Goal: Information Seeking & Learning: Learn about a topic

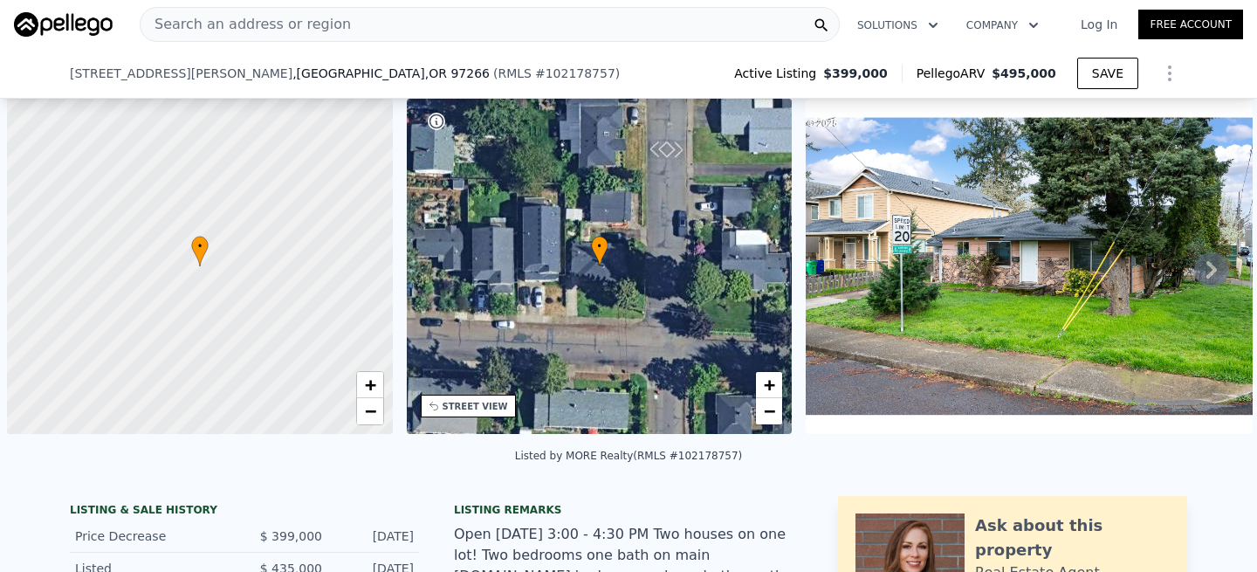
scroll to position [0, 7]
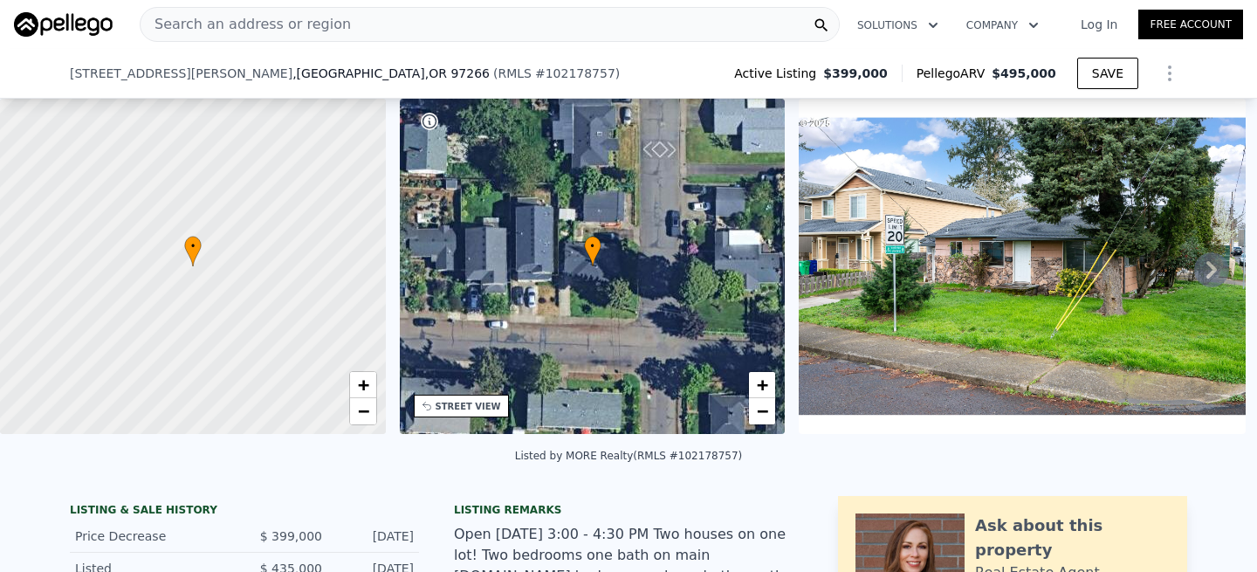
click at [400, 22] on div "Search an address or region" at bounding box center [490, 24] width 700 height 35
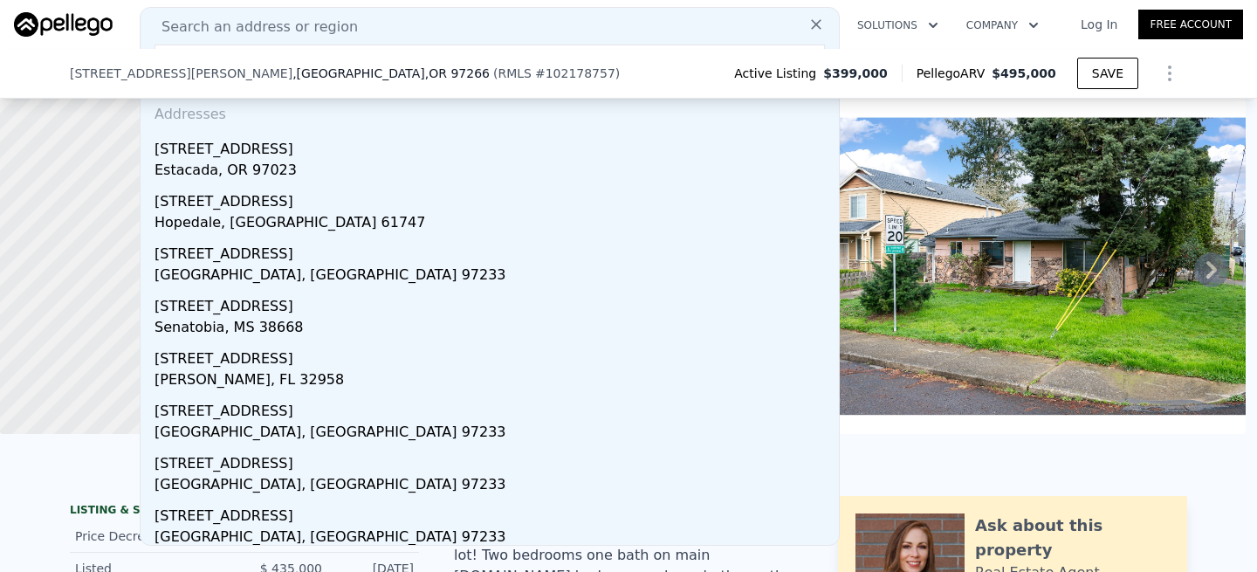
click at [394, 46] on input "[STREET_ADDRESS]" at bounding box center [490, 60] width 671 height 31
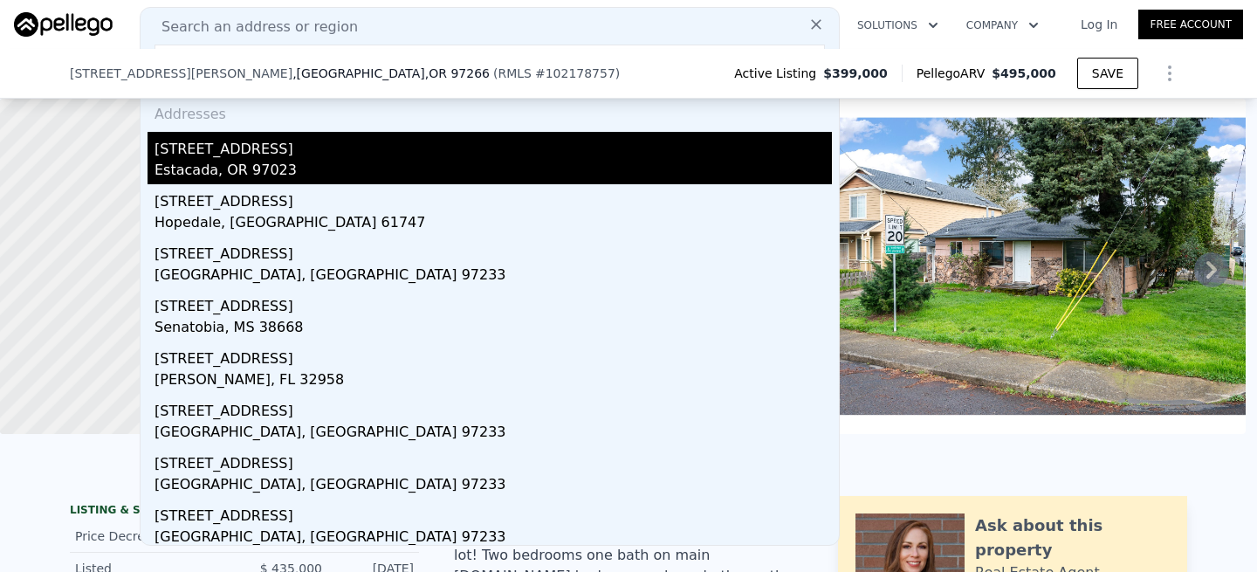
type input "[STREET_ADDRESS]"
click at [232, 141] on div "[STREET_ADDRESS]" at bounding box center [494, 146] width 678 height 28
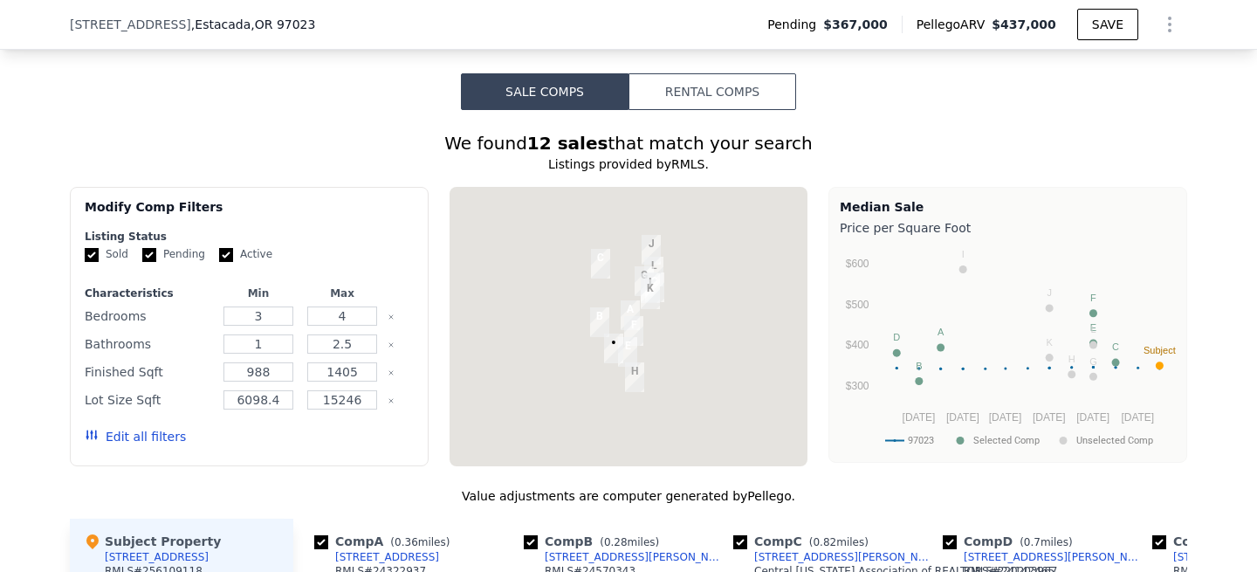
scroll to position [1470, 0]
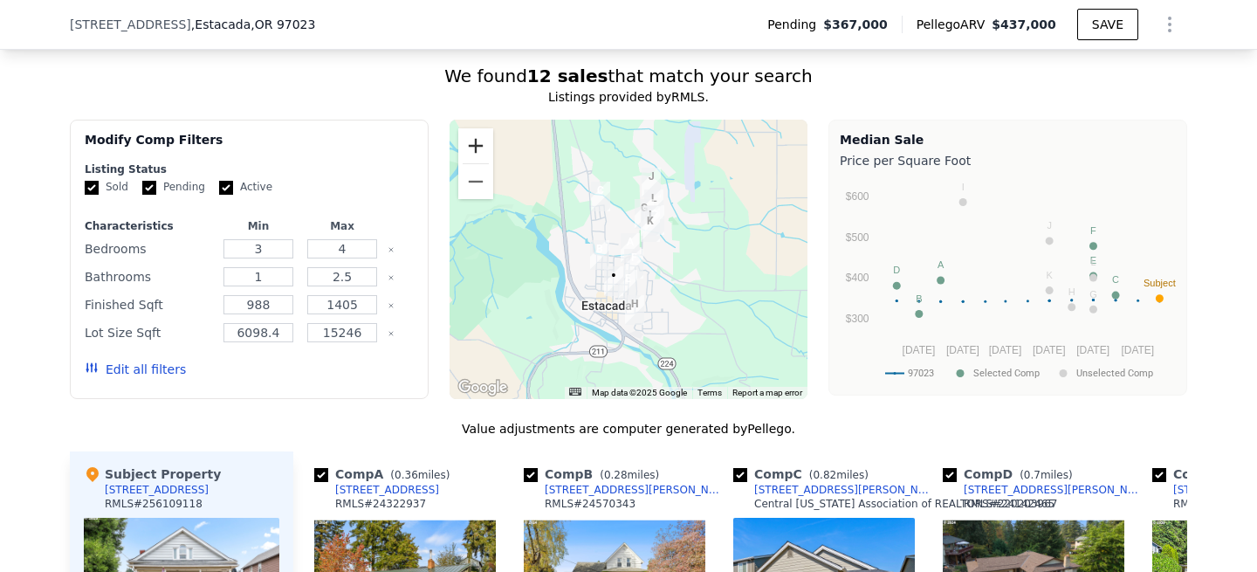
click at [478, 141] on button "Zoom in" at bounding box center [475, 145] width 35 height 35
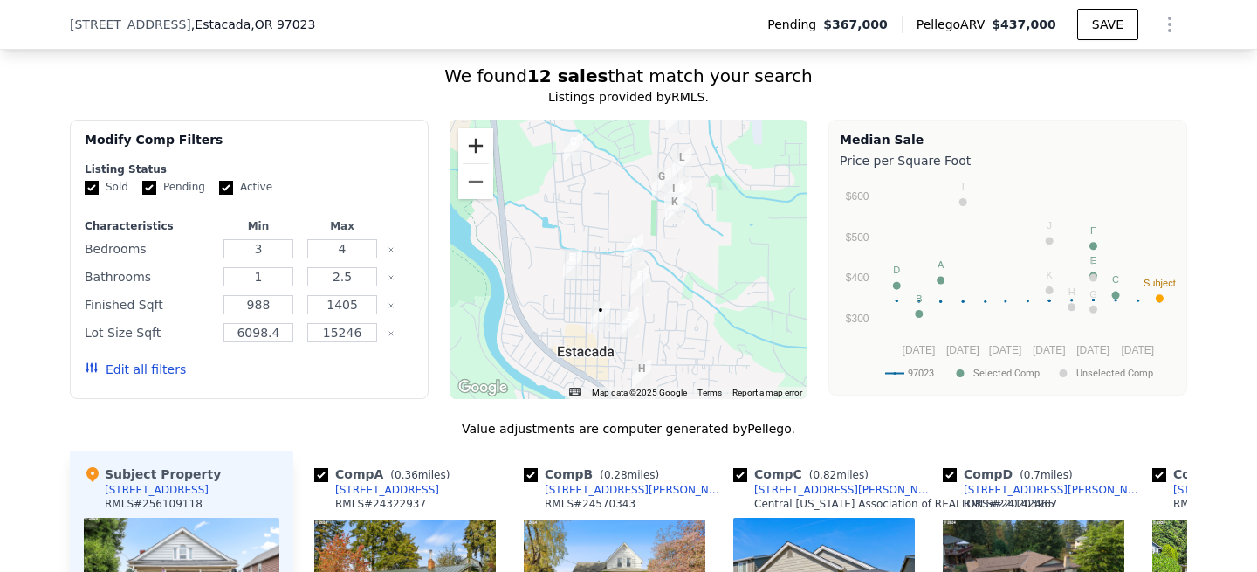
click at [478, 141] on button "Zoom in" at bounding box center [475, 145] width 35 height 35
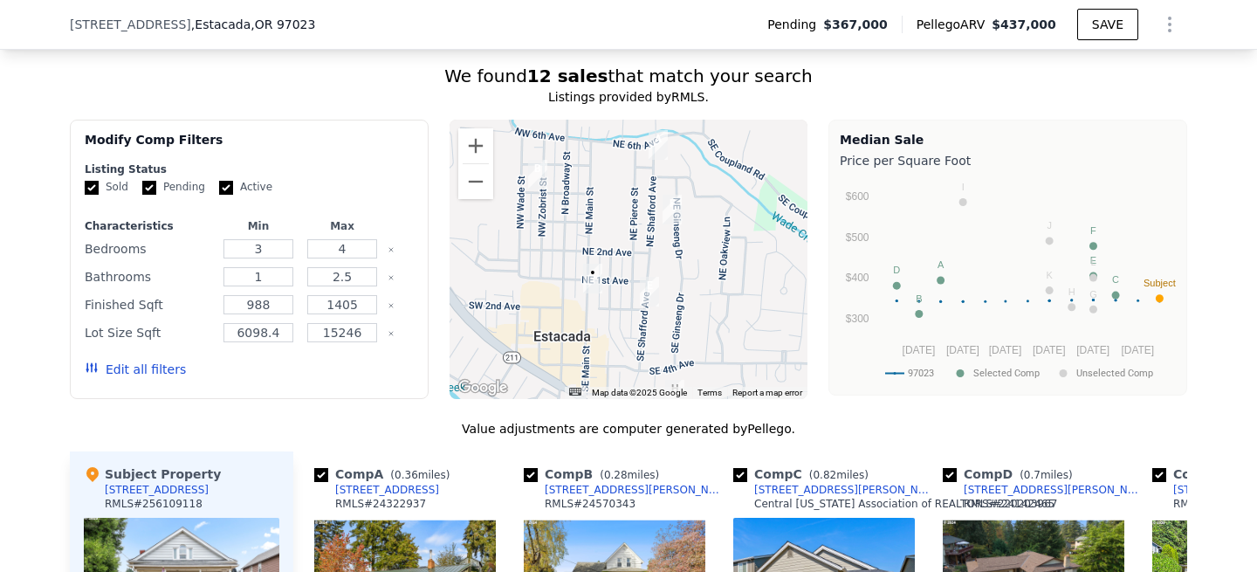
drag, startPoint x: 590, startPoint y: 298, endPoint x: 610, endPoint y: 188, distance: 111.8
click at [610, 188] on div at bounding box center [629, 259] width 359 height 279
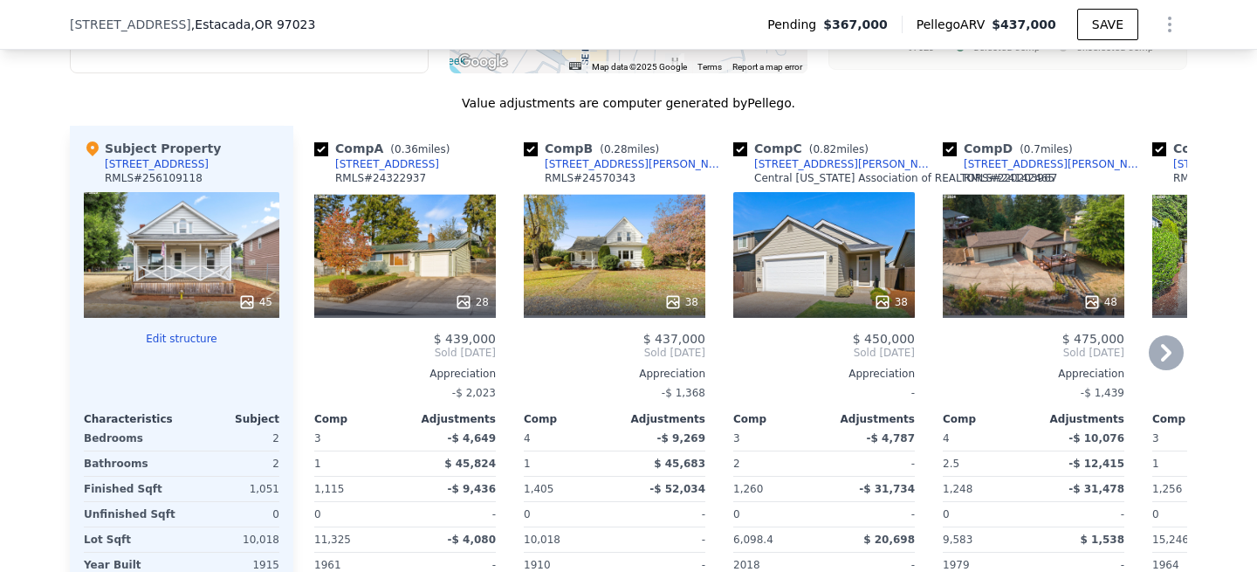
scroll to position [1828, 0]
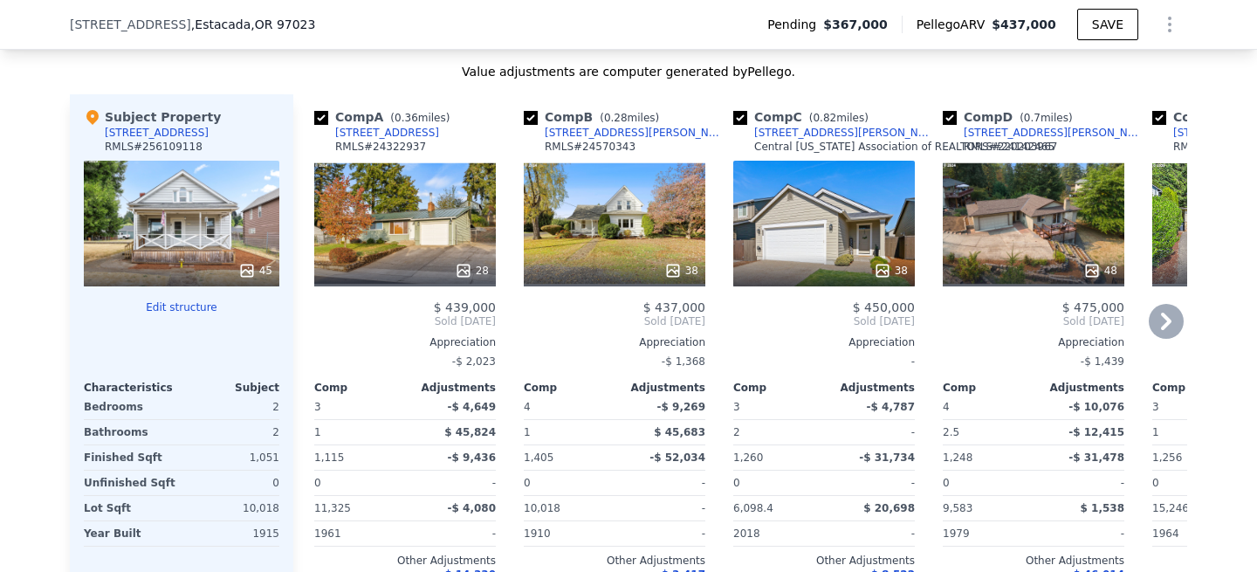
click at [398, 217] on div "28" at bounding box center [405, 224] width 182 height 126
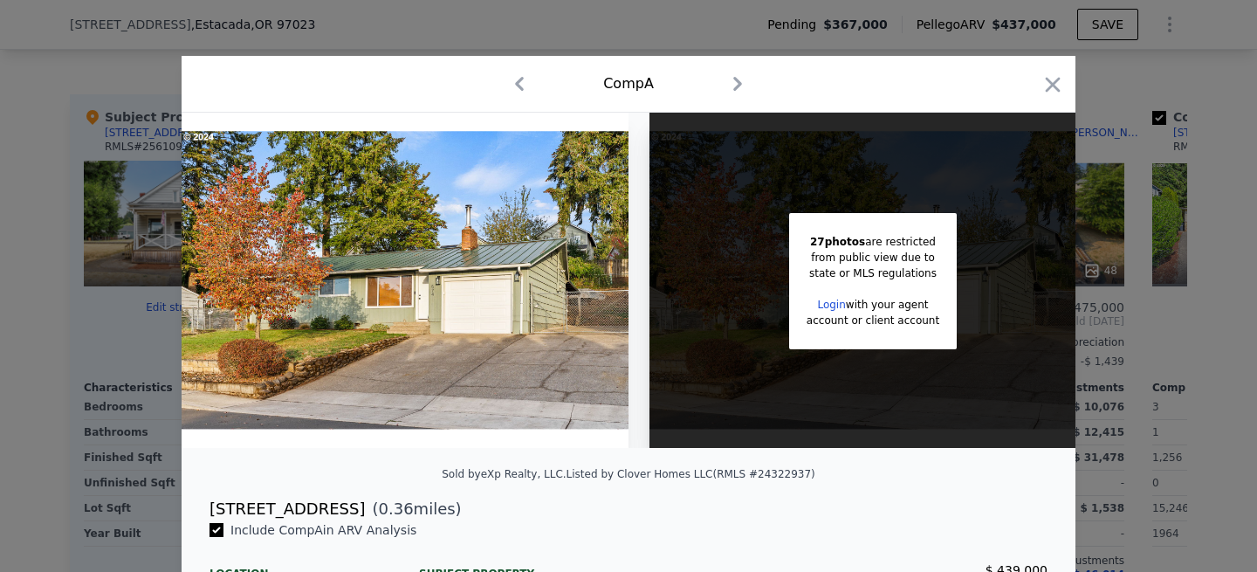
click at [830, 306] on link "Login" at bounding box center [831, 305] width 28 height 12
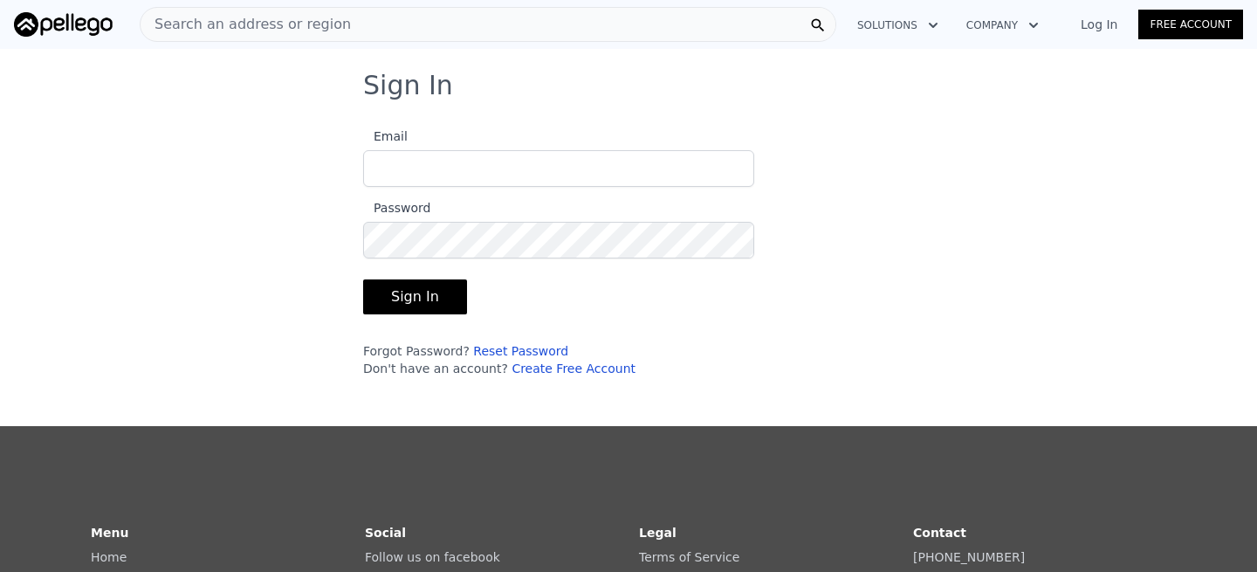
type input "[EMAIL_ADDRESS][DOMAIN_NAME]"
click at [388, 292] on button "Sign In" at bounding box center [415, 296] width 104 height 35
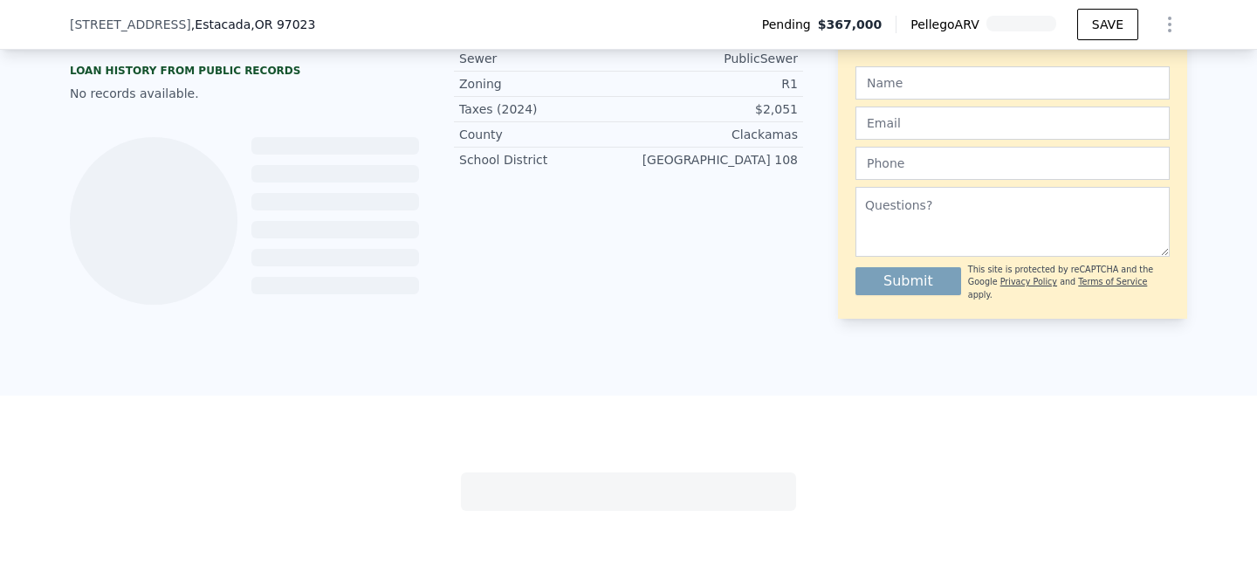
scroll to position [970, 0]
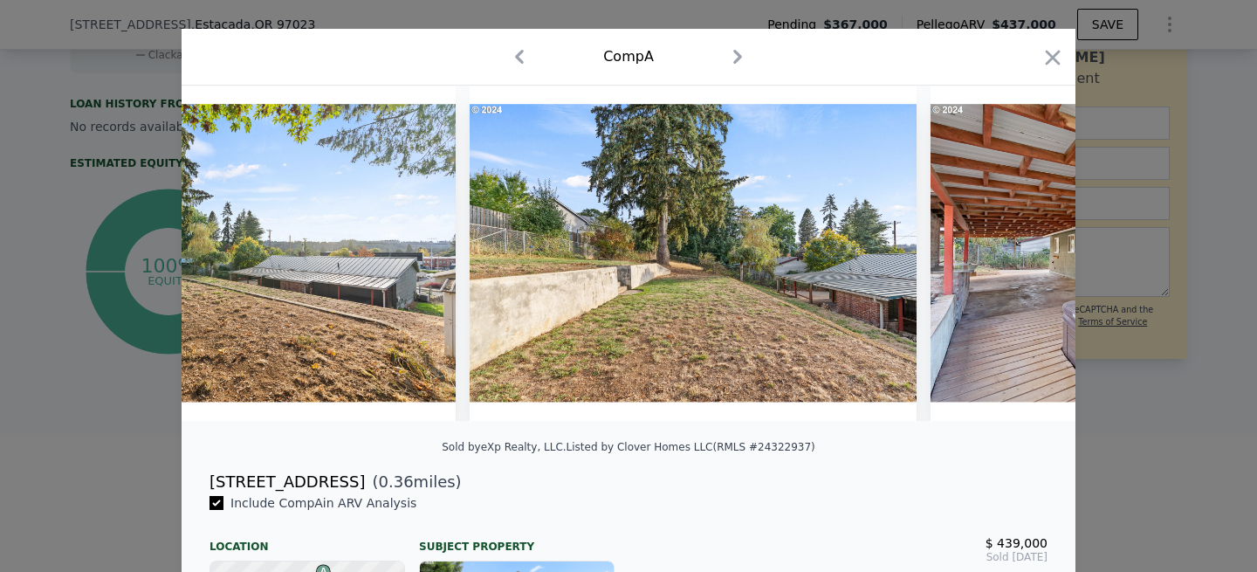
scroll to position [0, 8960]
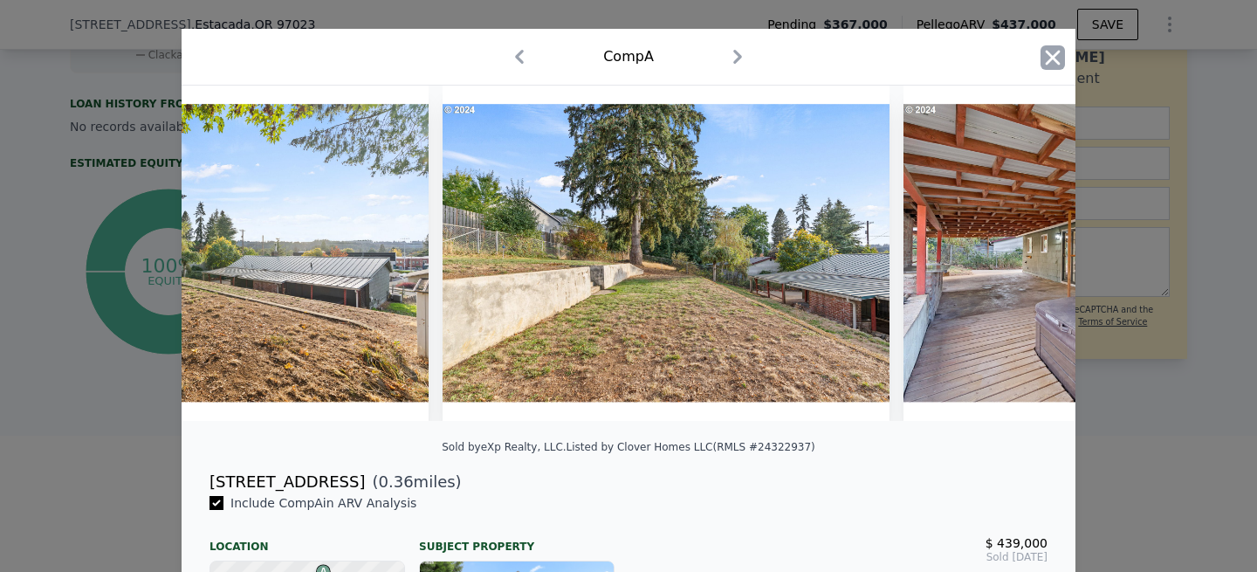
click at [1056, 55] on icon "button" at bounding box center [1053, 57] width 15 height 15
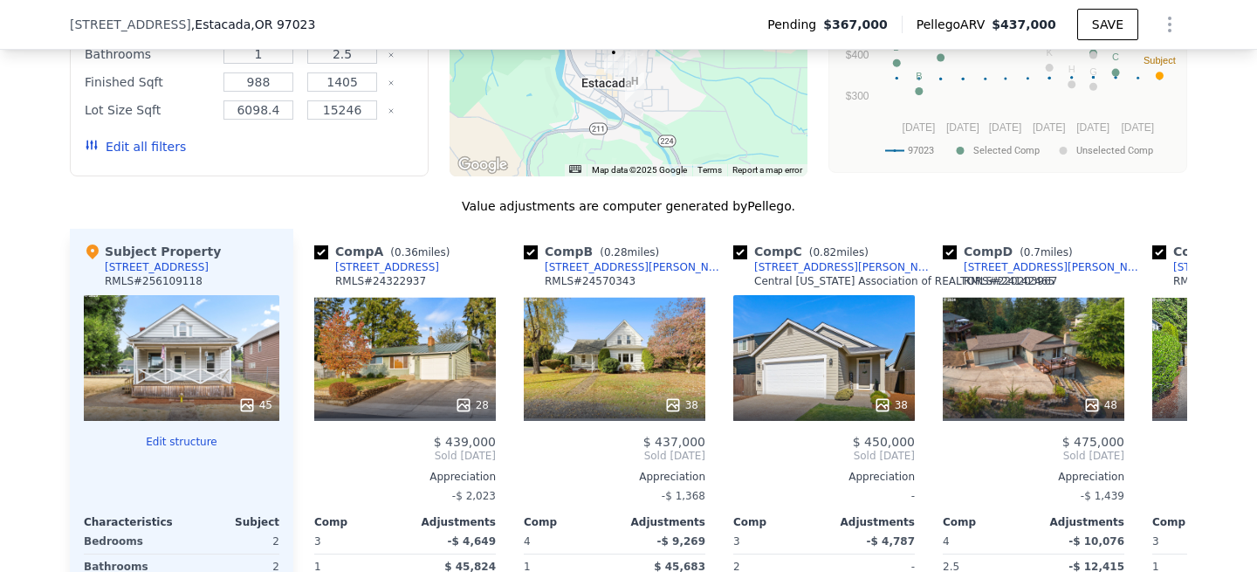
scroll to position [1706, 0]
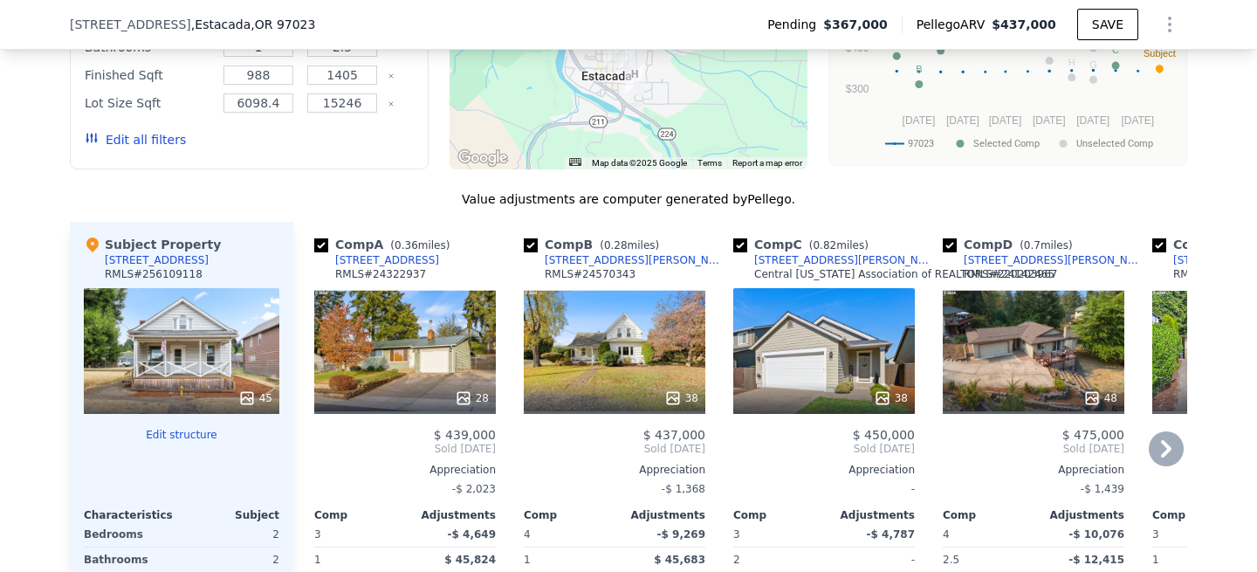
click at [630, 340] on div "38" at bounding box center [615, 351] width 182 height 126
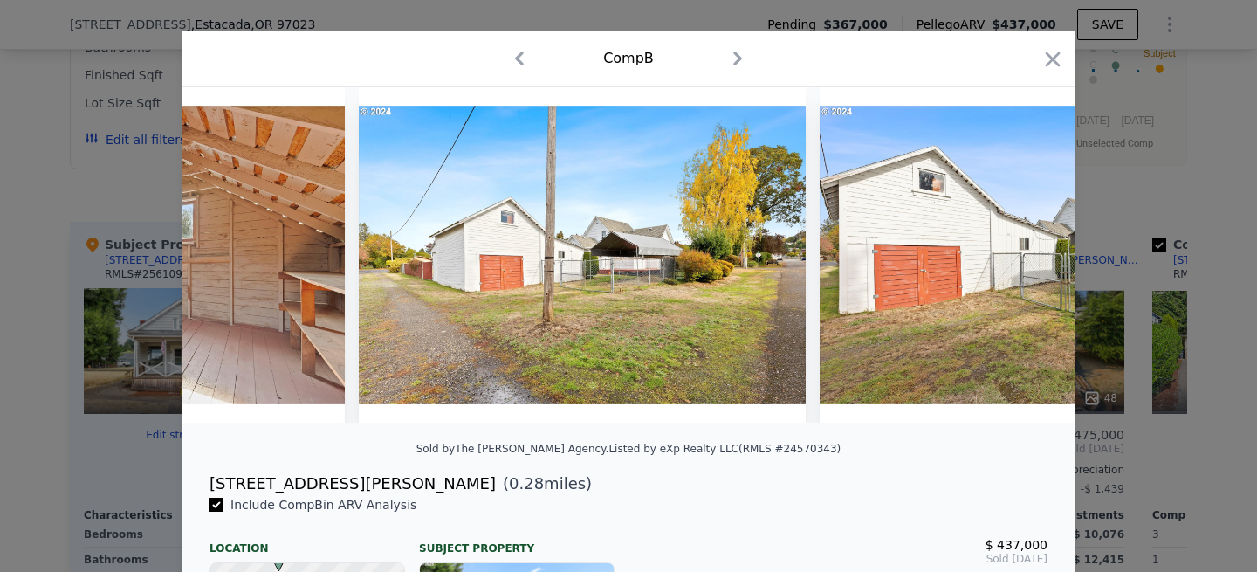
scroll to position [0, 16424]
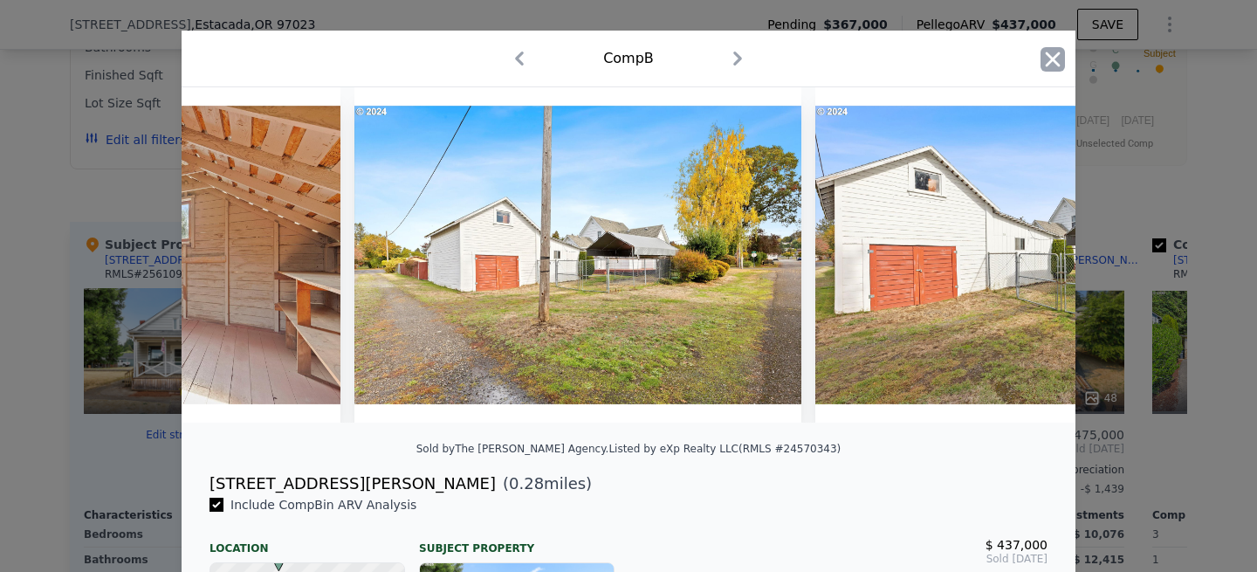
click at [1053, 54] on icon "button" at bounding box center [1053, 59] width 24 height 24
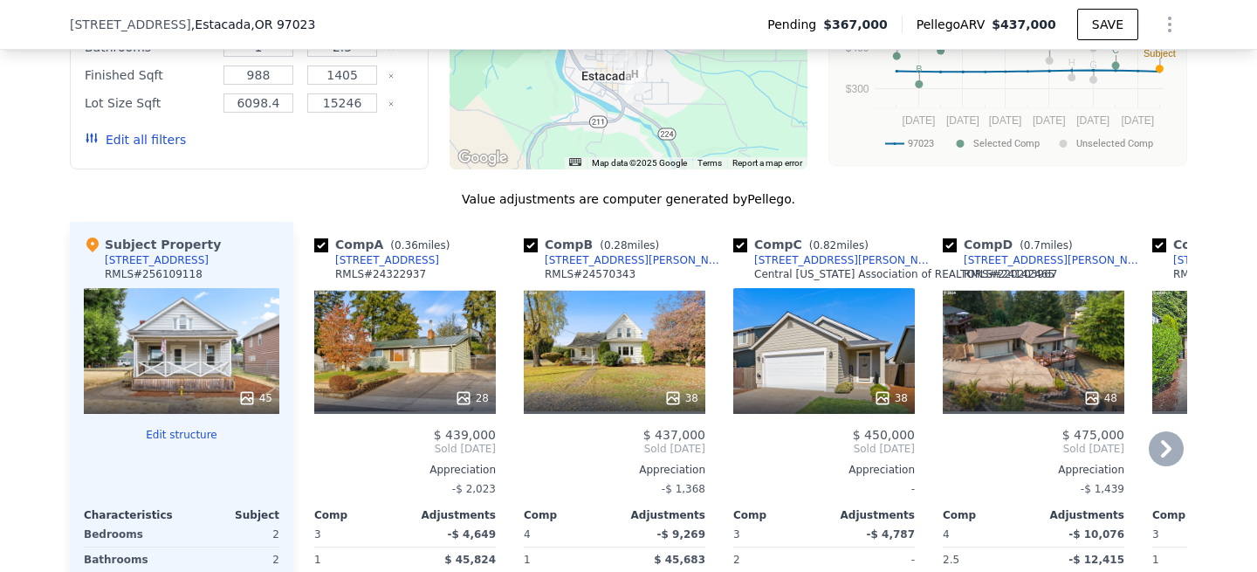
click at [797, 332] on div "38" at bounding box center [824, 351] width 182 height 126
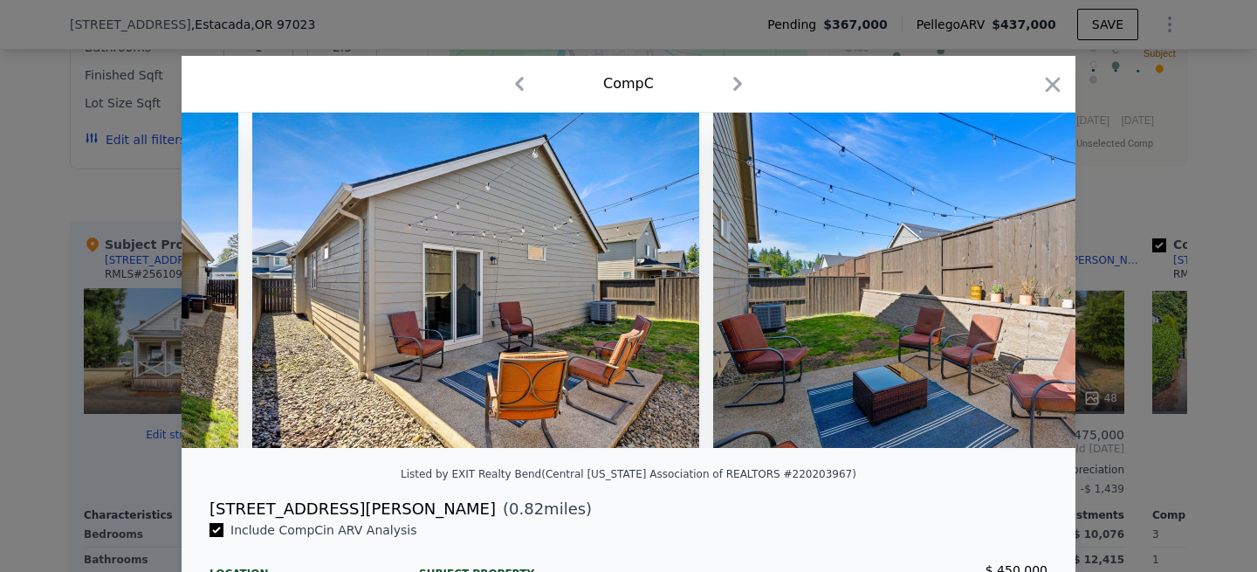
scroll to position [0, 16611]
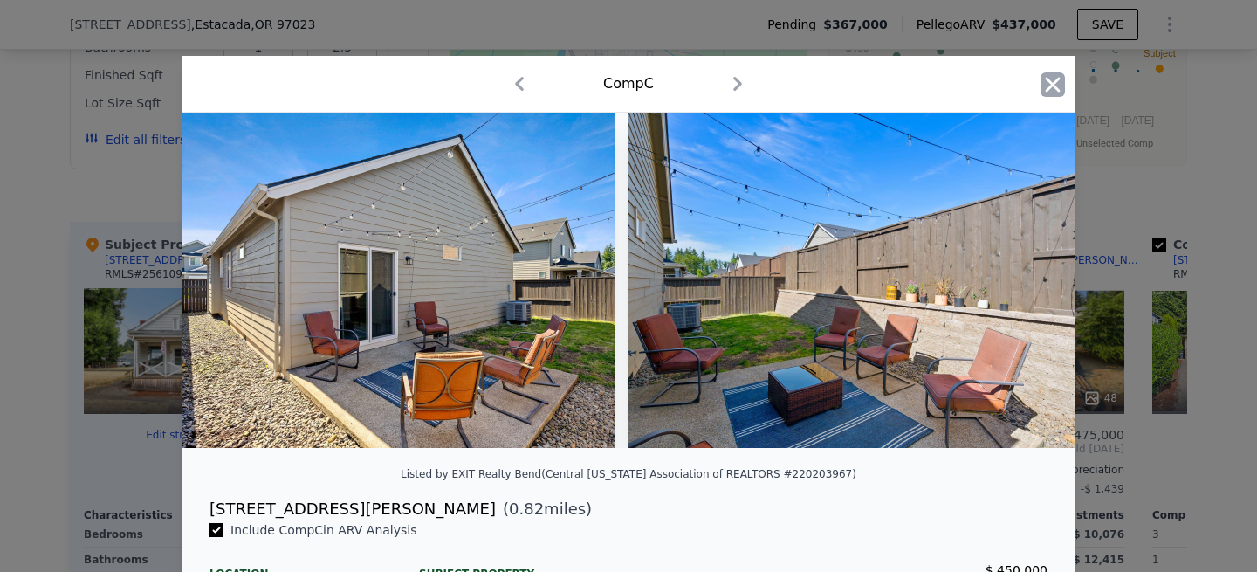
click at [1057, 86] on icon "button" at bounding box center [1053, 84] width 24 height 24
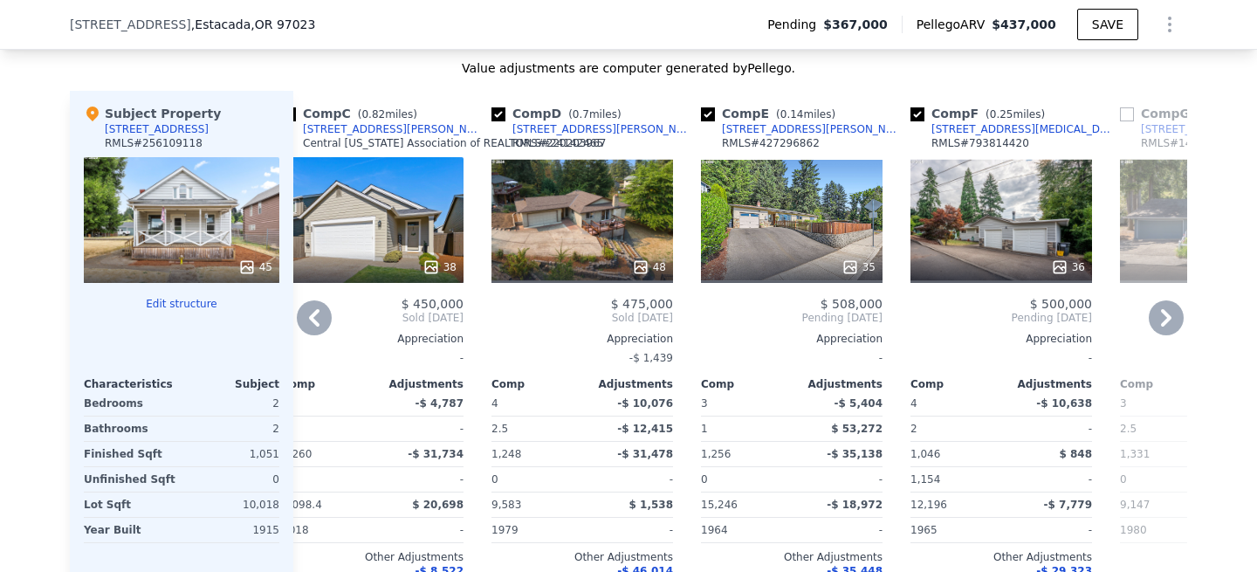
scroll to position [1696, 0]
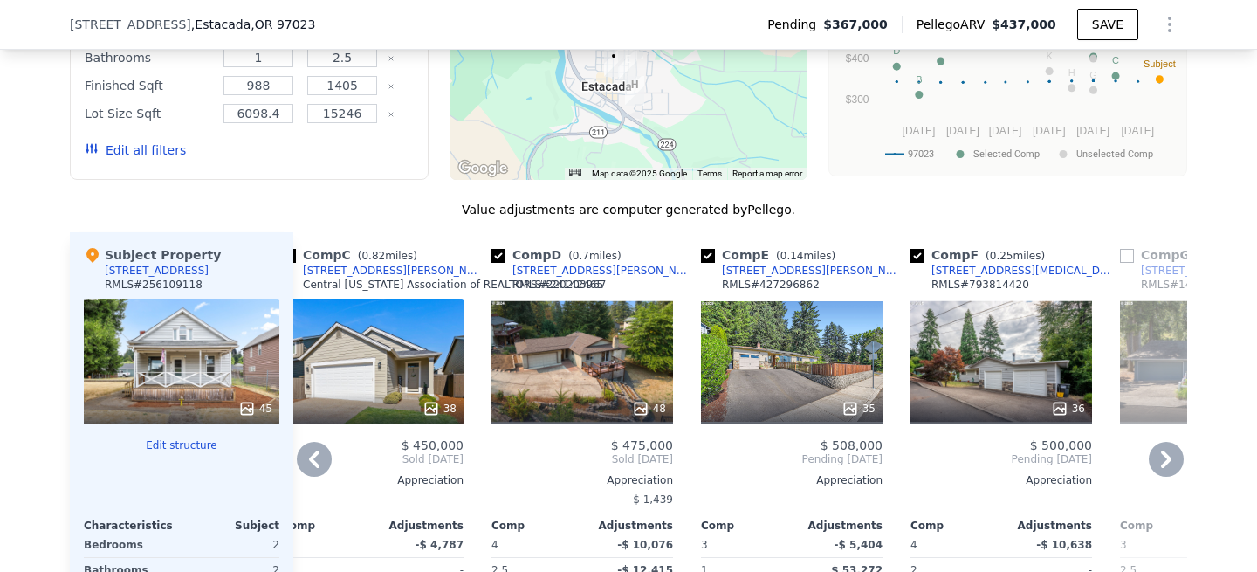
click at [809, 359] on div "35" at bounding box center [792, 362] width 182 height 126
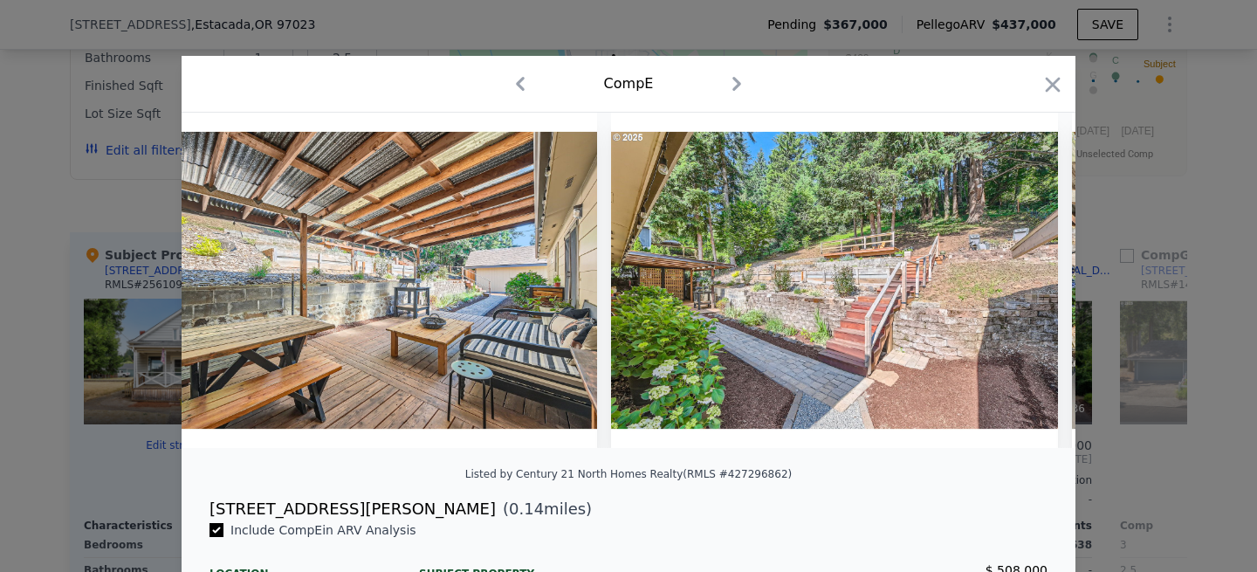
scroll to position [0, 10647]
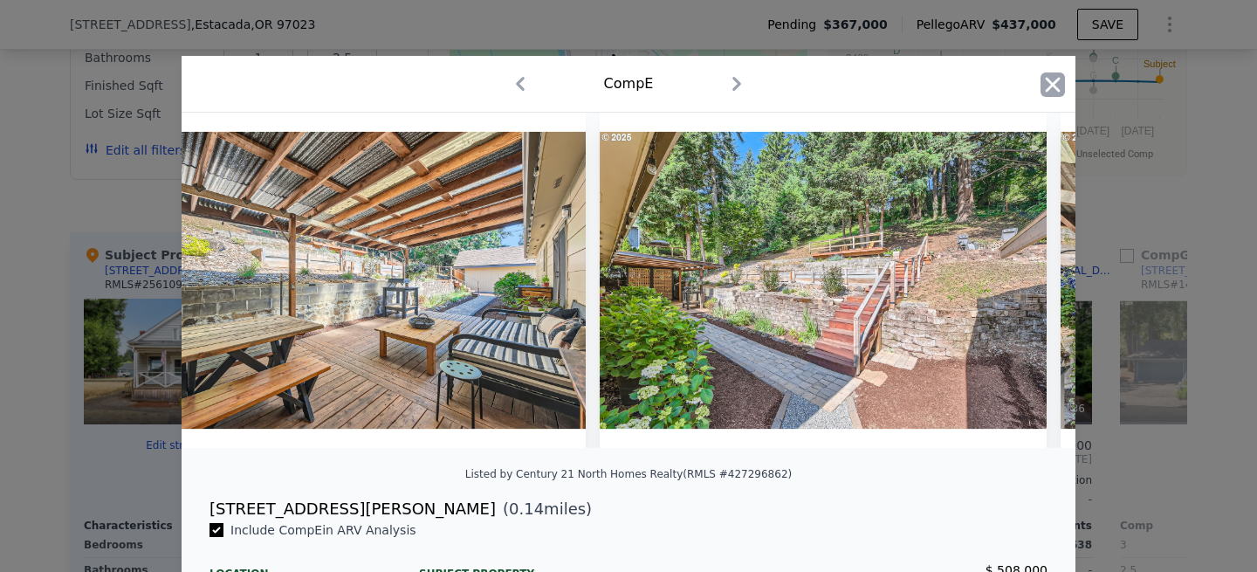
click at [1053, 92] on icon "button" at bounding box center [1053, 84] width 24 height 24
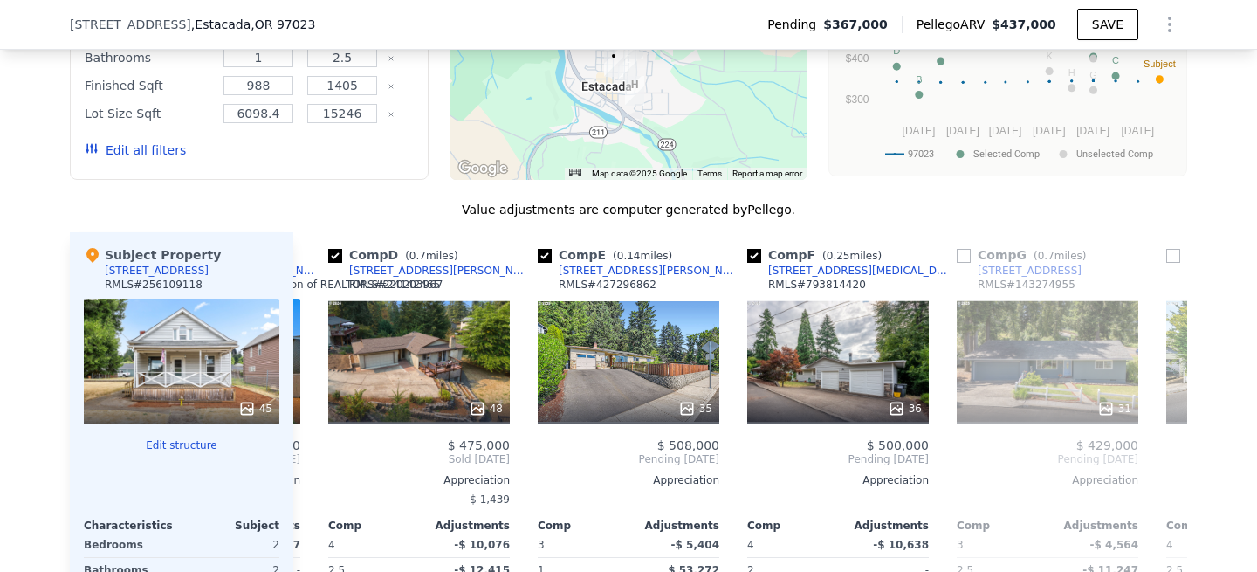
scroll to position [0, 630]
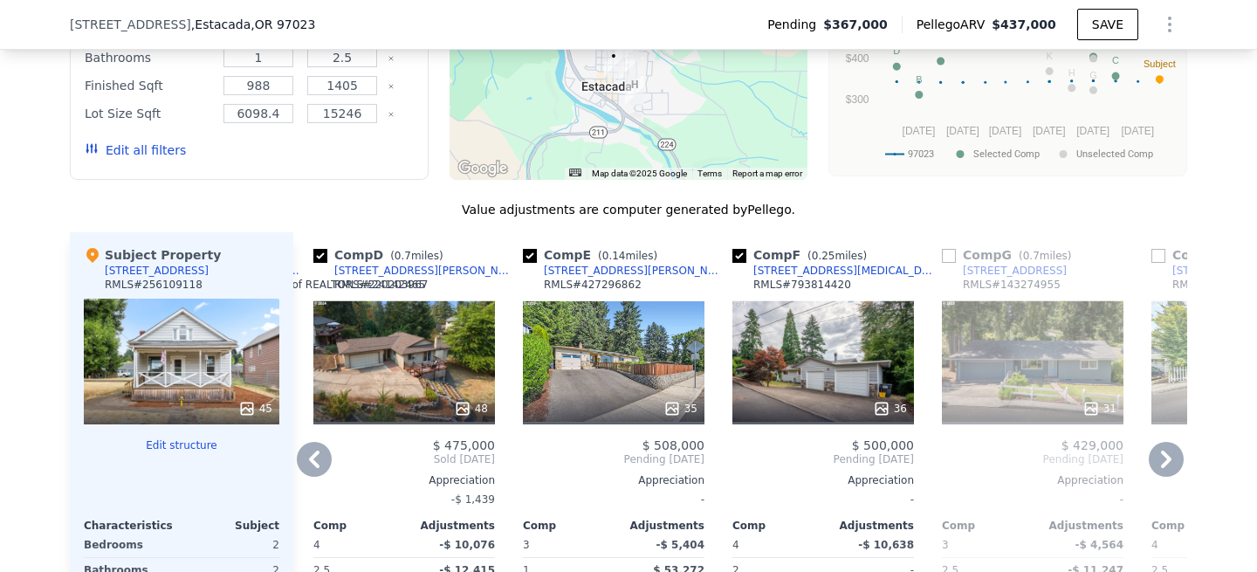
click at [864, 375] on div "36" at bounding box center [824, 362] width 182 height 126
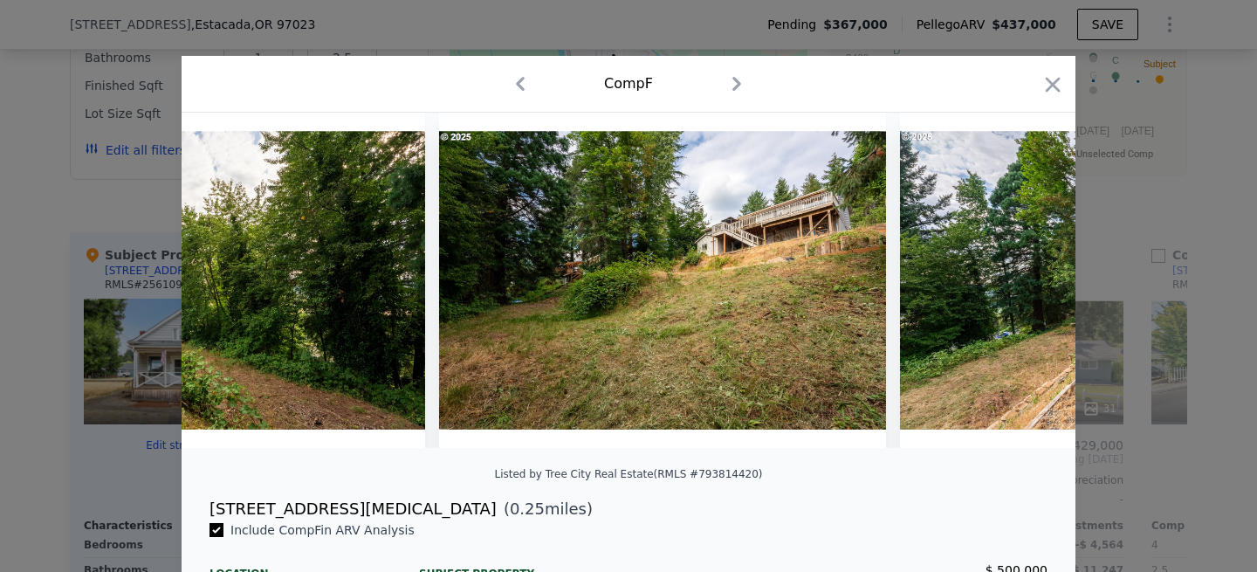
scroll to position [0, 15457]
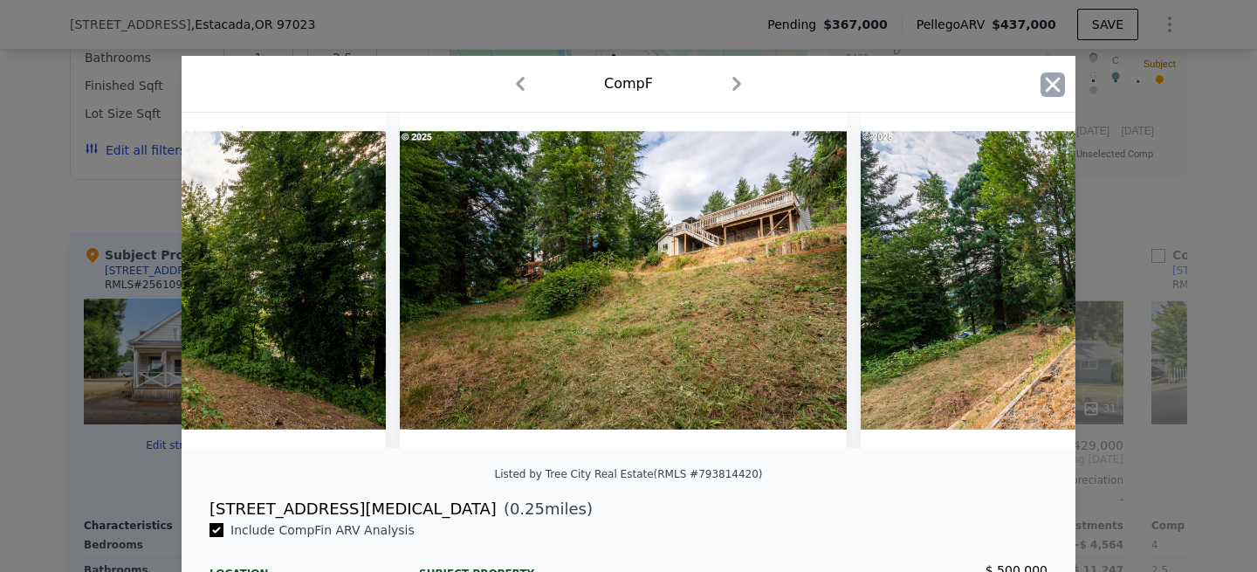
click at [1048, 76] on icon "button" at bounding box center [1053, 84] width 24 height 24
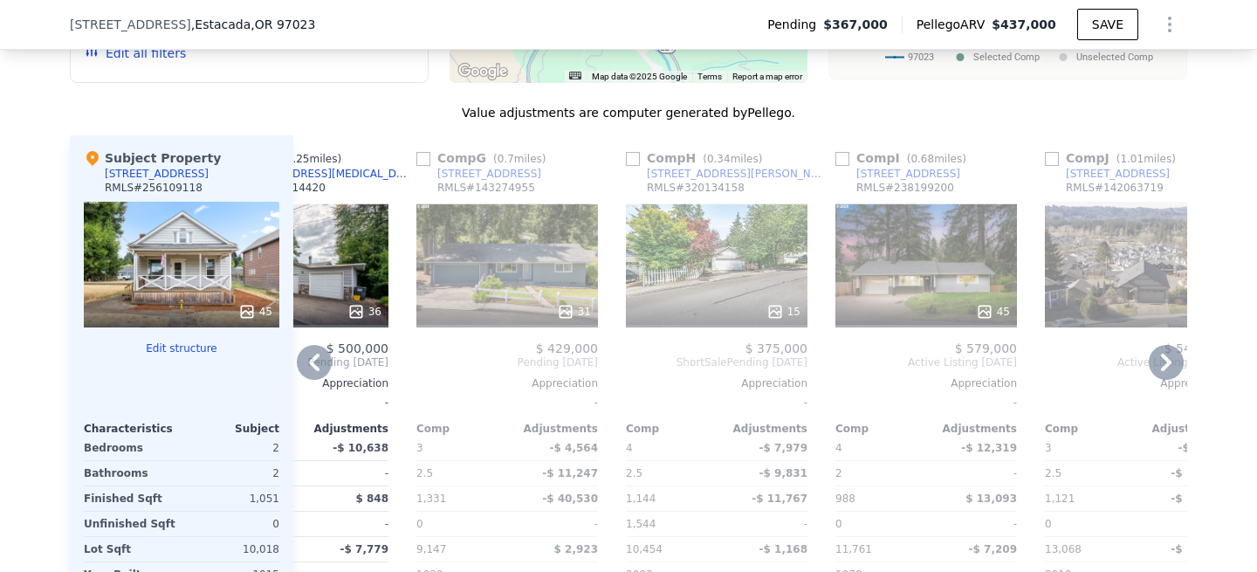
scroll to position [1802, 0]
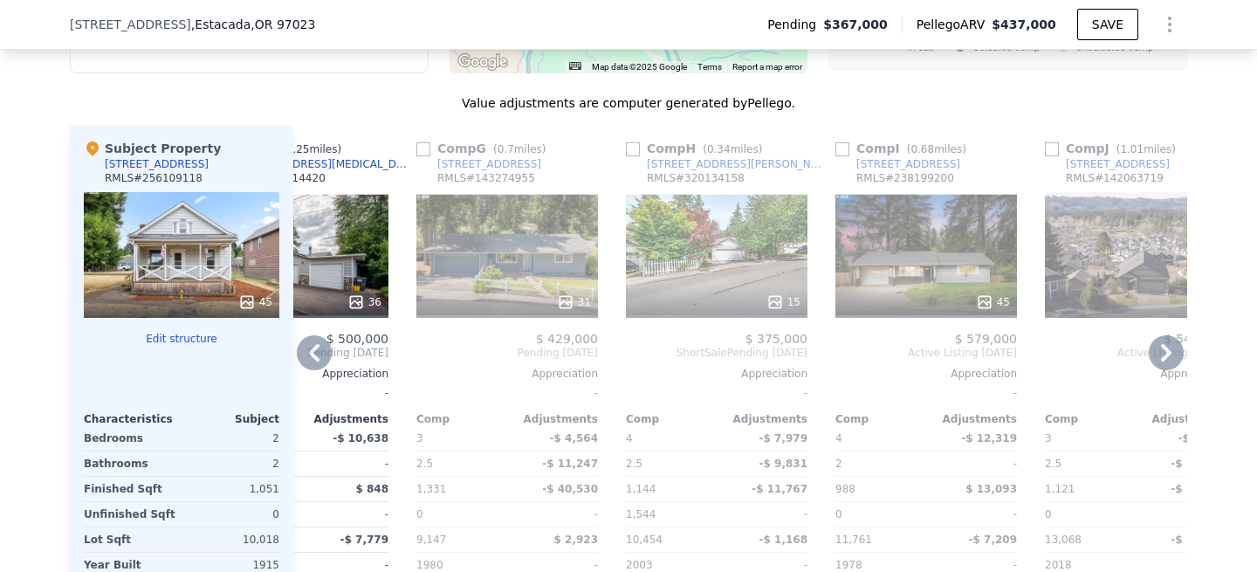
click at [724, 272] on div "15" at bounding box center [717, 255] width 182 height 126
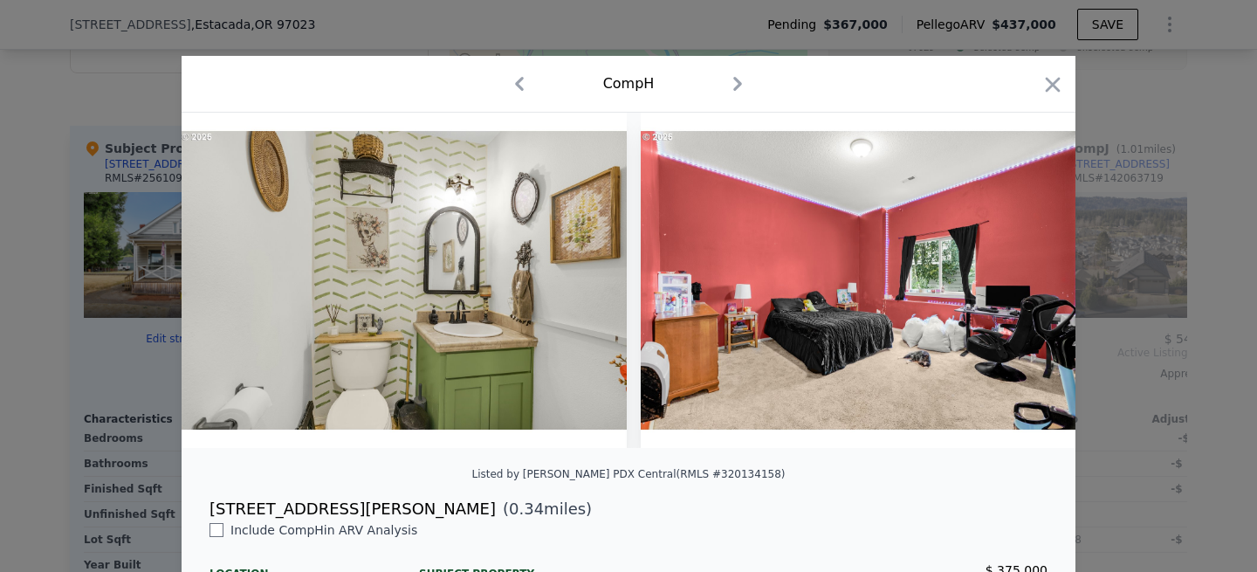
scroll to position [0, 4189]
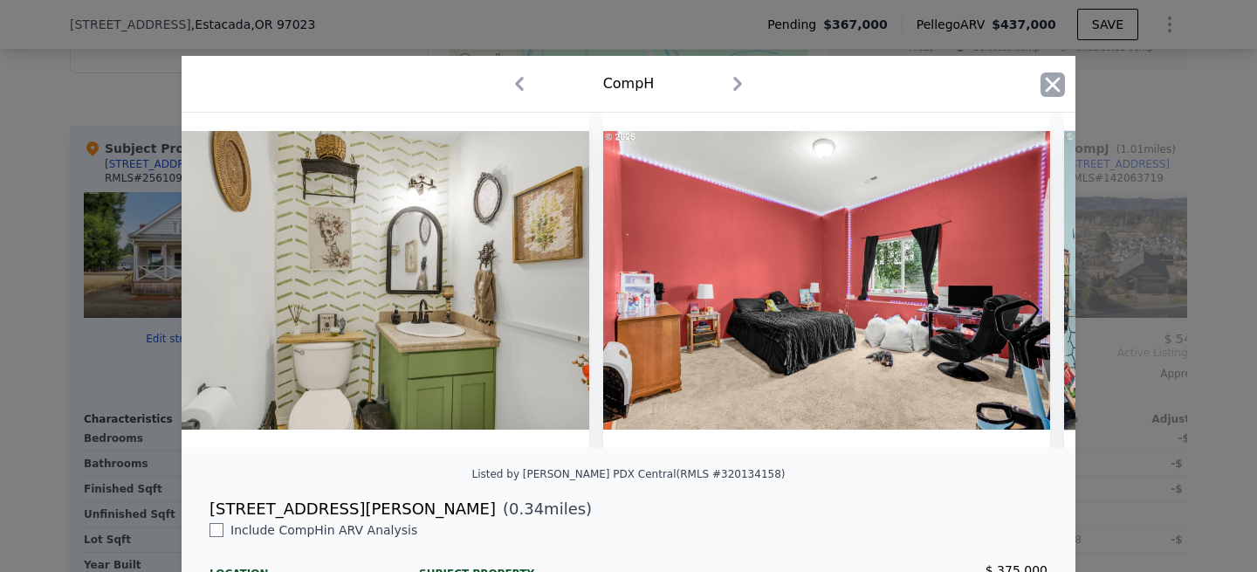
click at [1046, 79] on icon "button" at bounding box center [1053, 84] width 15 height 15
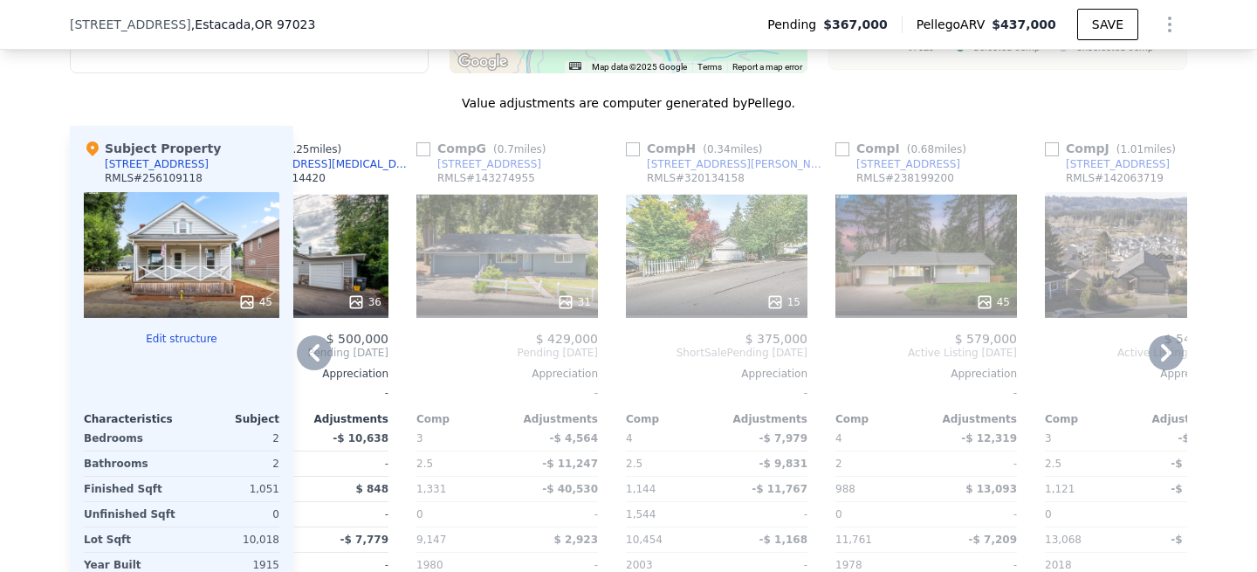
click at [474, 258] on div "31" at bounding box center [508, 255] width 182 height 126
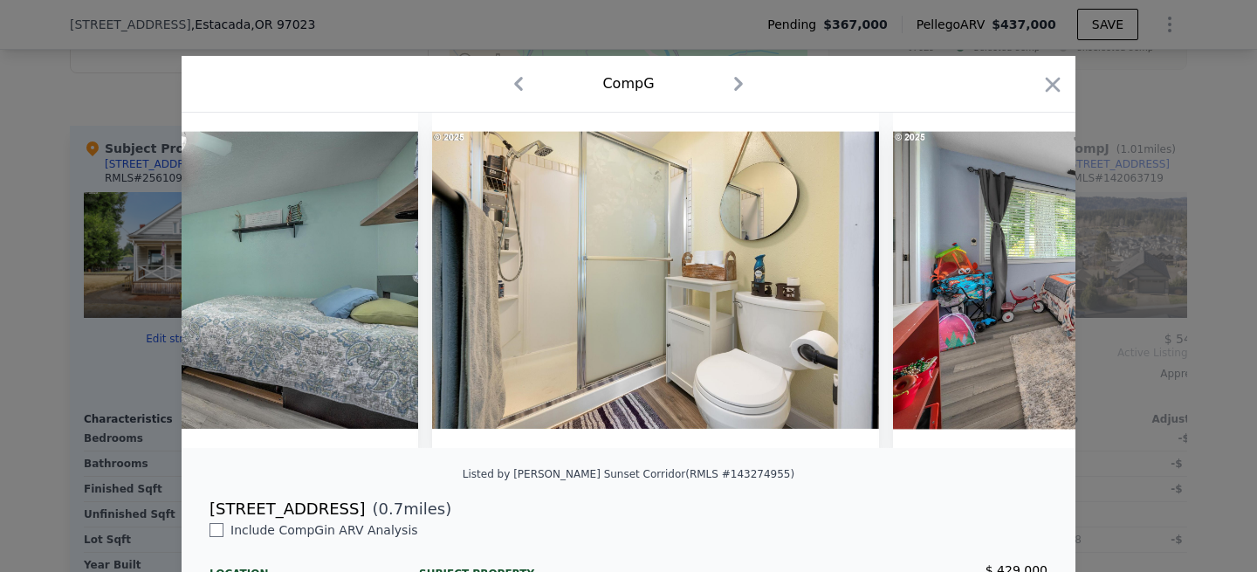
scroll to position [0, 6711]
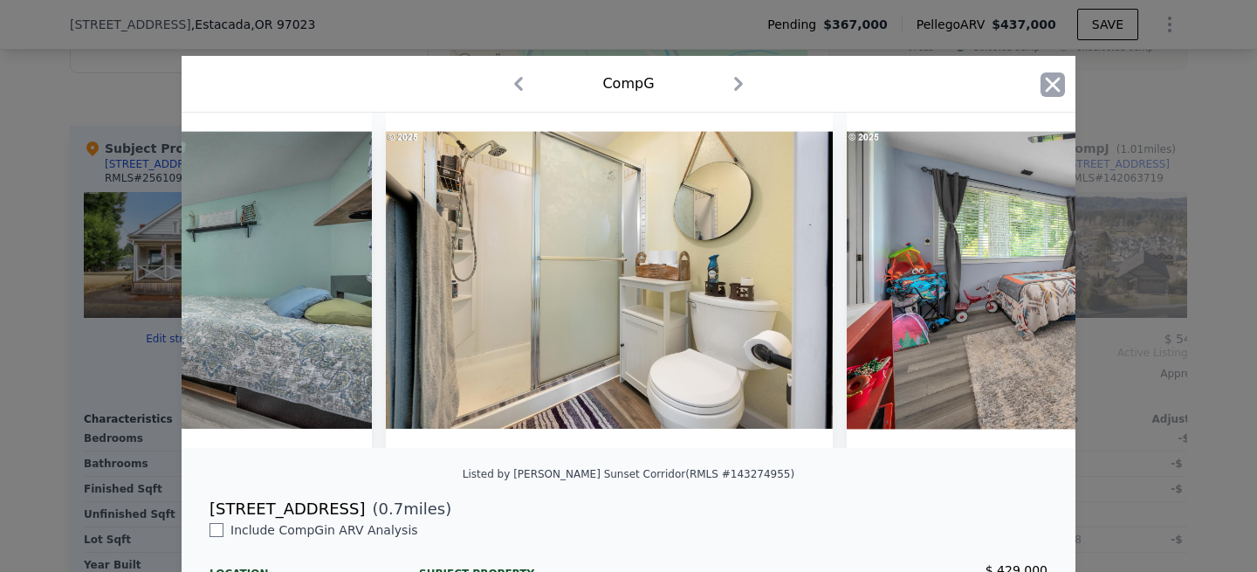
click at [1060, 86] on icon "button" at bounding box center [1053, 84] width 24 height 24
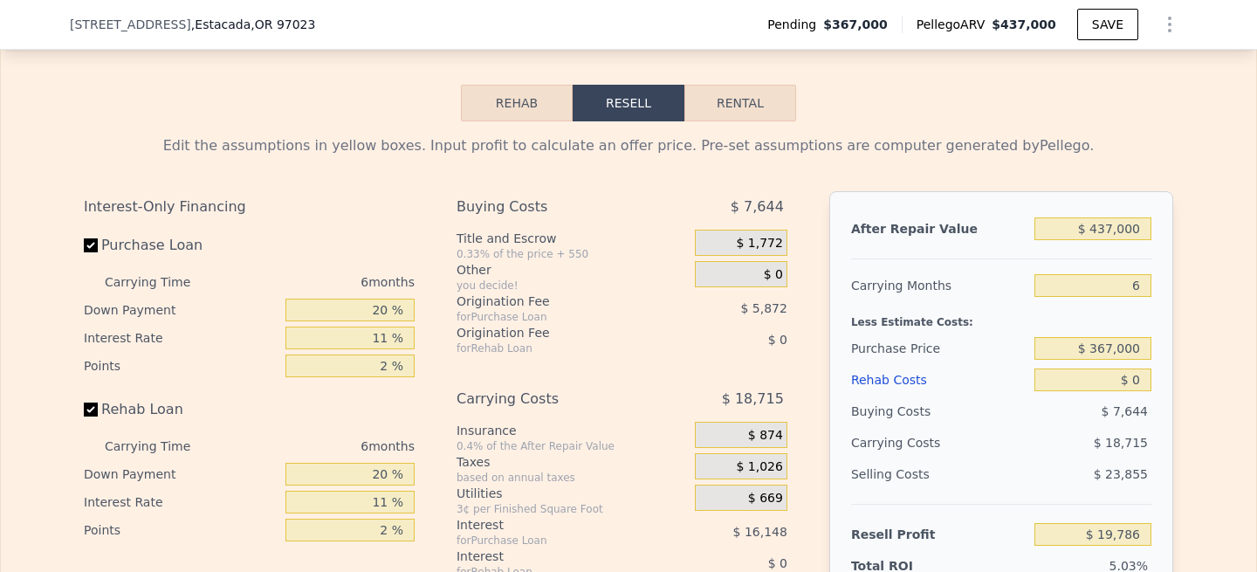
scroll to position [2592, 0]
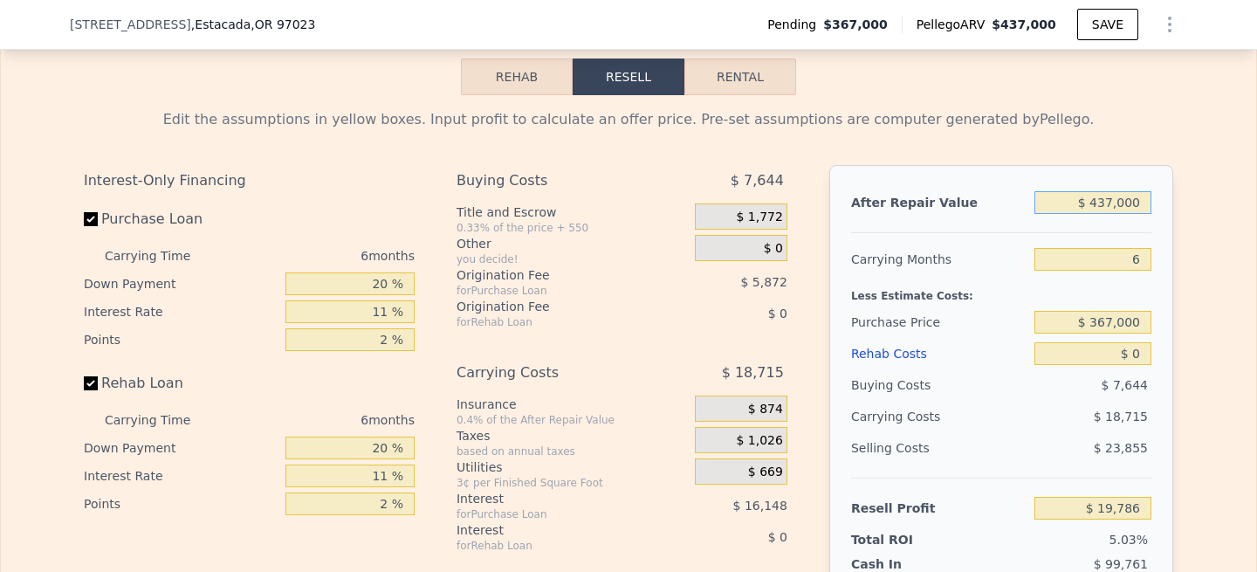
click at [1114, 200] on input "$ 437,000" at bounding box center [1093, 202] width 117 height 23
type input "$ 43,000"
type input "-$ 352,414"
type input "$ 4,000"
type input "-$ 389,256"
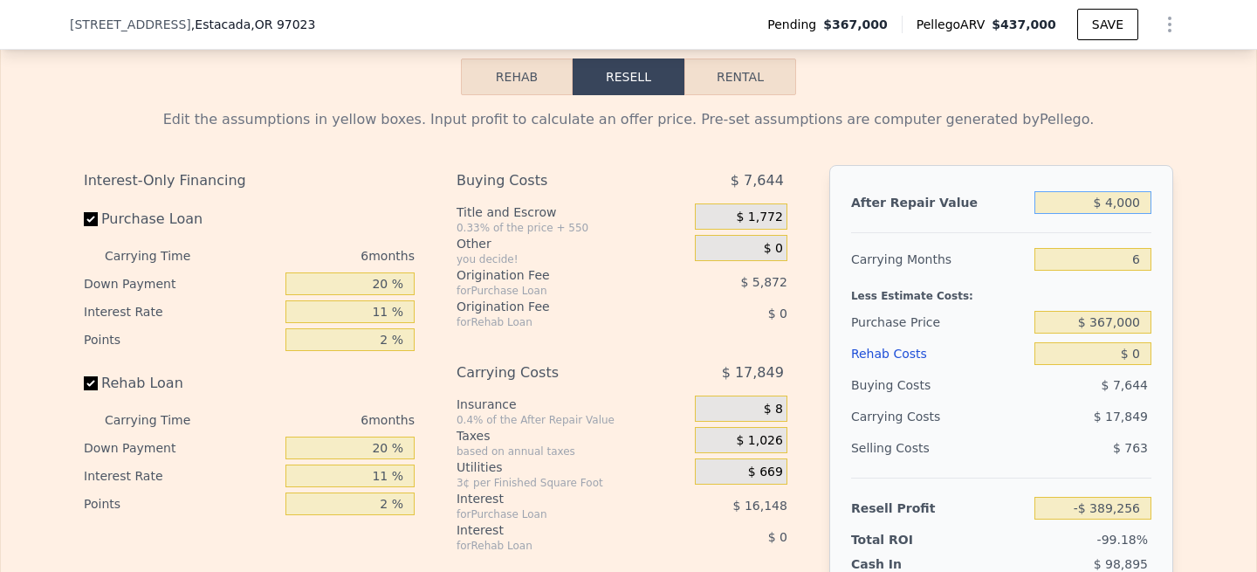
type input "$ 42,000"
type input "-$ 353,359"
type input "$ 429,000"
type input "$ 12,228"
type input "$ 429,000"
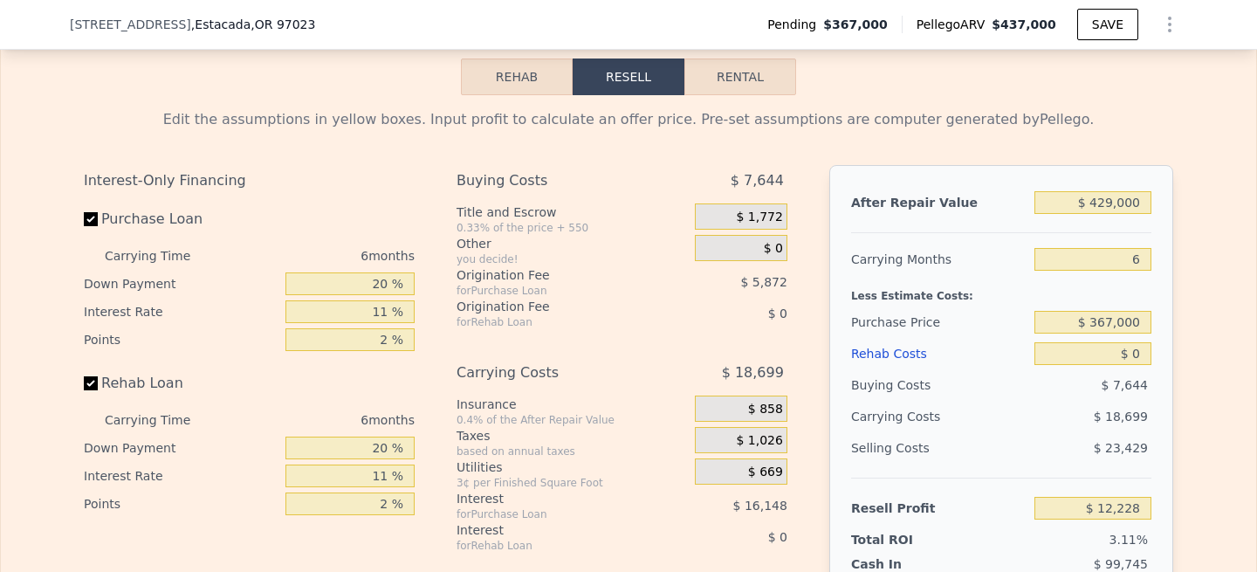
click at [1162, 269] on div "After Repair Value $ 429,000 Carrying Months 6 Less Estimate Costs: Purchase Pr…" at bounding box center [1002, 407] width 344 height 485
click at [1112, 323] on input "$ 367,000" at bounding box center [1093, 322] width 117 height 23
type input "$ 355,000"
click at [1181, 334] on div "Edit the assumptions in yellow boxes. Input profit to calculate an offer price.…" at bounding box center [629, 420] width 1118 height 650
type input "$ 24,988"
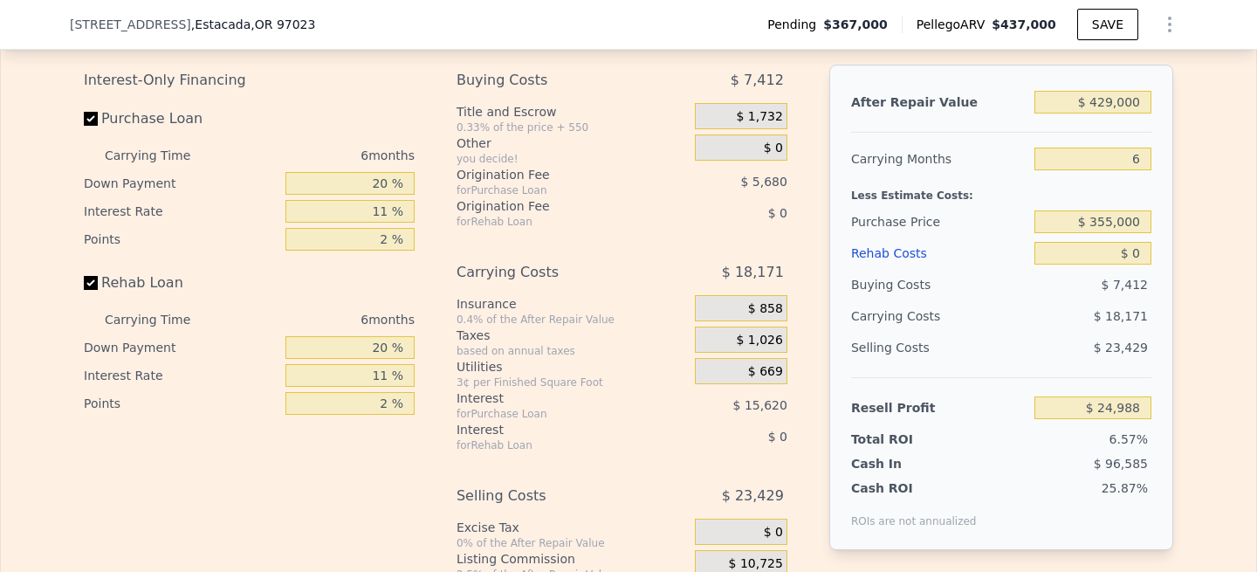
scroll to position [2691, 0]
click at [1143, 161] on input "6" at bounding box center [1093, 159] width 117 height 23
type input "4"
type input "$ 31,045"
type input "4"
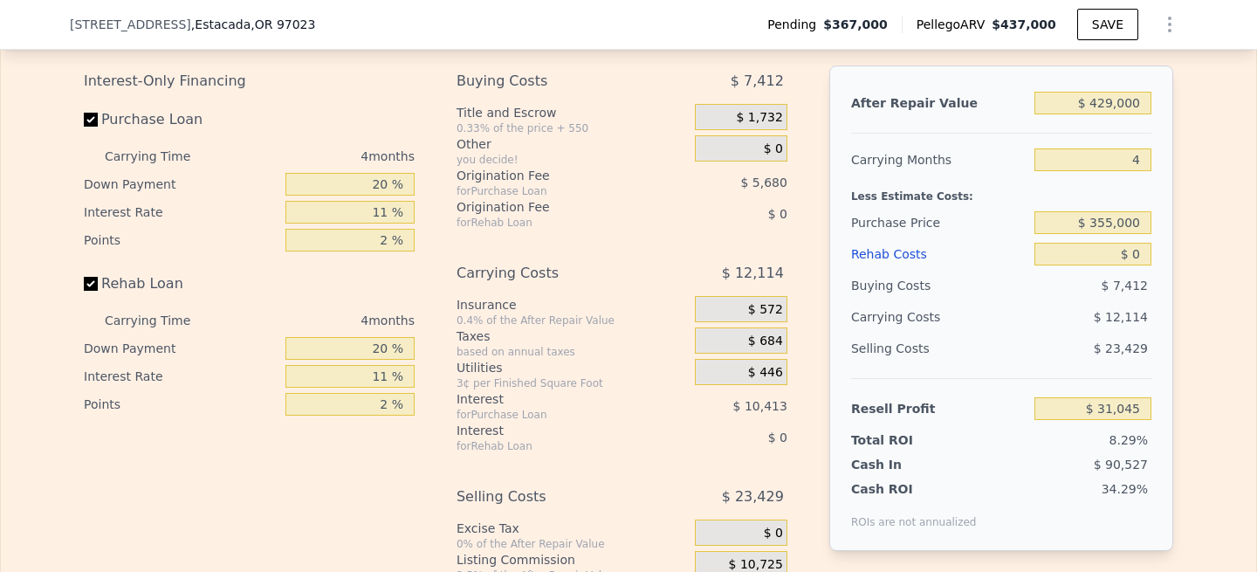
click at [1201, 210] on div "Edit the assumptions in yellow boxes. Input profit to calculate an offer price.…" at bounding box center [629, 321] width 1256 height 650
click at [1107, 227] on input "$ 355,000" at bounding box center [1093, 222] width 117 height 23
type input "$ 345,000"
click at [1167, 224] on div "After Repair Value $ 429,000 Carrying Months 4 Less Estimate Costs: Purchase Pr…" at bounding box center [1002, 307] width 344 height 485
type input "$ 41,530"
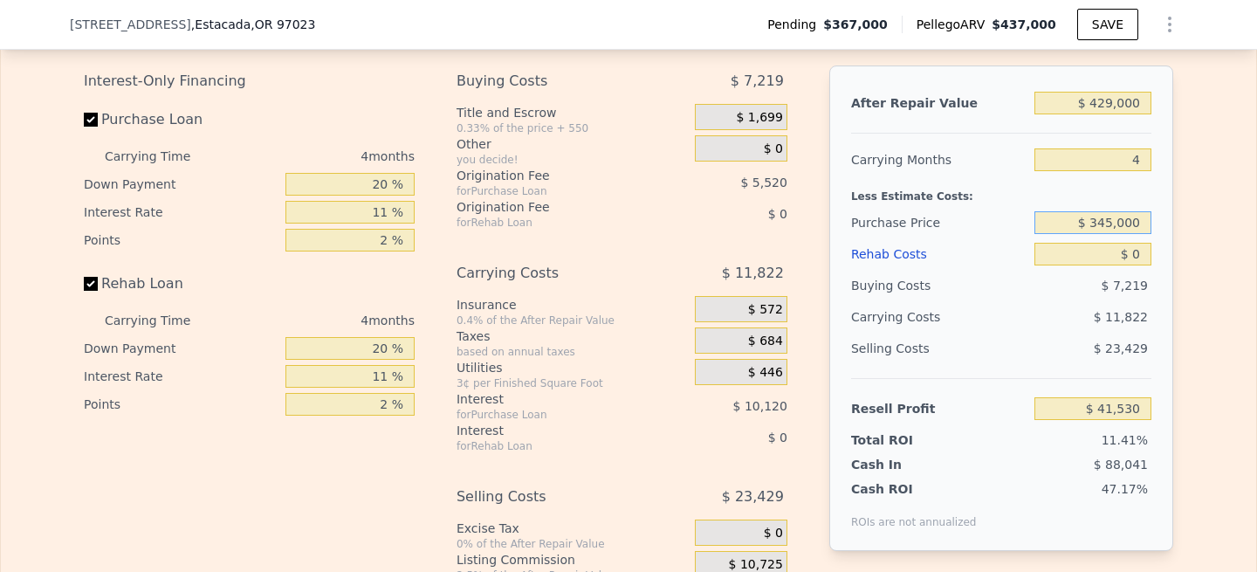
click at [1114, 224] on input "$ 345,000" at bounding box center [1093, 222] width 117 height 23
type input "$ 340,000"
click at [1213, 230] on div "Edit the assumptions in yellow boxes. Input profit to calculate an offer price.…" at bounding box center [629, 321] width 1256 height 650
type input "$ 46,775"
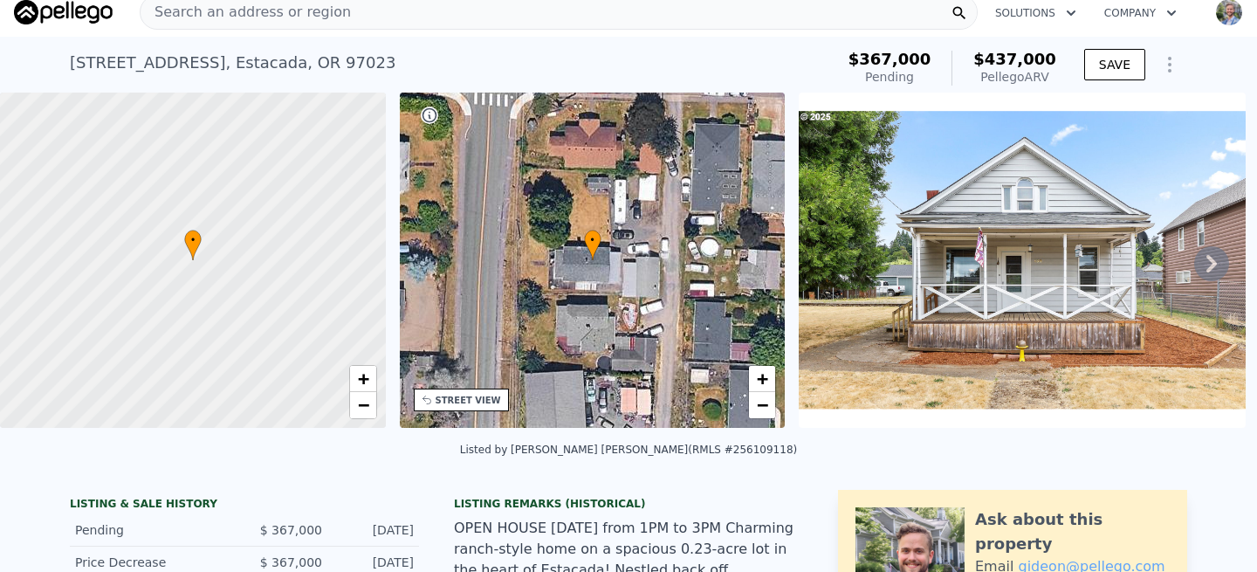
scroll to position [0, 0]
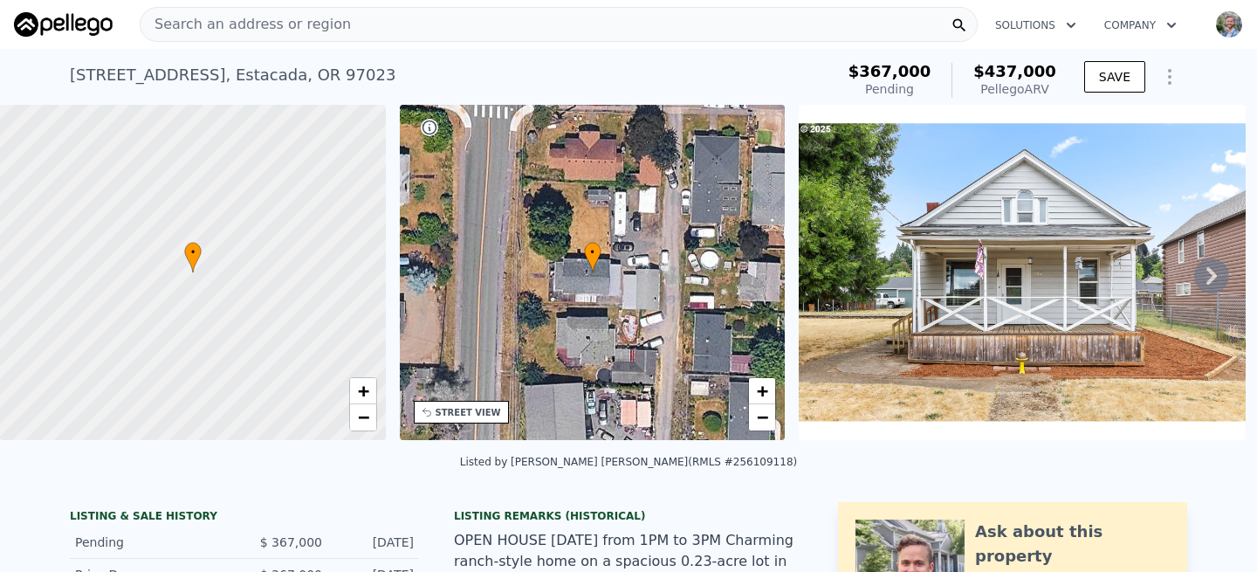
click at [385, 24] on div "Search an address or region" at bounding box center [559, 24] width 838 height 35
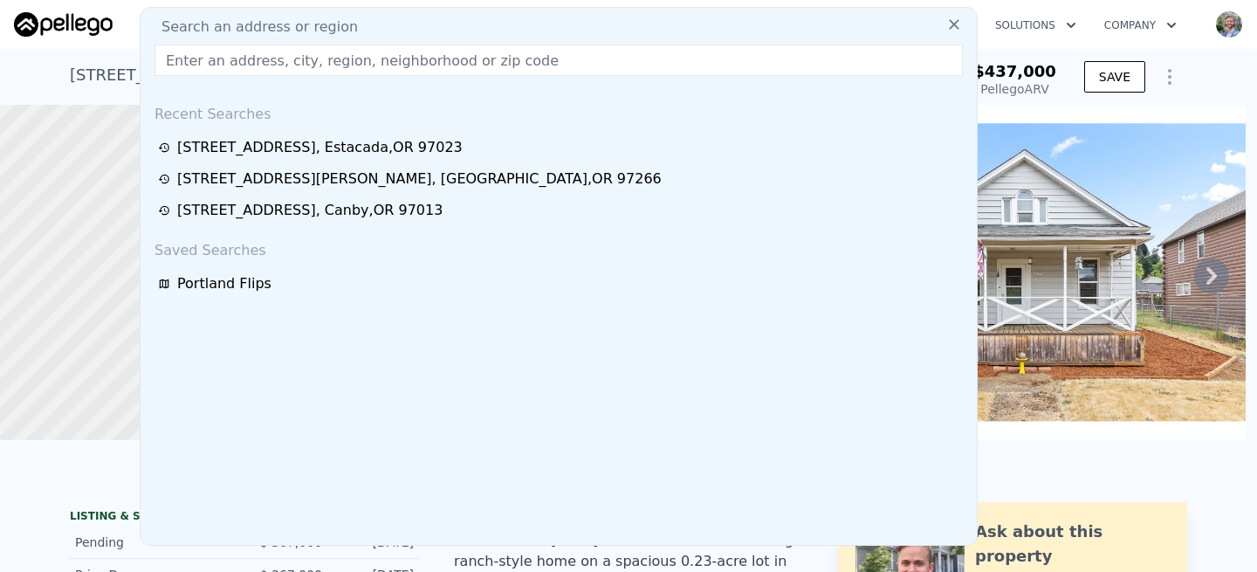
type input "[STREET_ADDRESS][PERSON_NAME]"
type input "$ 437,000"
type input "6"
type input "$ 19,786"
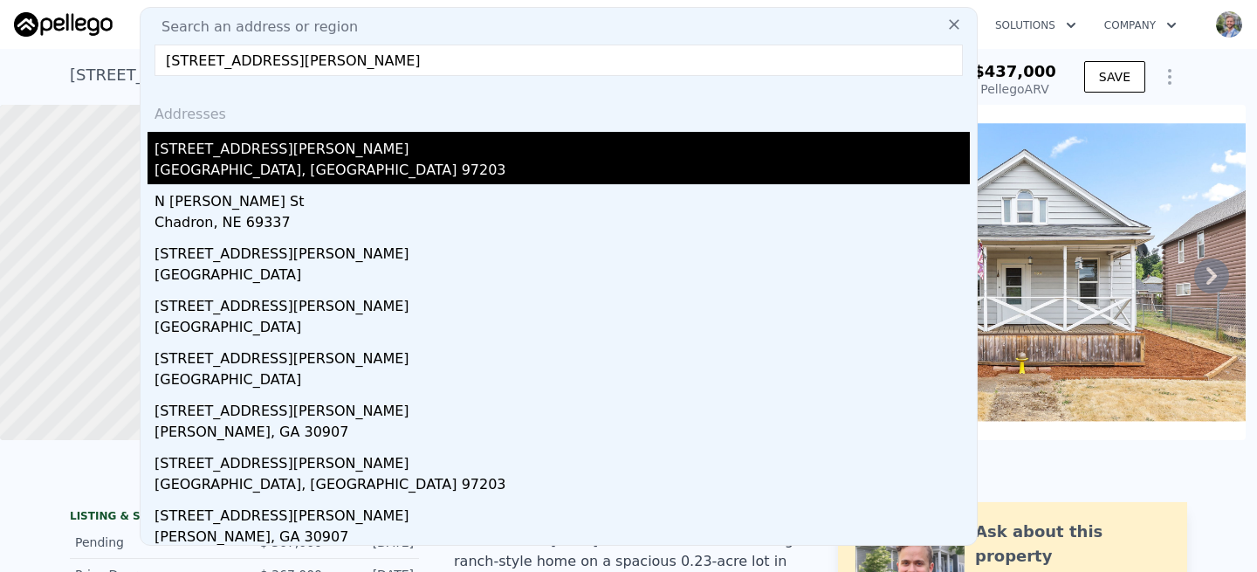
click at [250, 144] on div "[STREET_ADDRESS][PERSON_NAME]" at bounding box center [563, 146] width 816 height 28
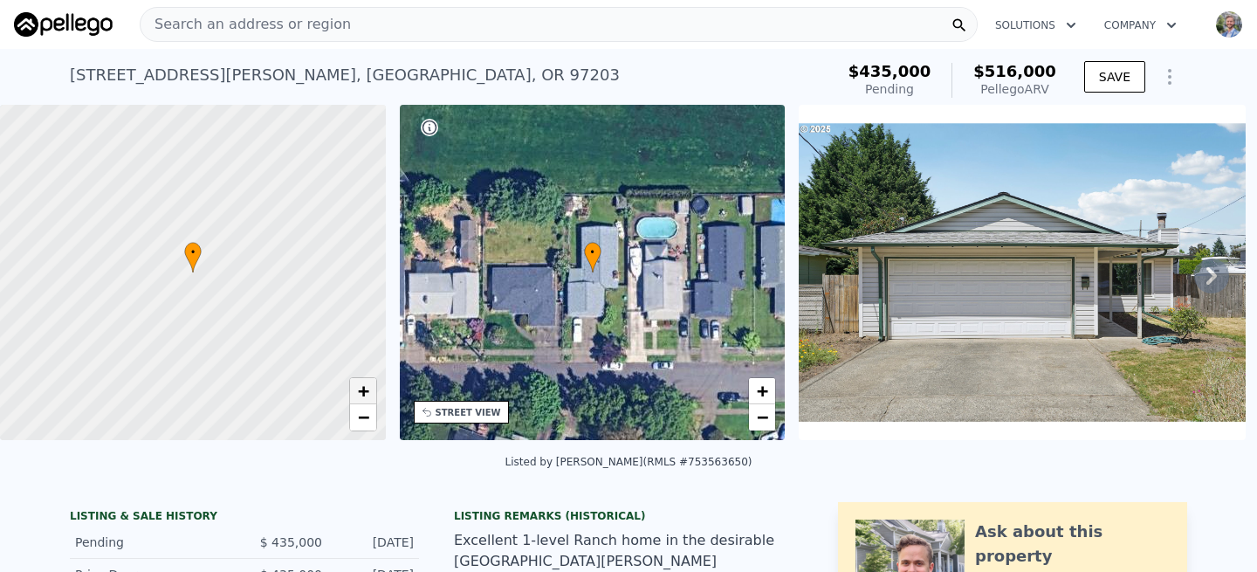
click at [366, 389] on span "+" at bounding box center [362, 391] width 11 height 22
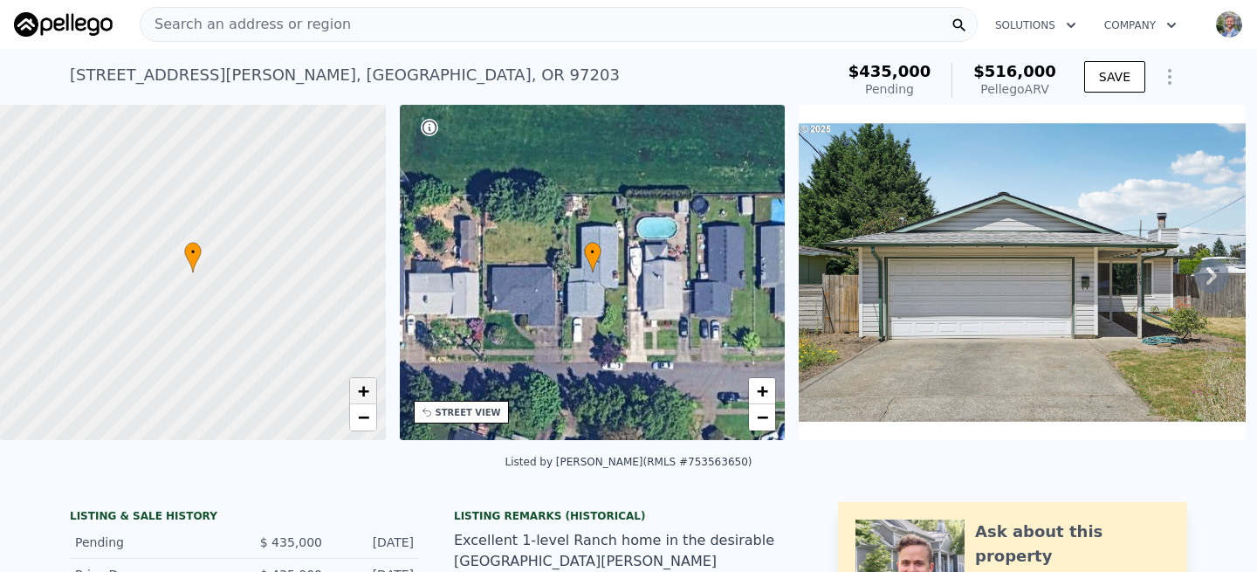
click at [366, 389] on span "+" at bounding box center [362, 391] width 11 height 22
click at [320, 31] on span "Search an address or region" at bounding box center [246, 24] width 210 height 21
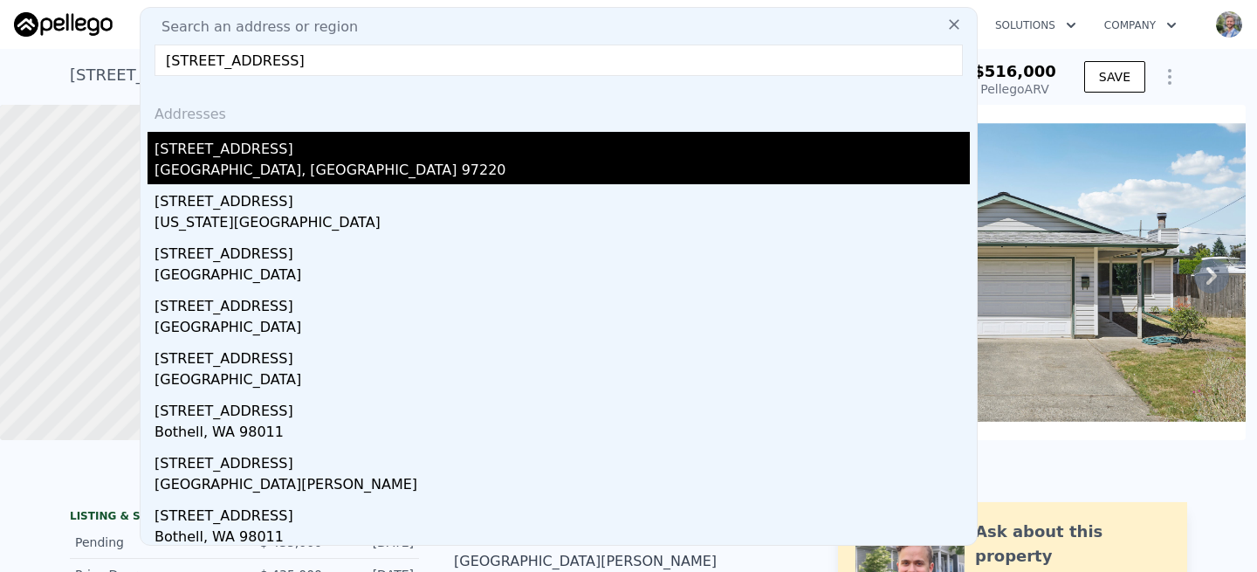
type input "[STREET_ADDRESS]"
click at [316, 159] on div "[STREET_ADDRESS]" at bounding box center [563, 146] width 816 height 28
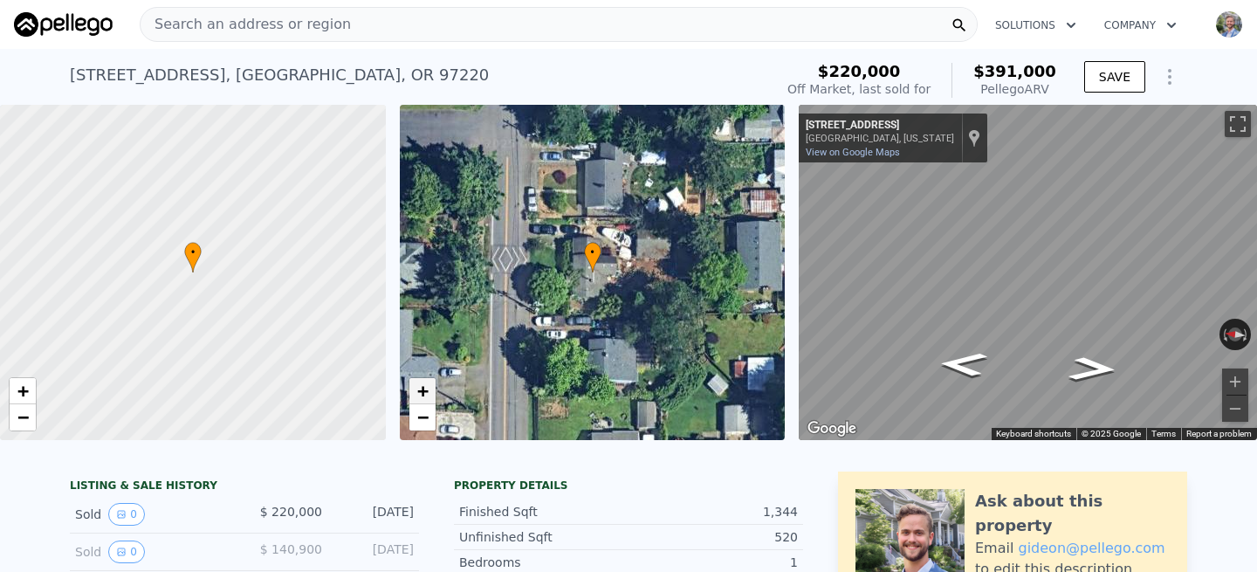
click at [423, 390] on span "+" at bounding box center [422, 391] width 11 height 22
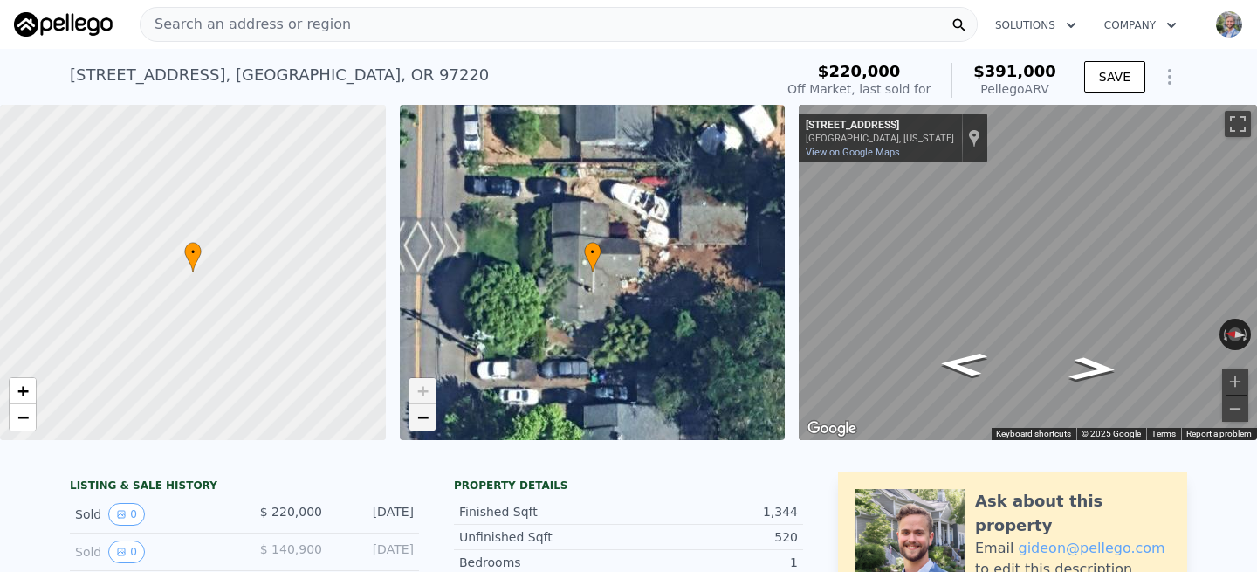
click at [428, 423] on span "−" at bounding box center [422, 417] width 11 height 22
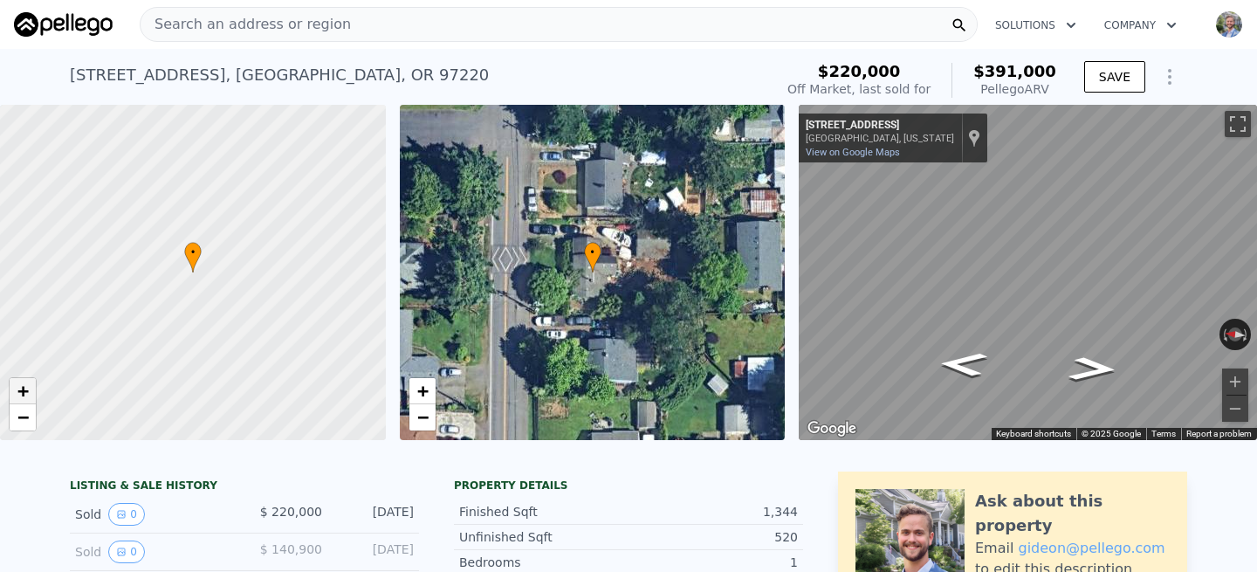
click at [31, 394] on link "+" at bounding box center [23, 391] width 26 height 26
click at [31, 393] on link "+" at bounding box center [23, 391] width 26 height 26
click at [422, 31] on div "Search an address or region" at bounding box center [559, 24] width 838 height 35
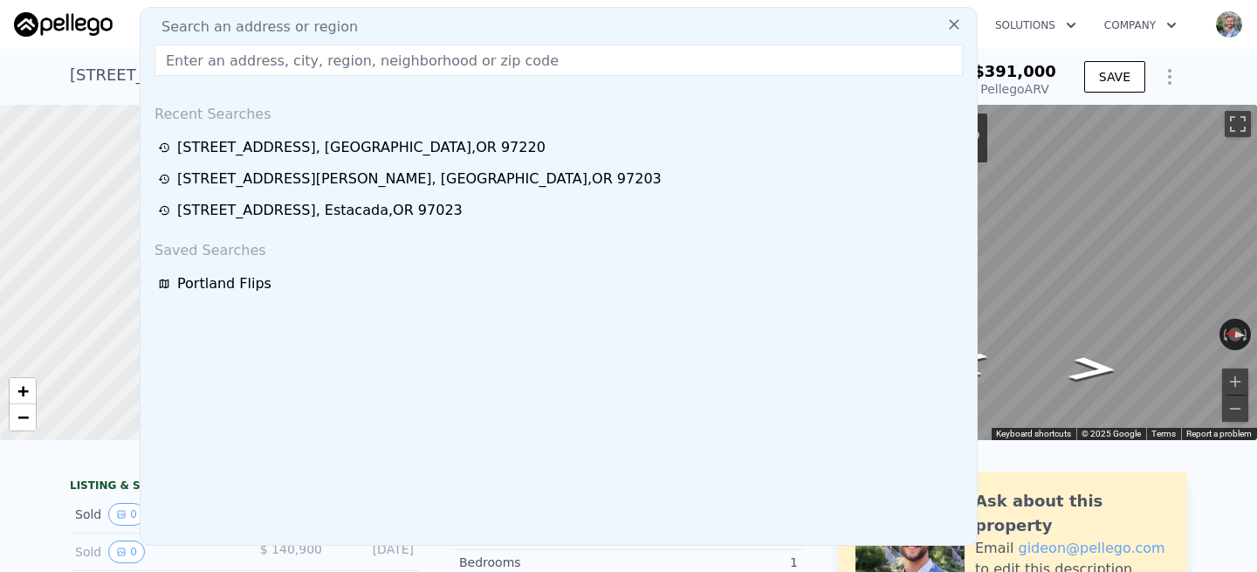
type input "[STREET_ADDRESS]"
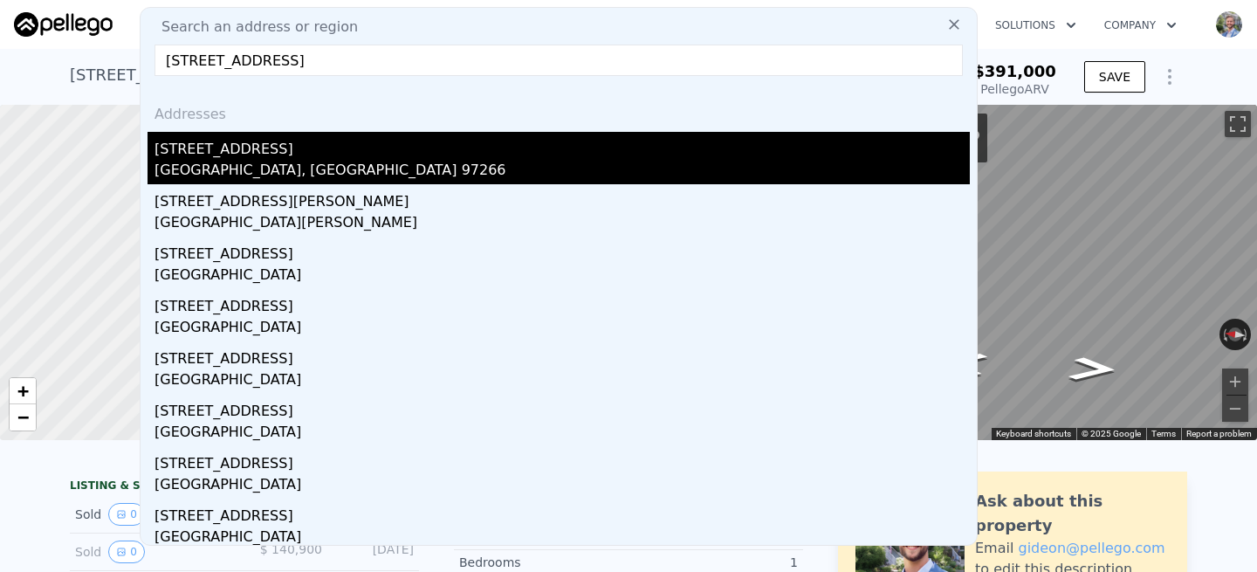
click at [217, 162] on div "[GEOGRAPHIC_DATA], [GEOGRAPHIC_DATA] 97266" at bounding box center [563, 172] width 816 height 24
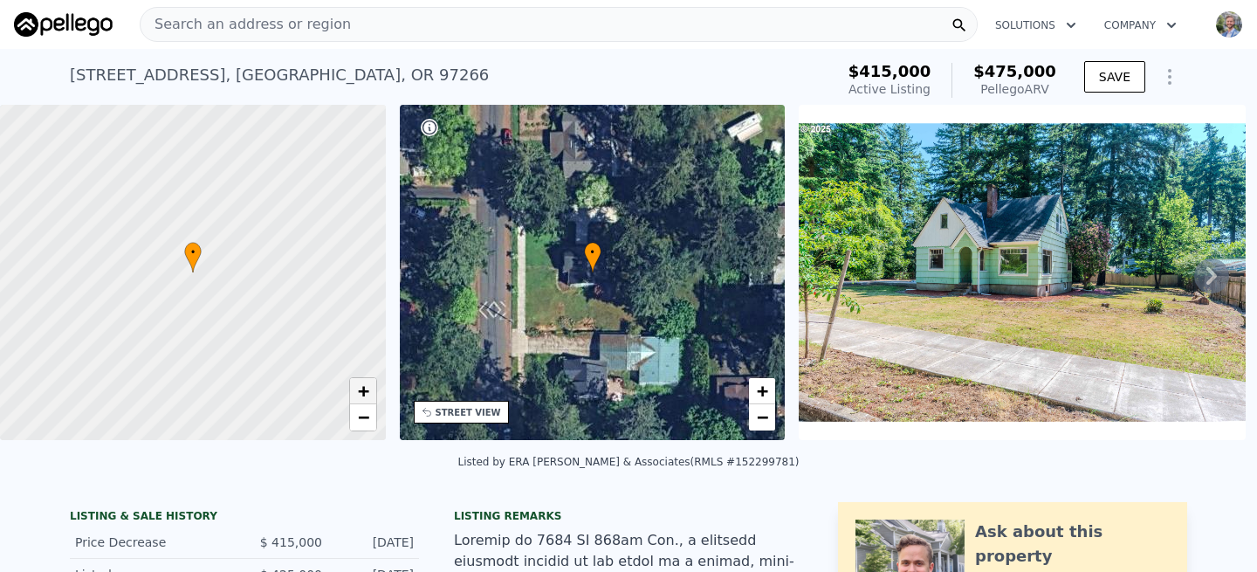
click at [359, 394] on span "+" at bounding box center [362, 391] width 11 height 22
click at [361, 23] on div "Search an address or region" at bounding box center [559, 24] width 838 height 35
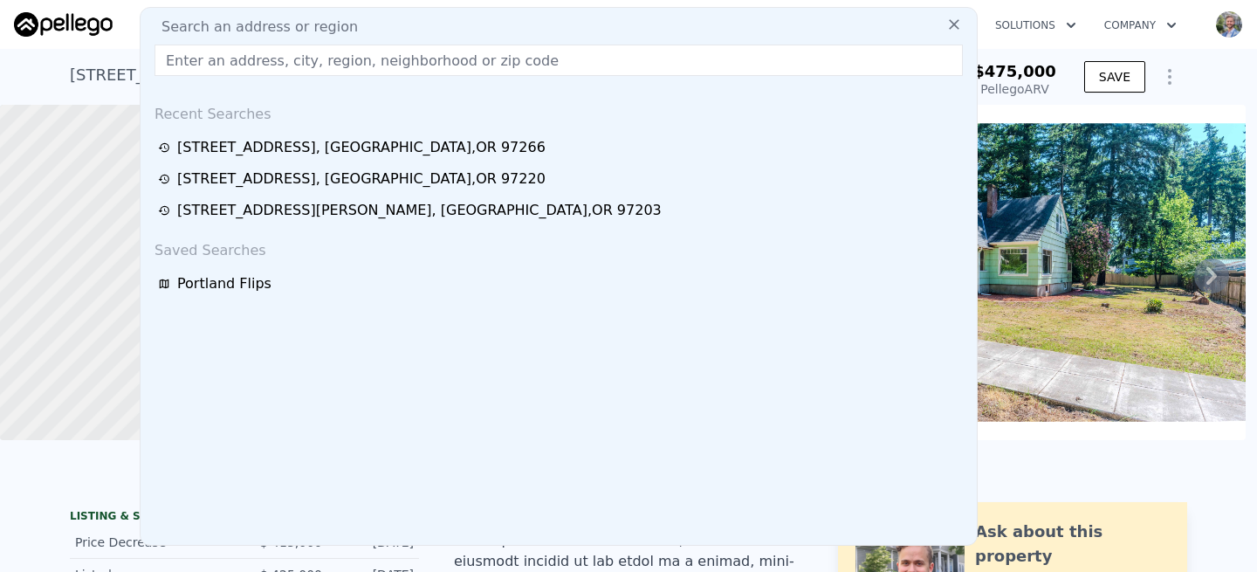
type input "15600 SE ORIENT DR"
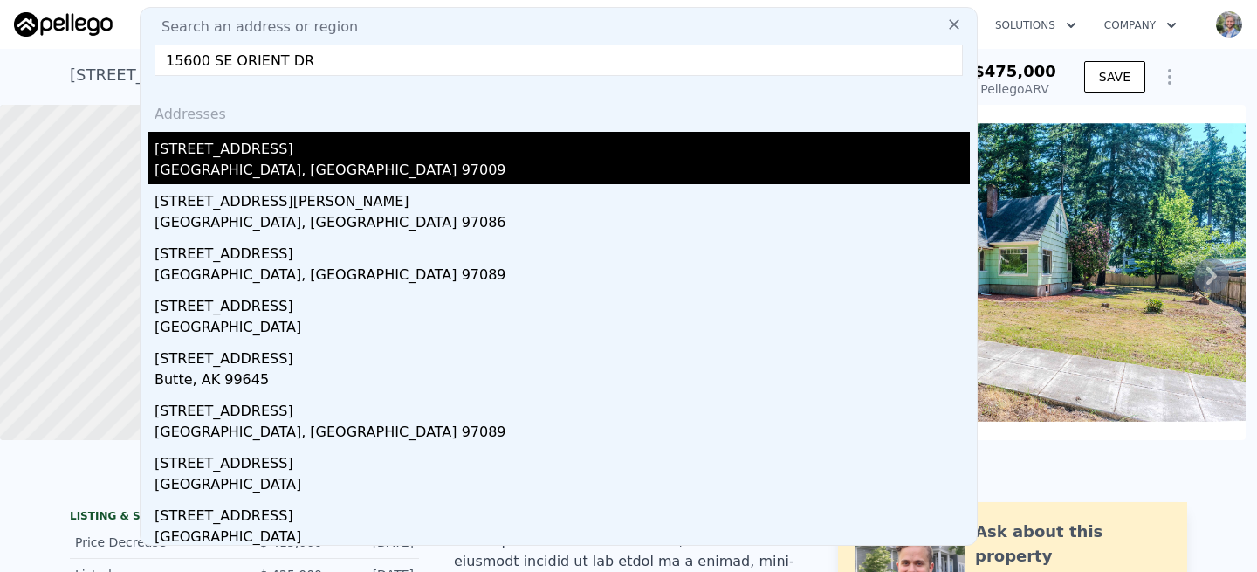
click at [252, 148] on div "[STREET_ADDRESS]" at bounding box center [563, 146] width 816 height 28
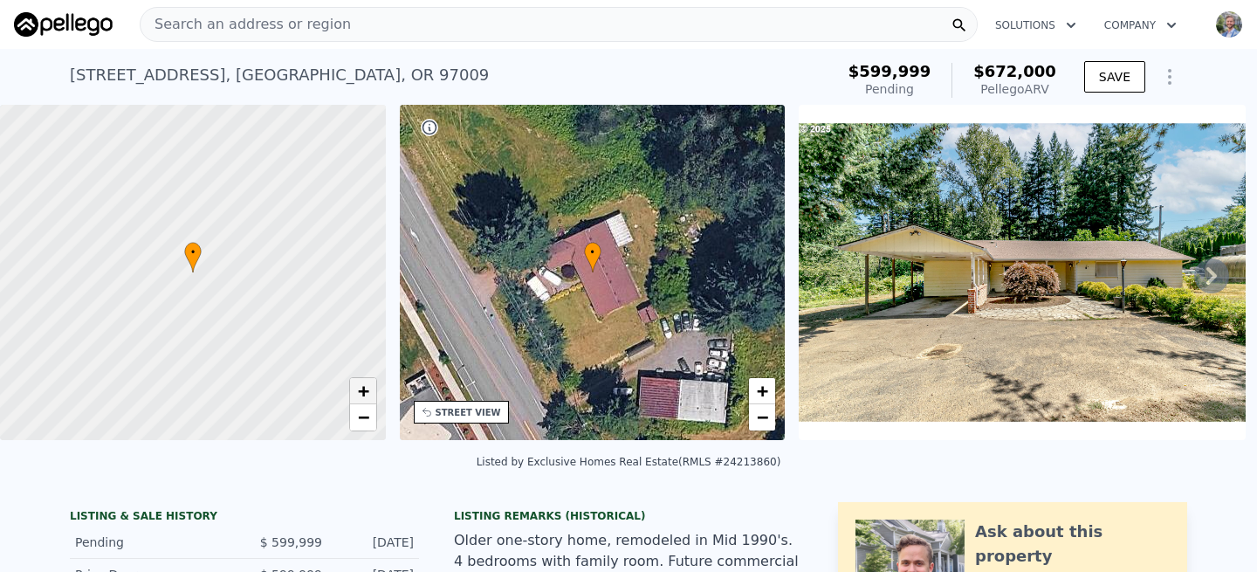
click at [366, 394] on span "+" at bounding box center [362, 391] width 11 height 22
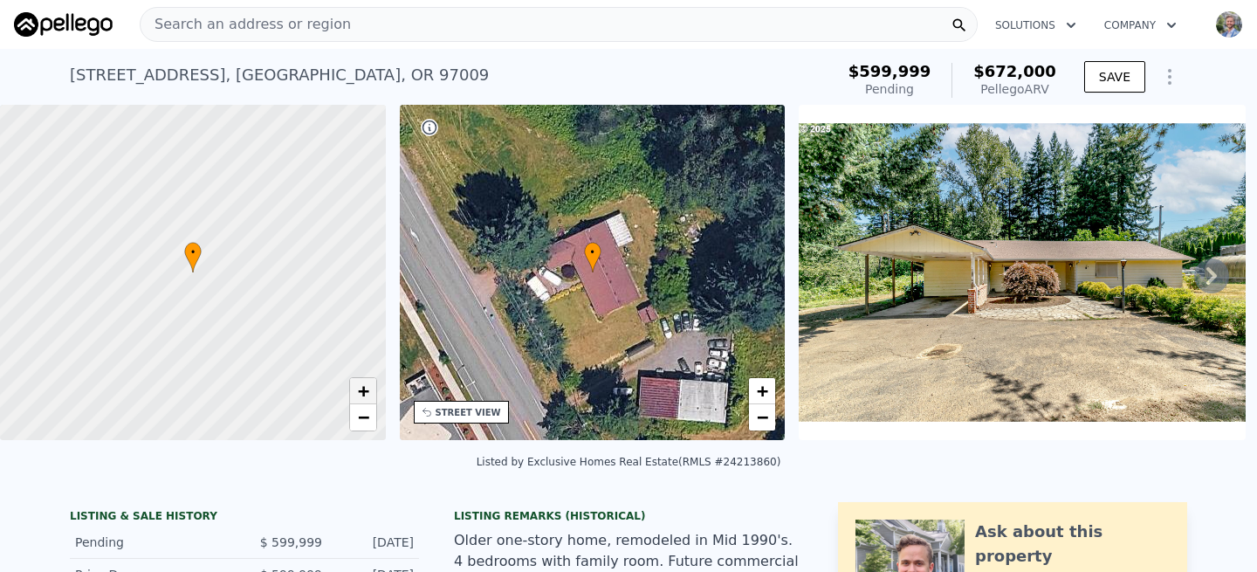
click at [366, 394] on span "+" at bounding box center [362, 391] width 11 height 22
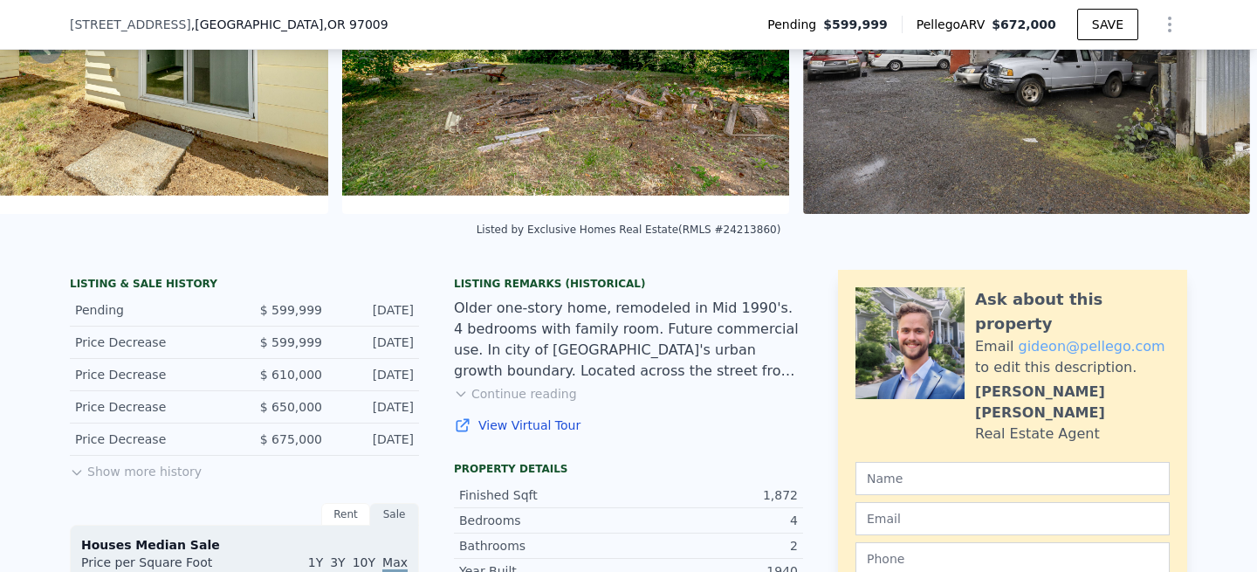
scroll to position [247, 0]
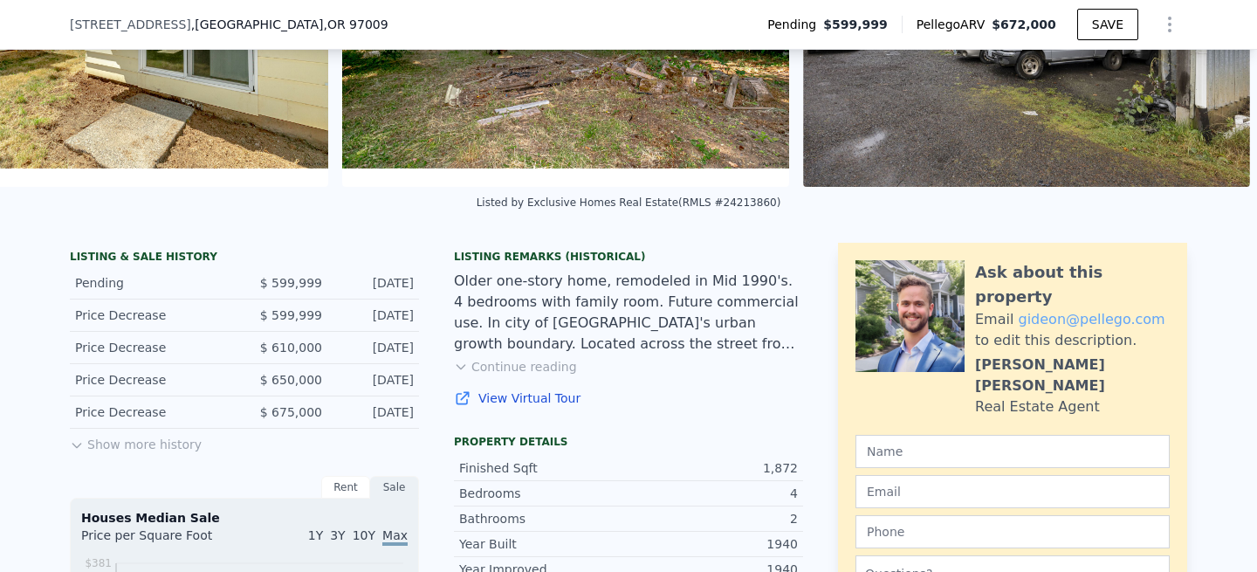
click at [551, 374] on button "Continue reading" at bounding box center [515, 366] width 123 height 17
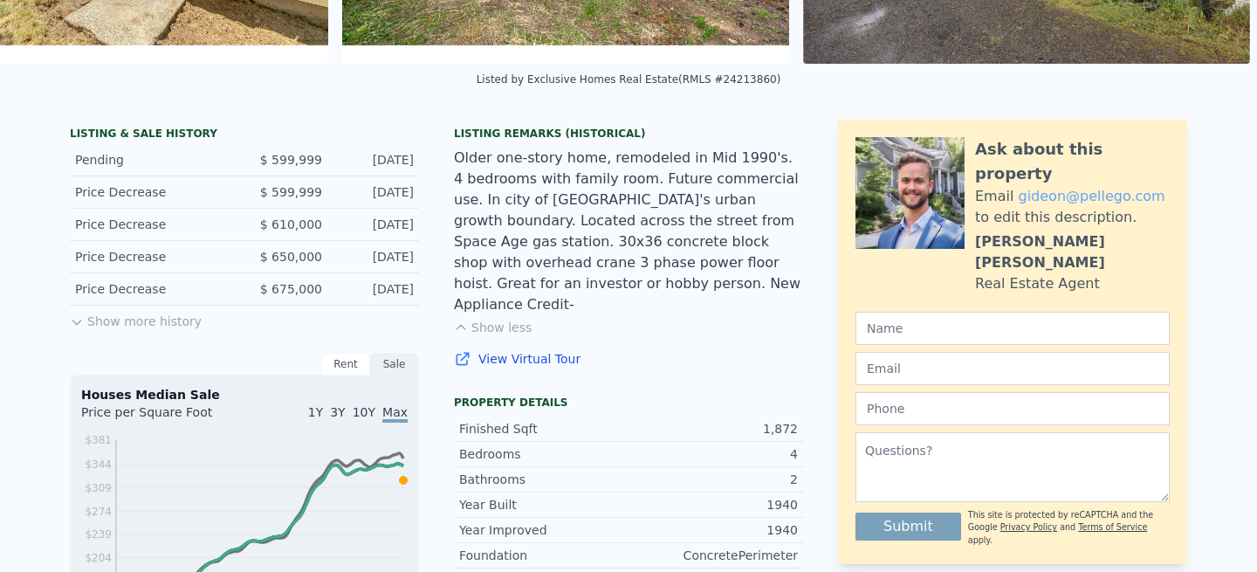
scroll to position [0, 0]
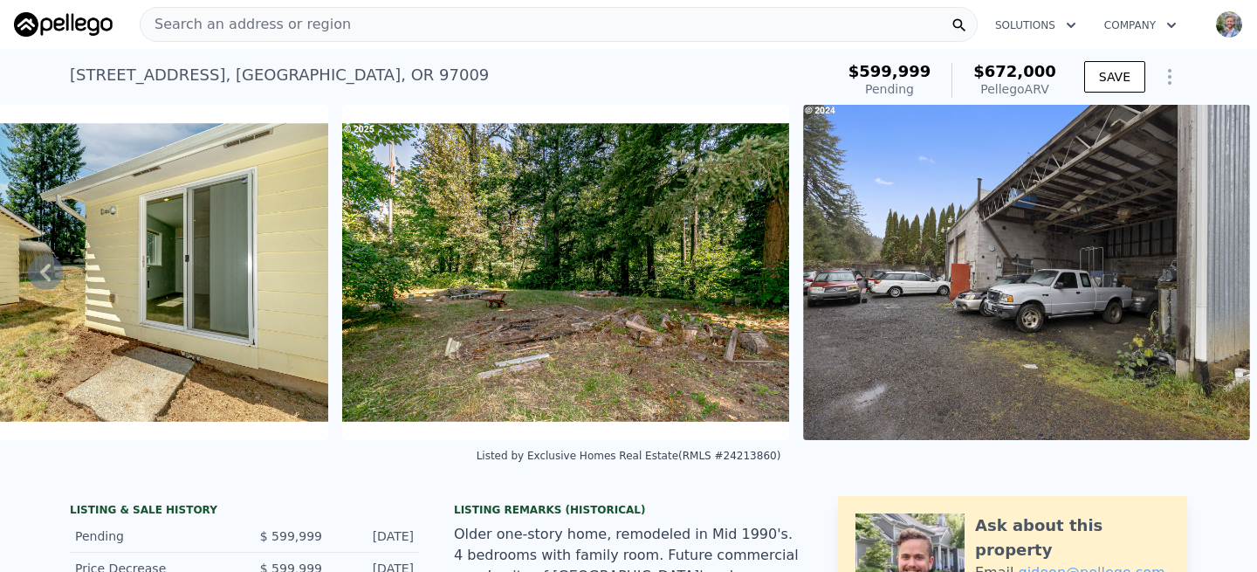
click at [381, 31] on div "Search an address or region" at bounding box center [559, 24] width 838 height 35
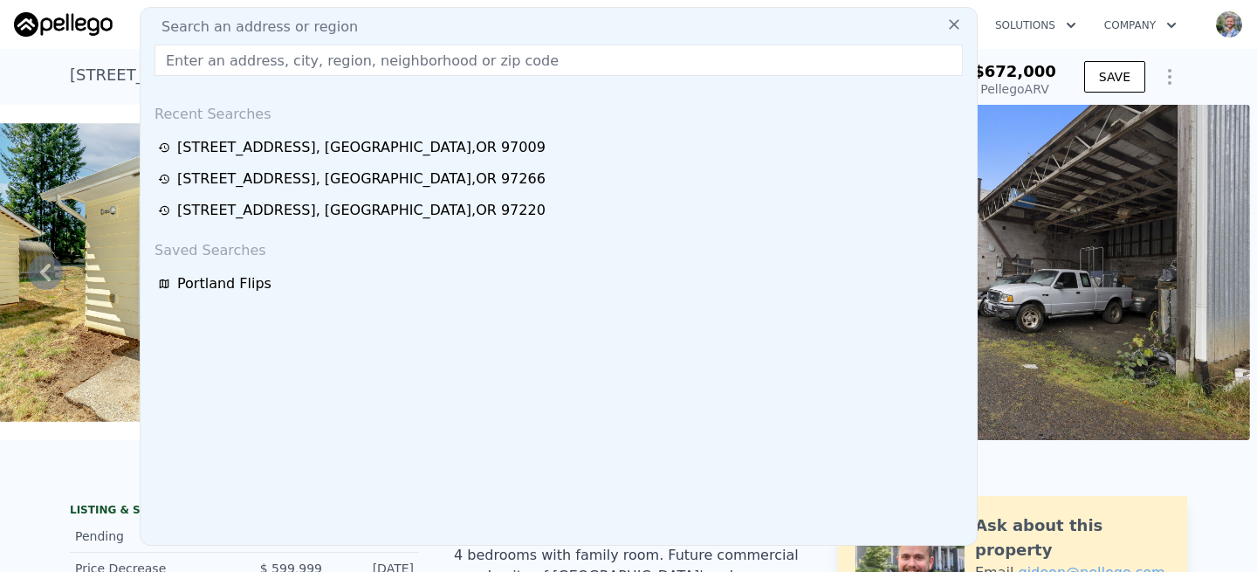
type input "[STREET_ADDRESS]"
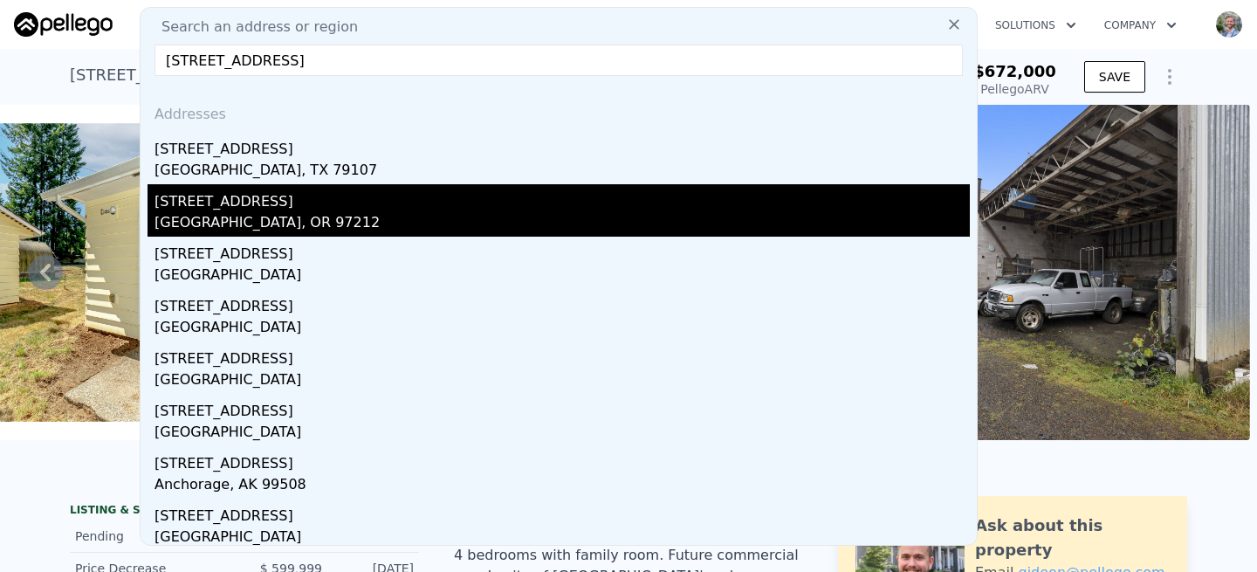
click at [231, 205] on div "[STREET_ADDRESS]" at bounding box center [563, 198] width 816 height 28
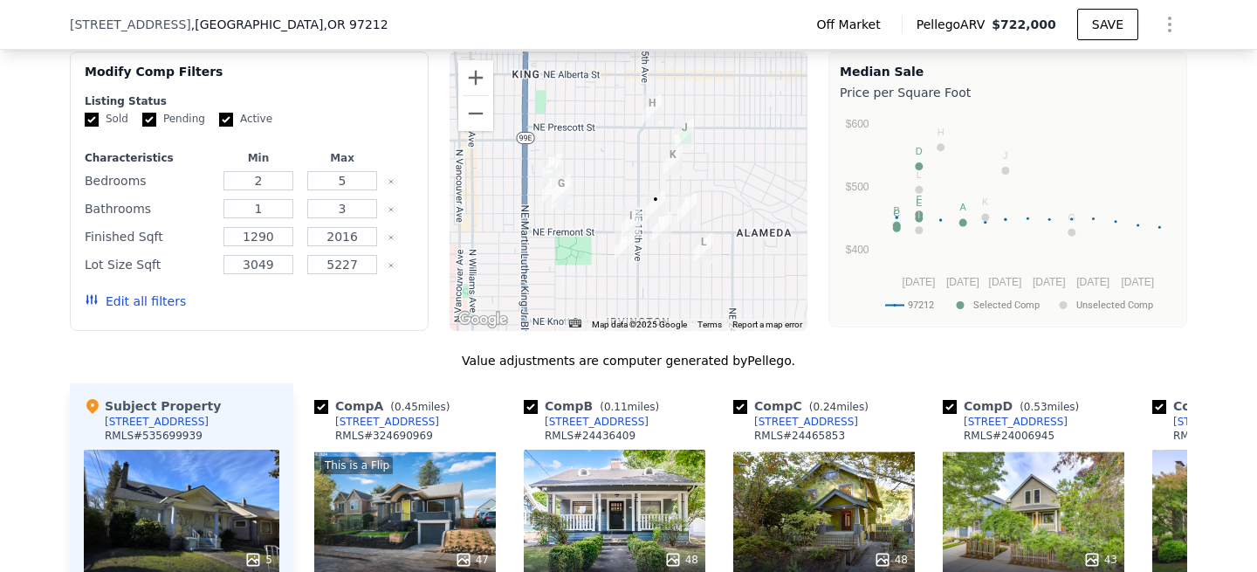
scroll to position [1670, 0]
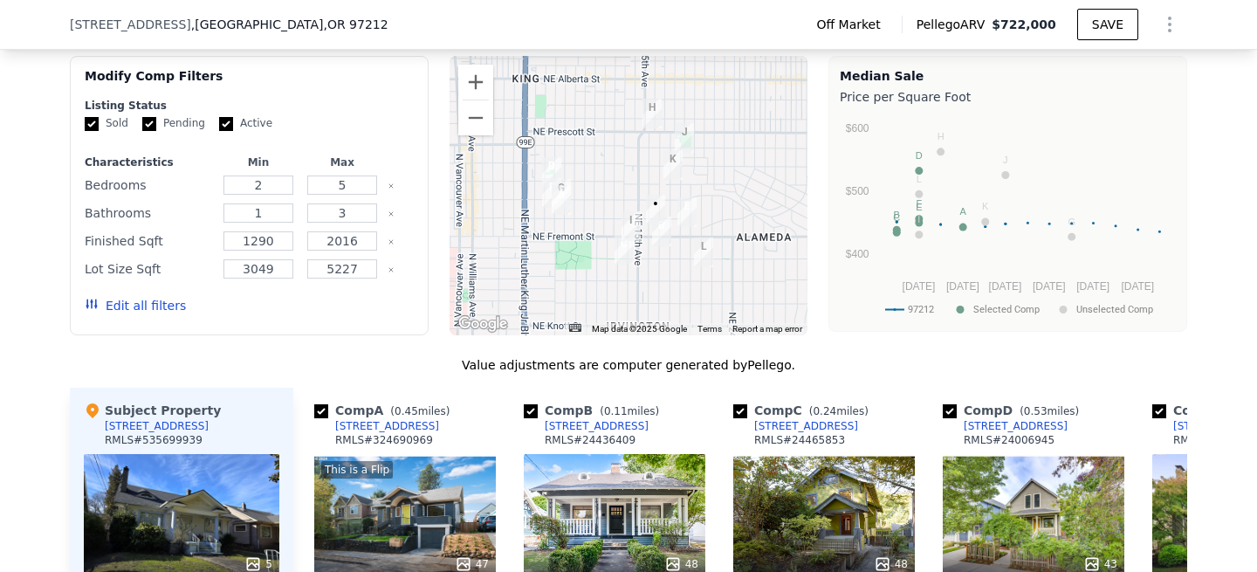
click at [418, 475] on div "This is a Flip 47" at bounding box center [405, 517] width 182 height 126
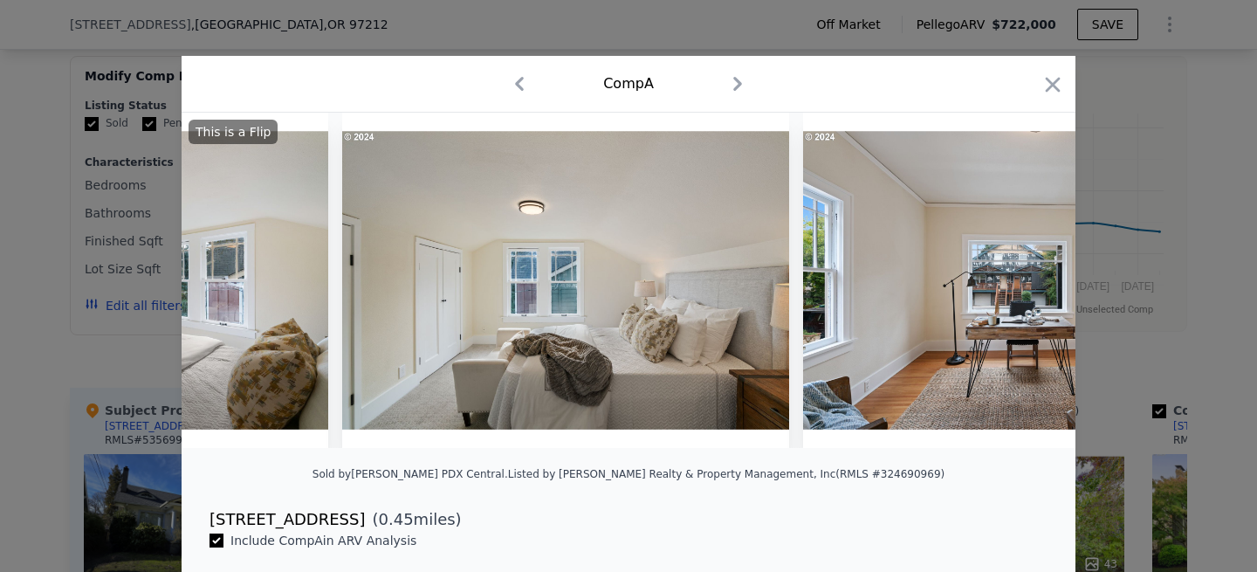
scroll to position [0, 18424]
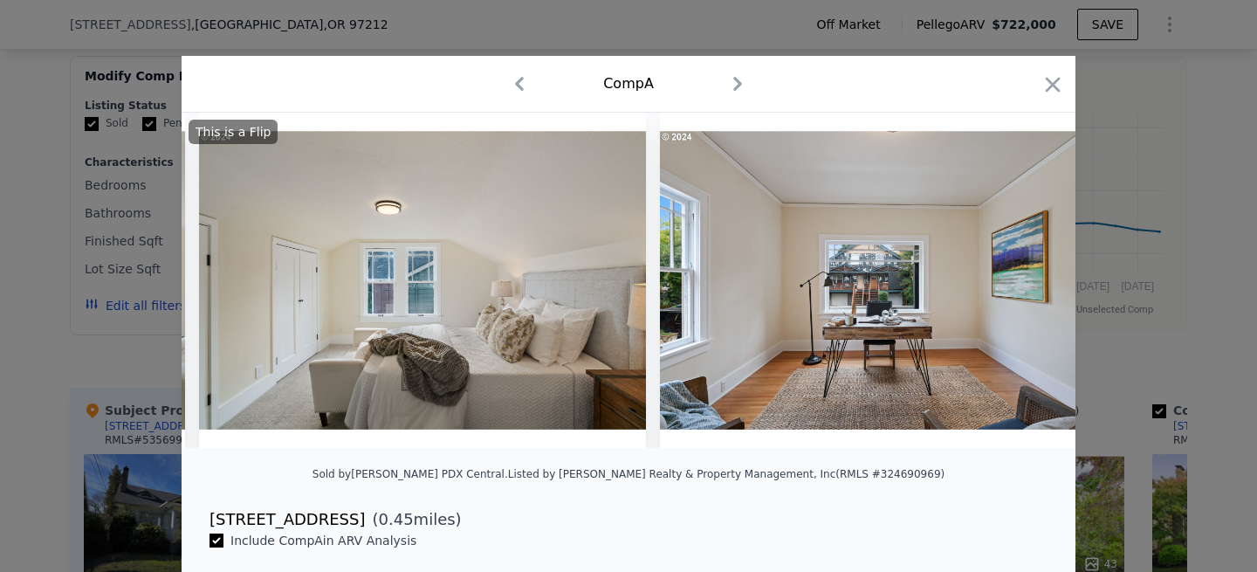
click at [1055, 72] on div "Comp A" at bounding box center [629, 84] width 866 height 28
click at [1057, 86] on icon "button" at bounding box center [1053, 84] width 24 height 24
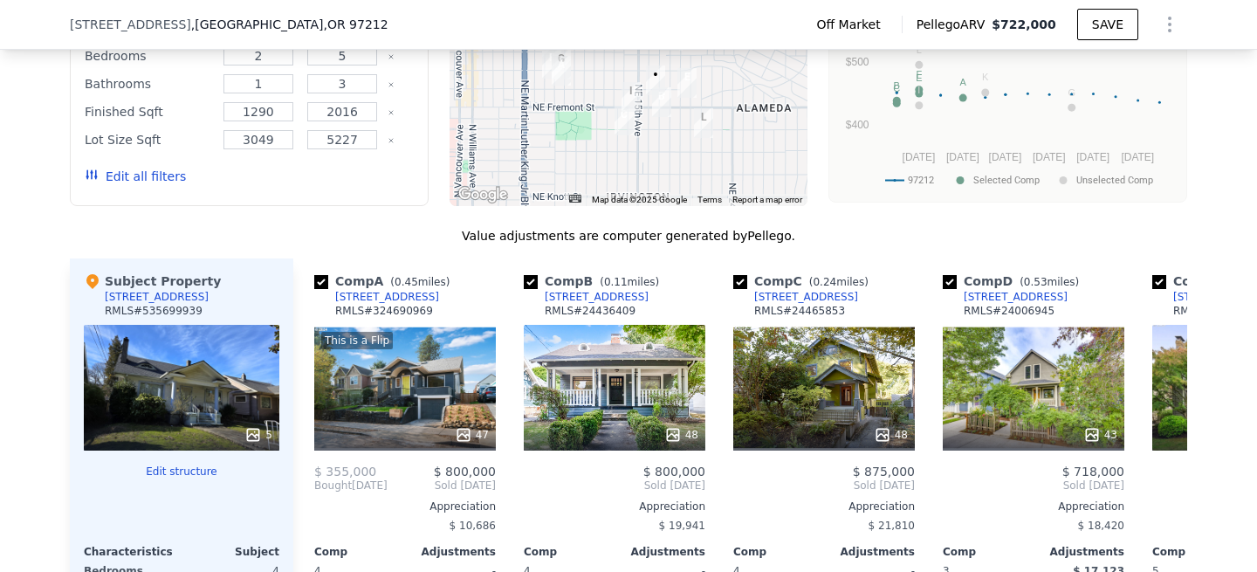
scroll to position [1810, 0]
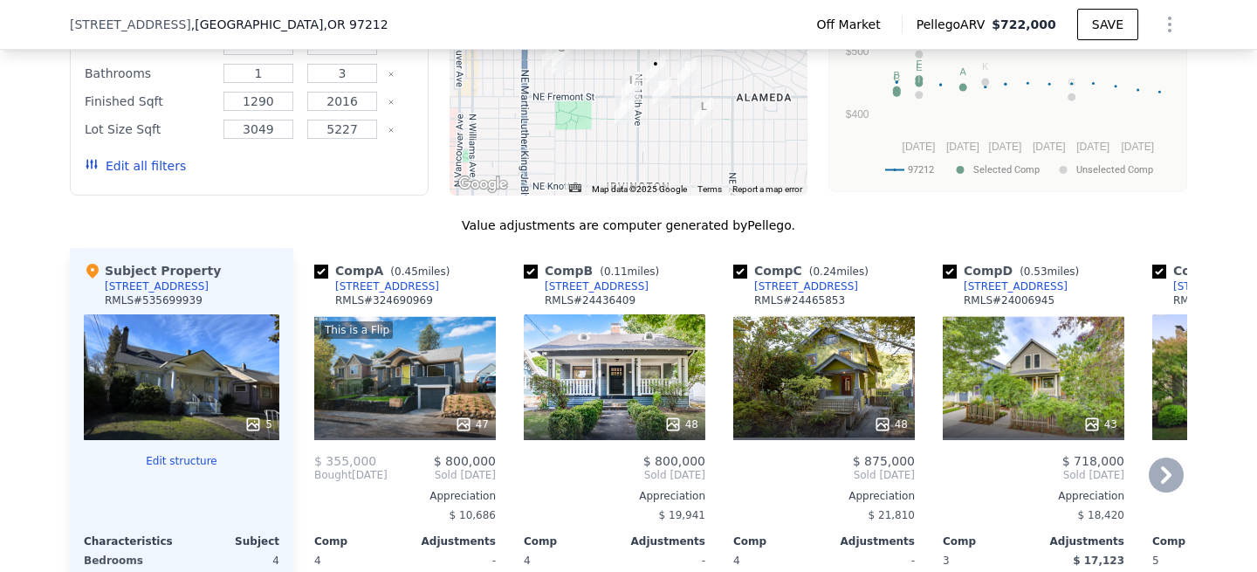
click at [622, 416] on div "48" at bounding box center [615, 424] width 167 height 17
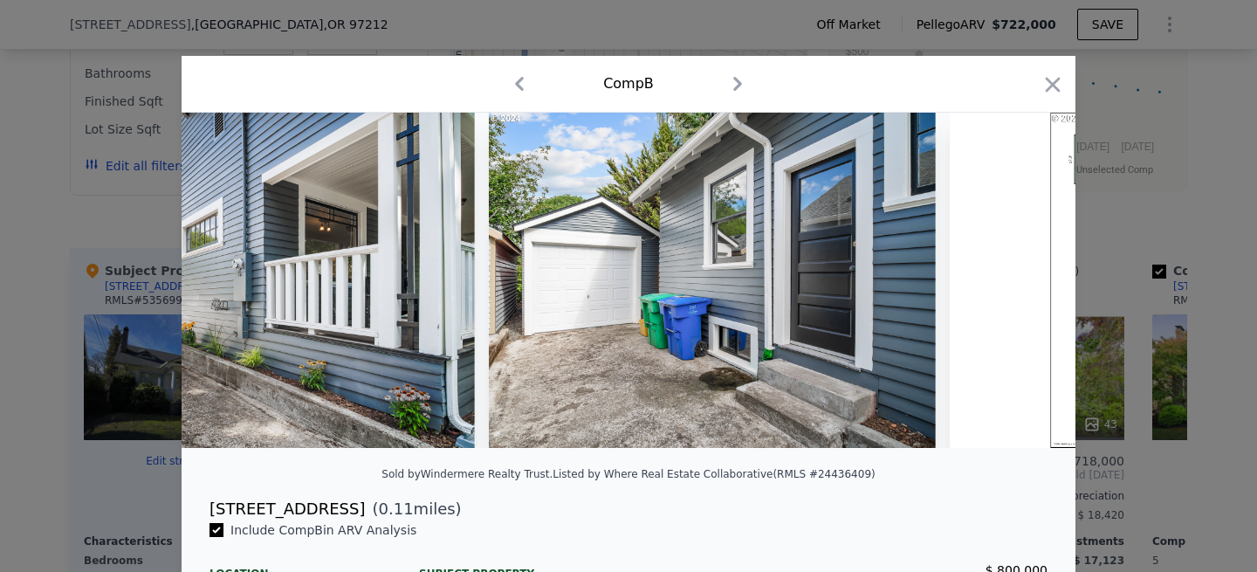
scroll to position [0, 21222]
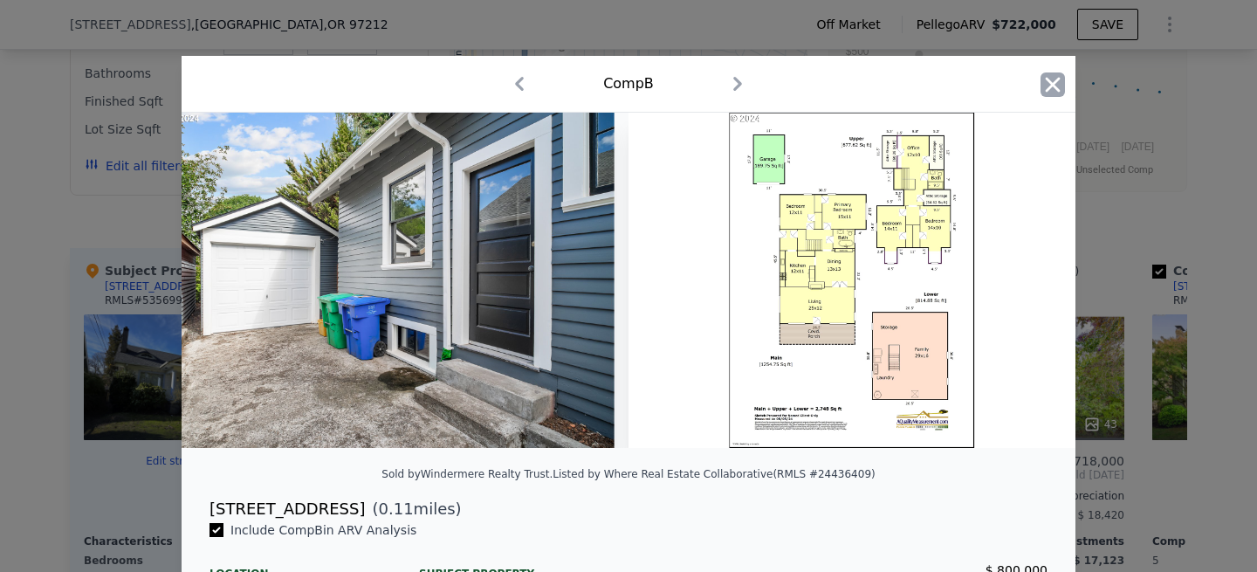
click at [1062, 85] on icon "button" at bounding box center [1053, 84] width 24 height 24
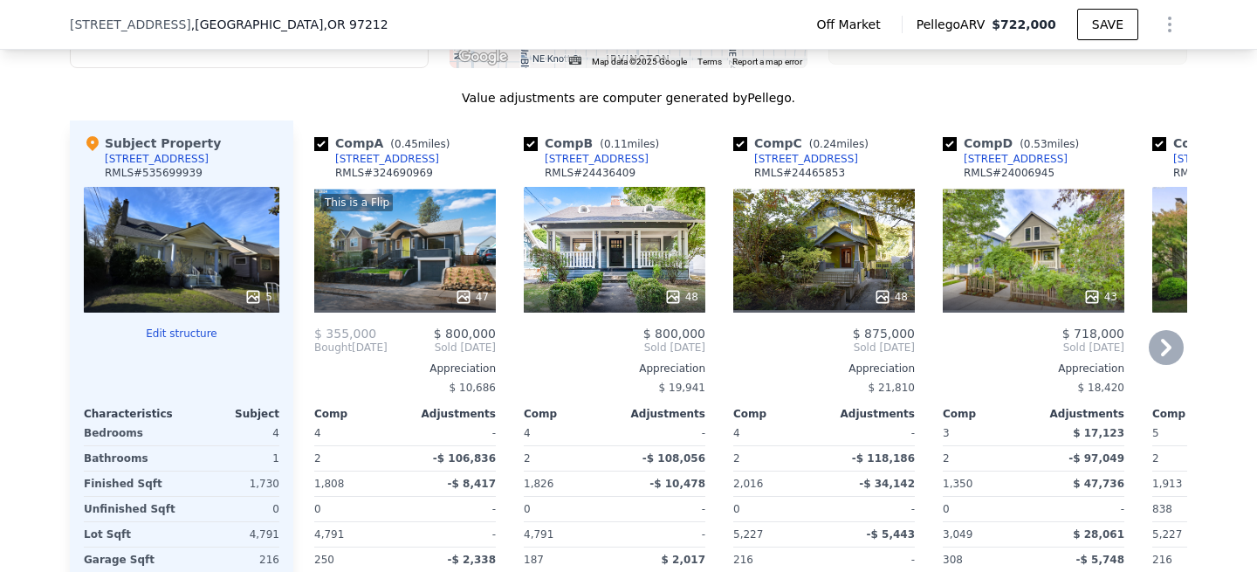
scroll to position [1945, 0]
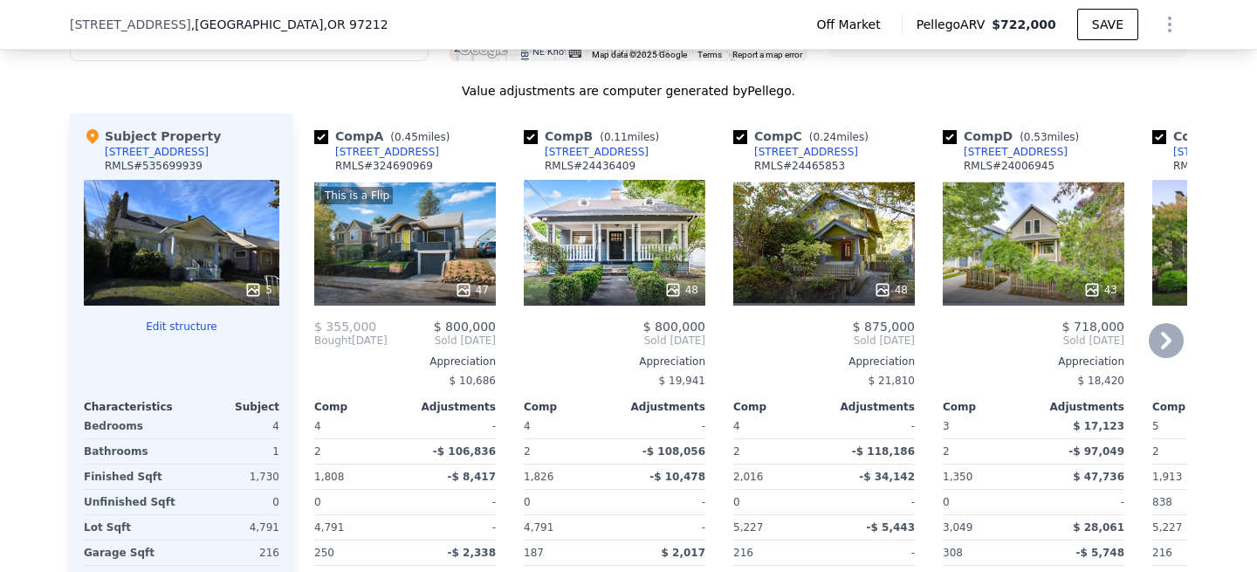
click at [1028, 211] on div "43" at bounding box center [1034, 243] width 182 height 126
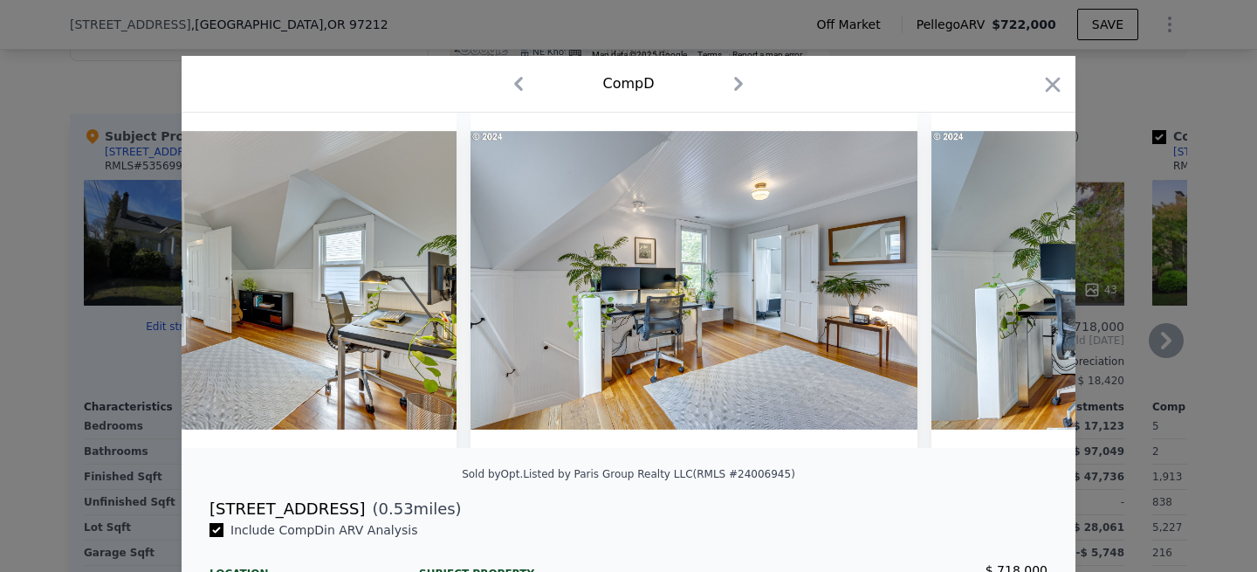
scroll to position [0, 8995]
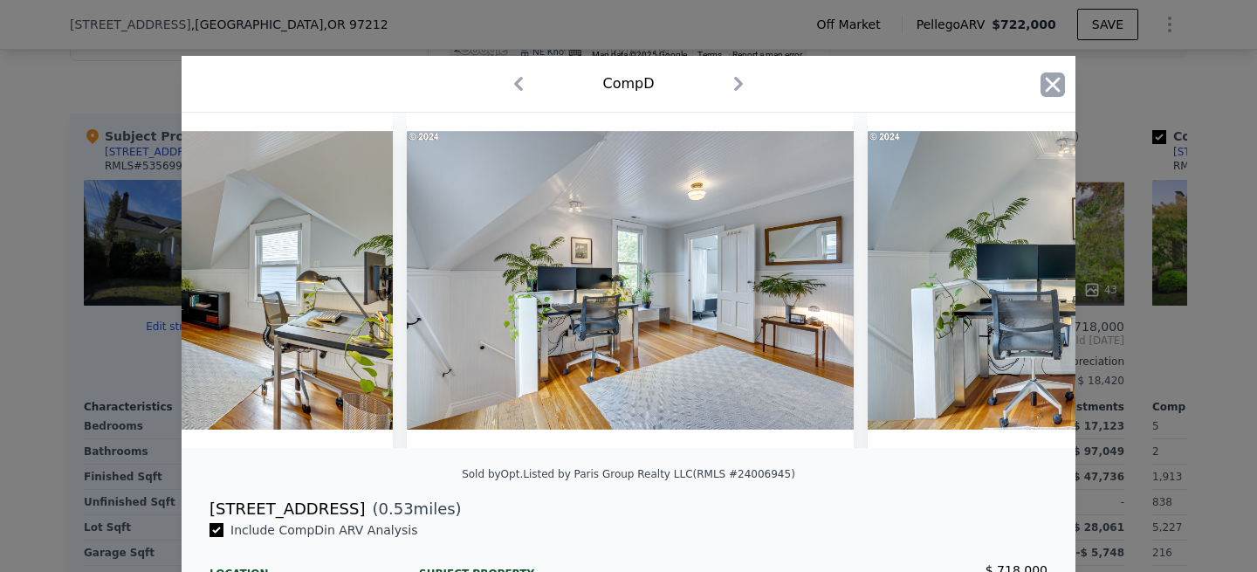
click at [1051, 80] on icon "button" at bounding box center [1053, 84] width 24 height 24
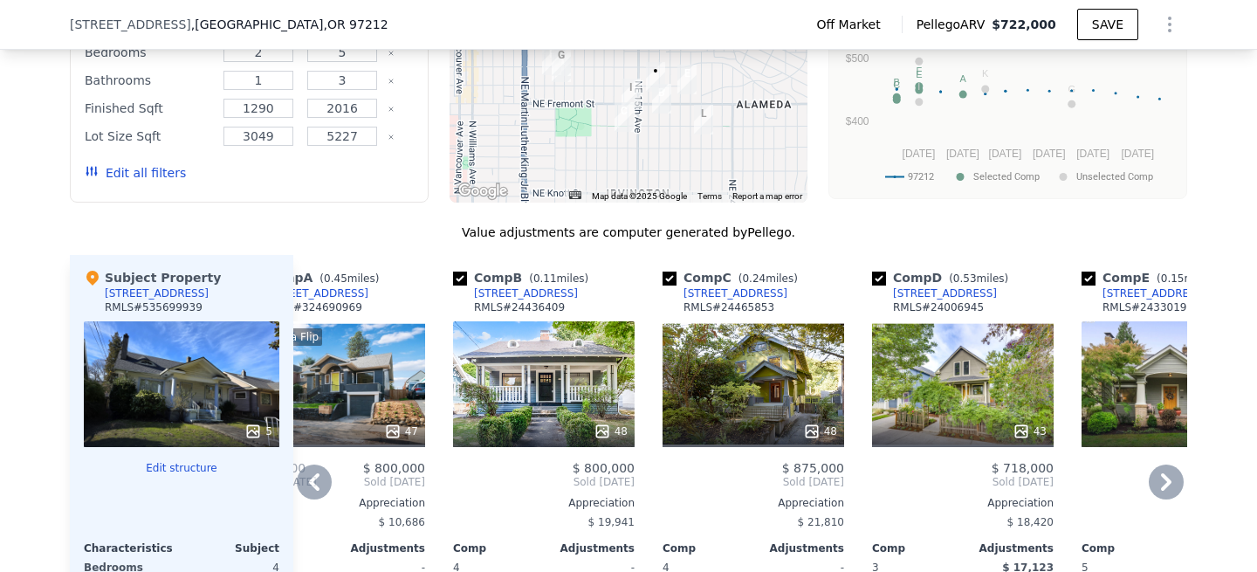
scroll to position [1817, 0]
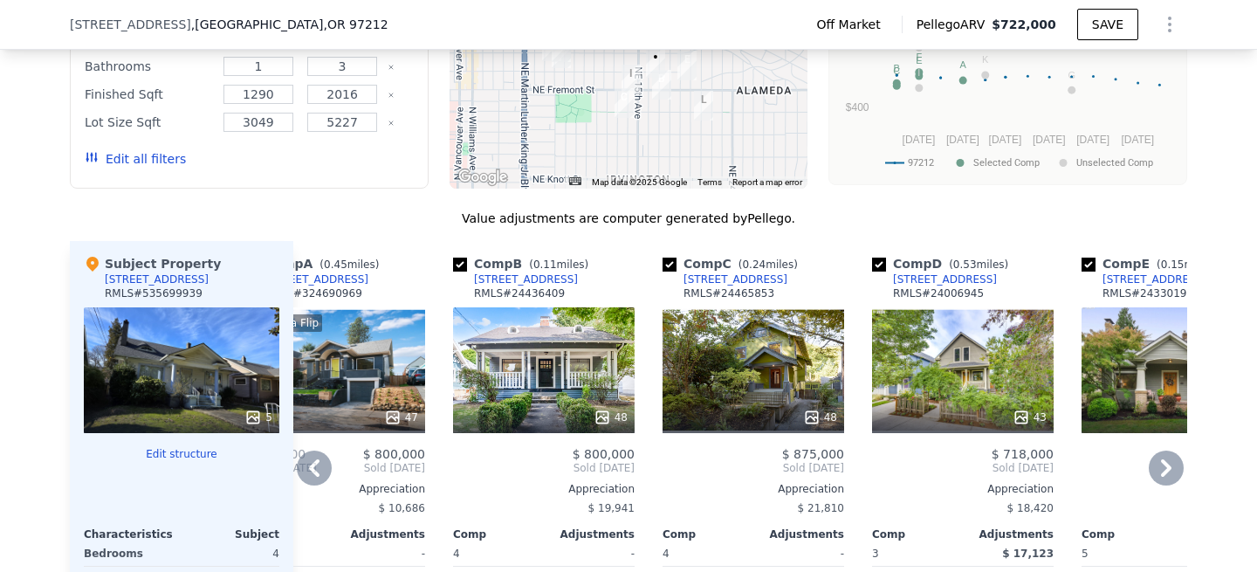
click at [743, 348] on div "48" at bounding box center [754, 370] width 182 height 126
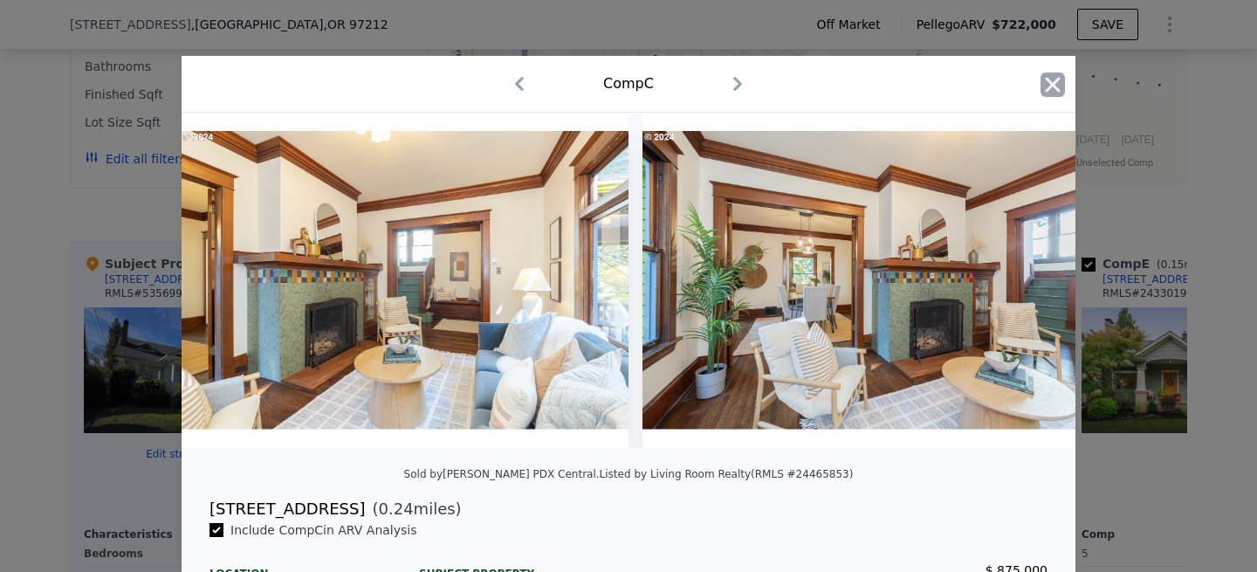
click at [1050, 88] on icon "button" at bounding box center [1053, 84] width 15 height 15
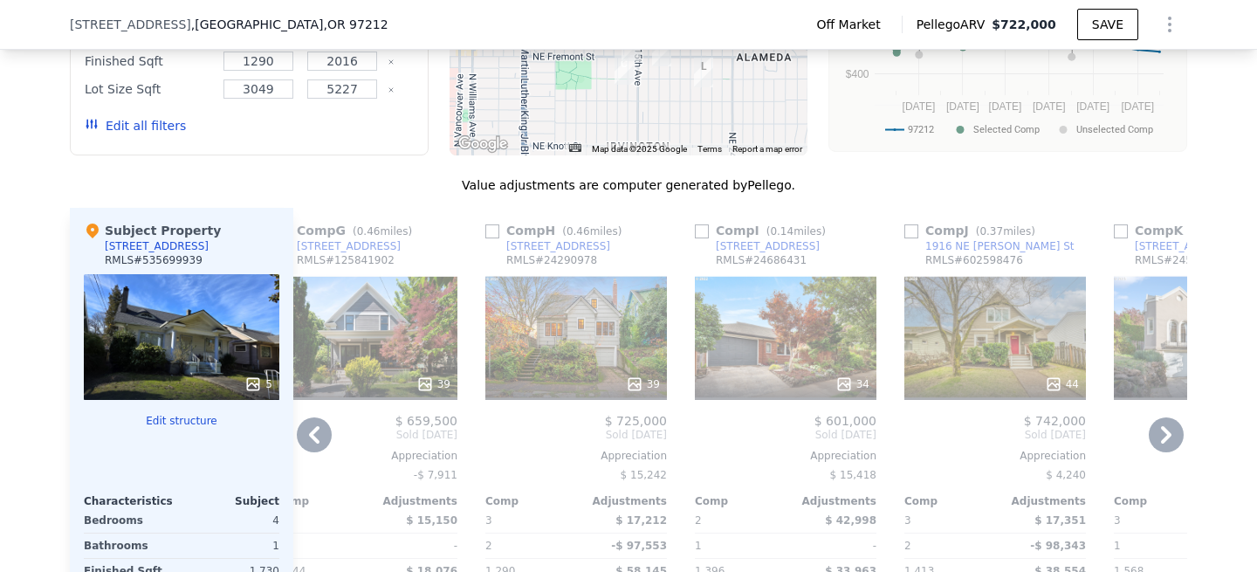
scroll to position [1851, 0]
click at [795, 368] on div at bounding box center [786, 383] width 182 height 31
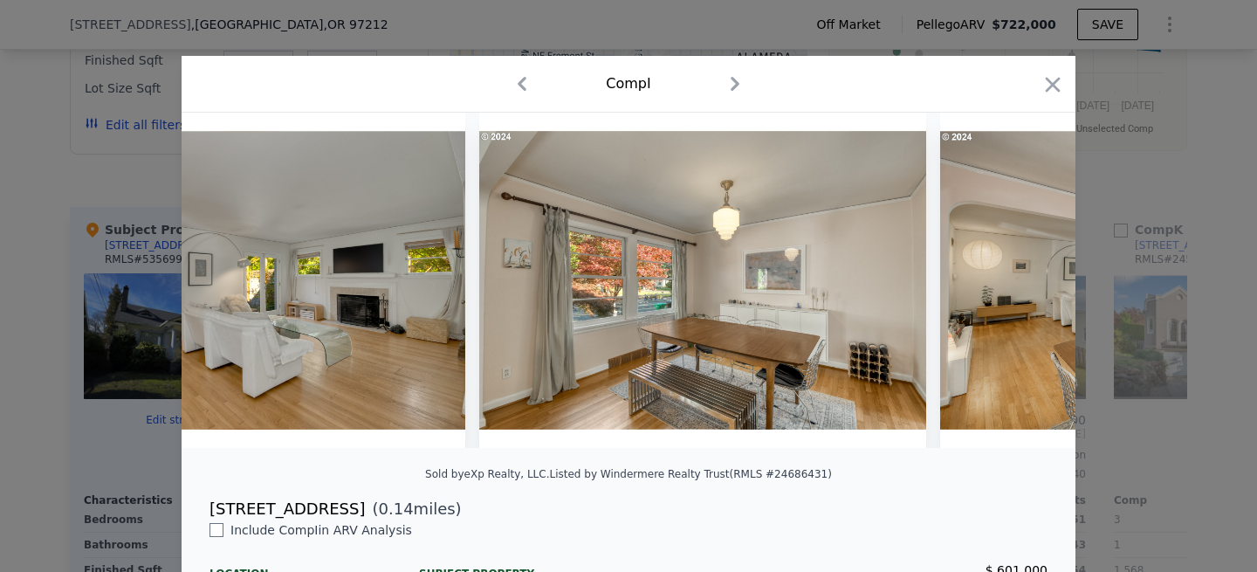
scroll to position [0, 3628]
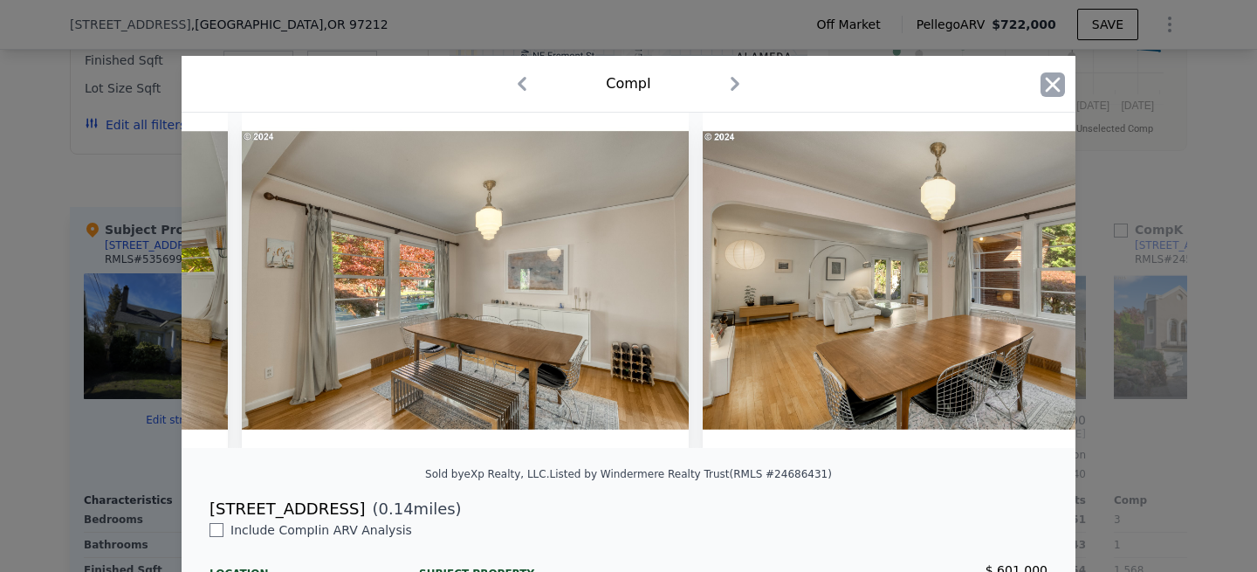
click at [1050, 79] on icon "button" at bounding box center [1053, 84] width 24 height 24
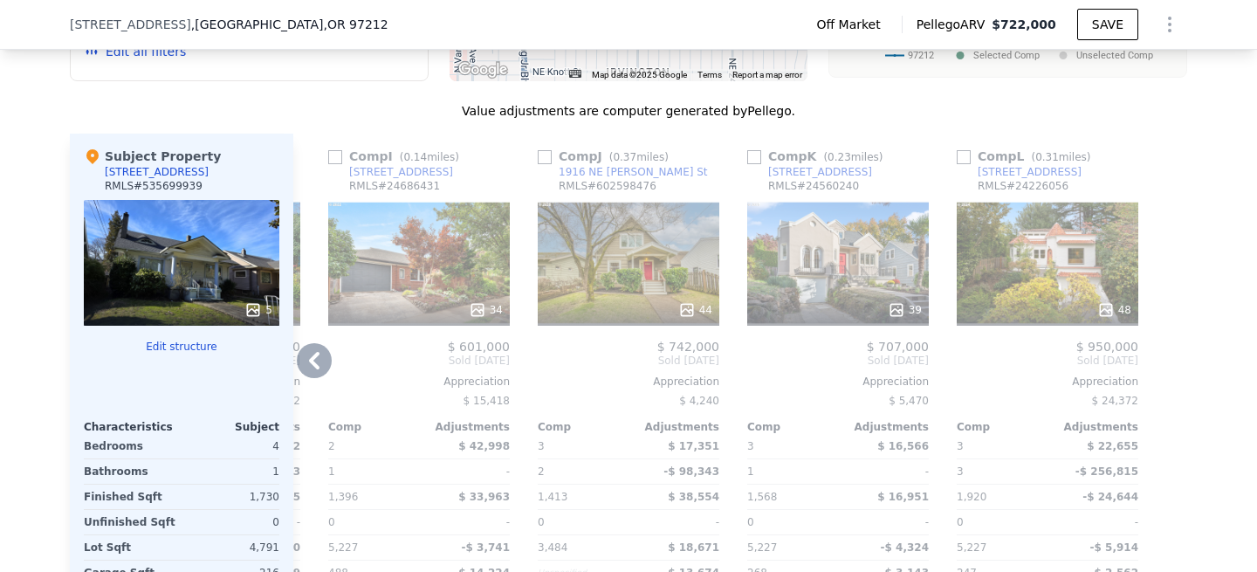
scroll to position [1929, 0]
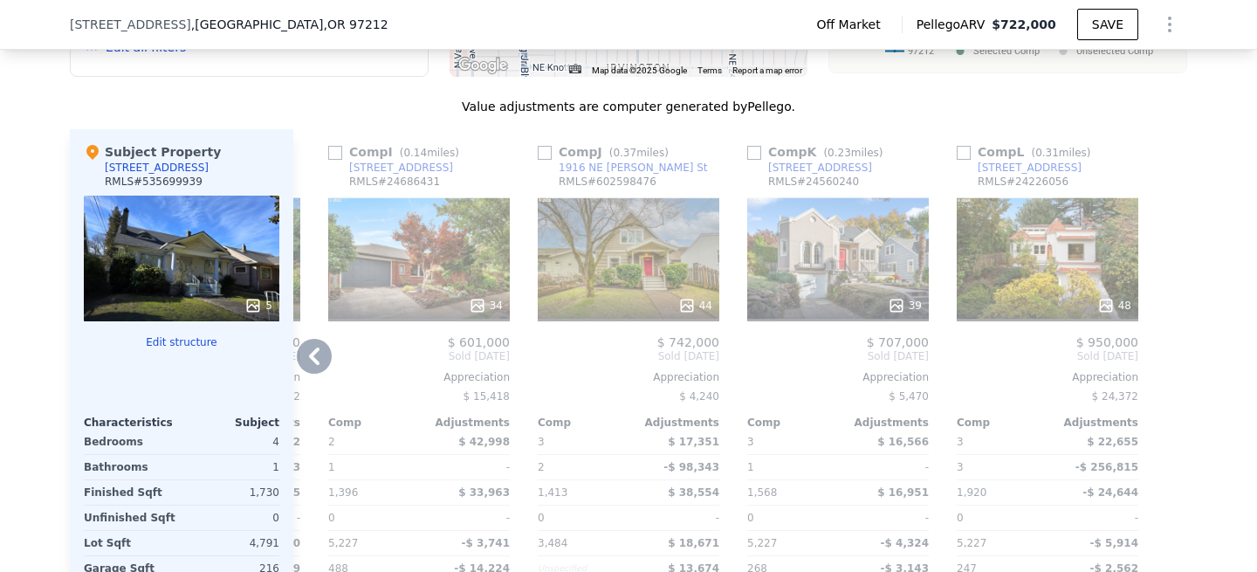
click at [851, 243] on div "39" at bounding box center [838, 259] width 182 height 126
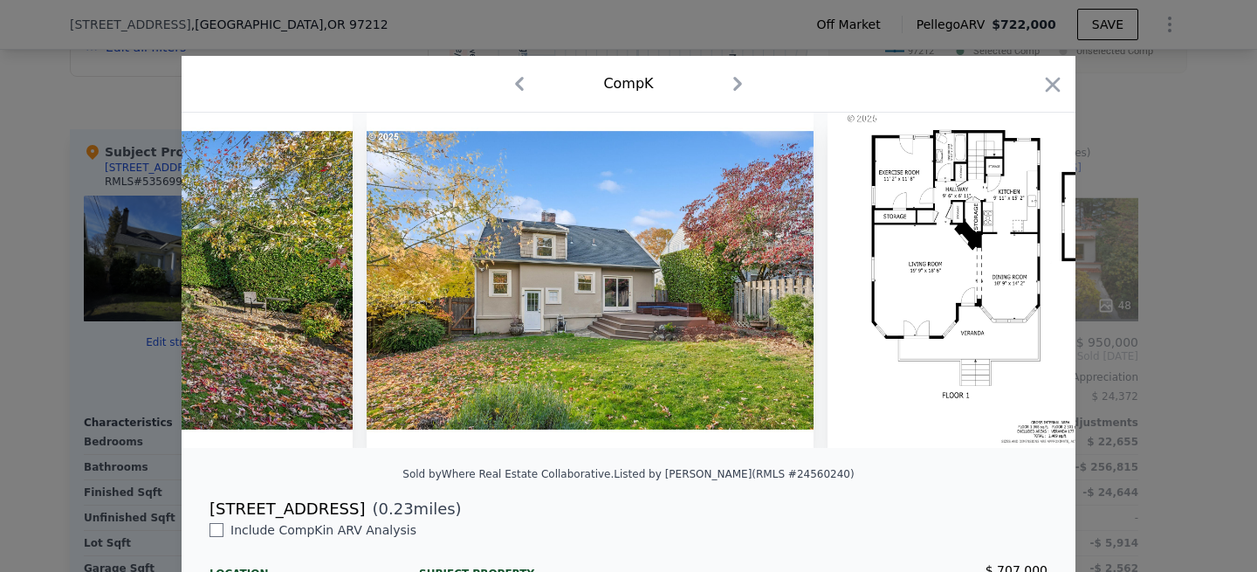
scroll to position [0, 17072]
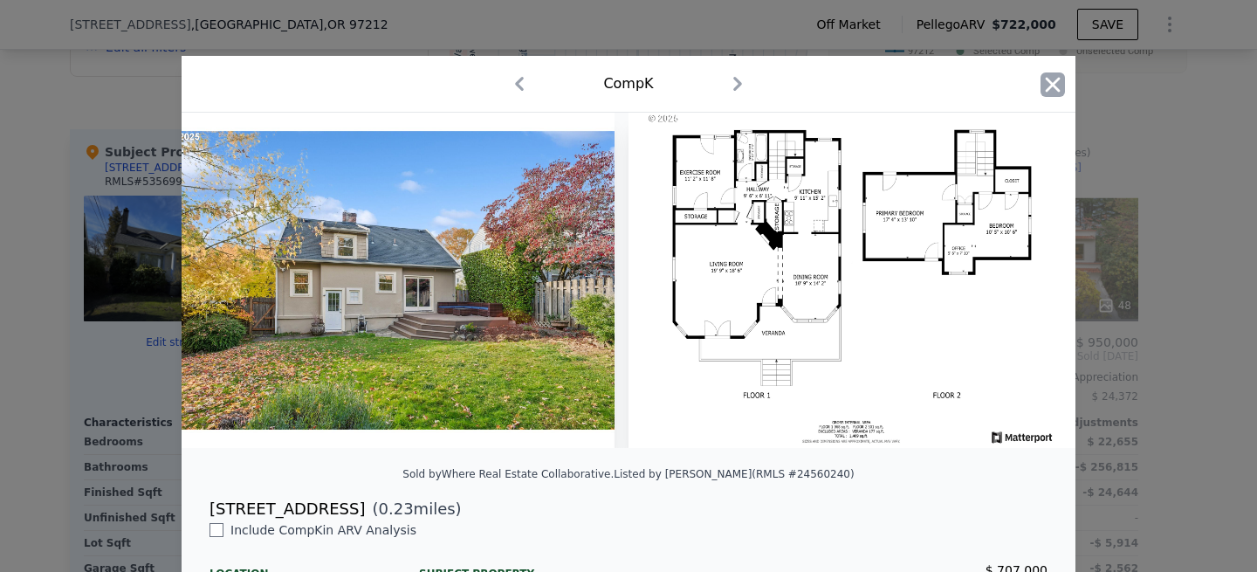
click at [1050, 88] on icon "button" at bounding box center [1053, 84] width 15 height 15
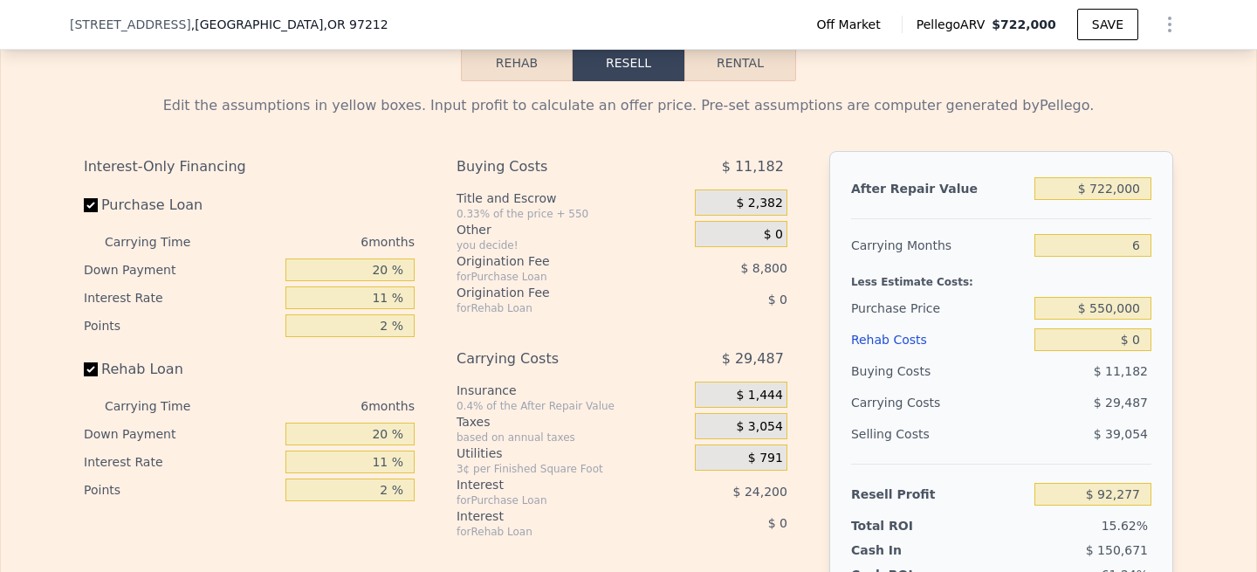
scroll to position [2757, 0]
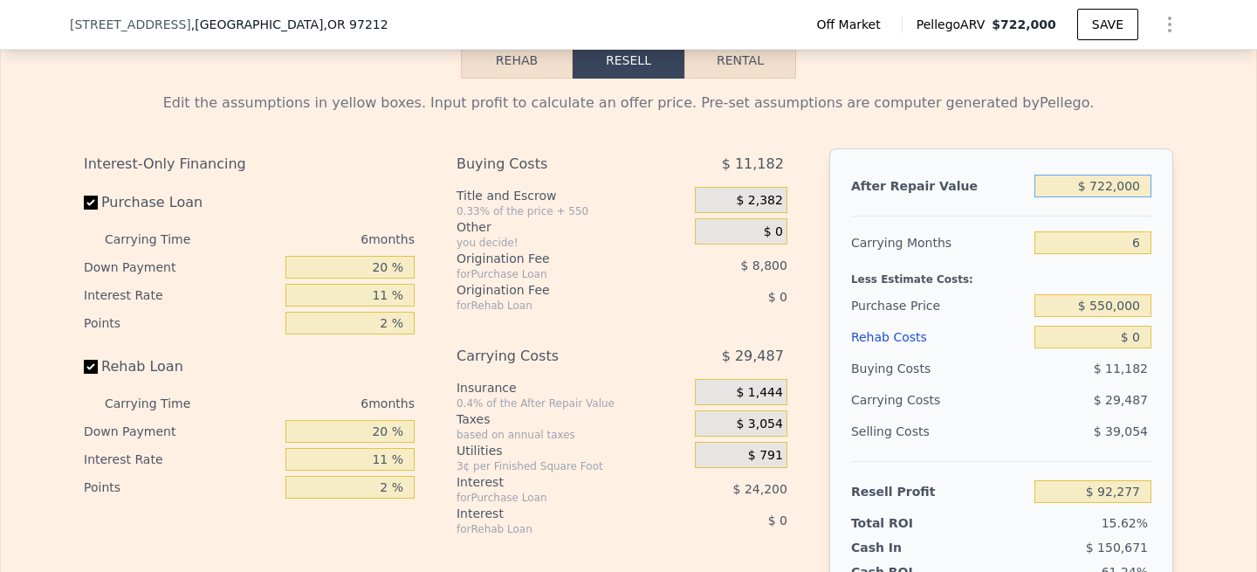
click at [1113, 175] on input "$ 722,000" at bounding box center [1093, 186] width 117 height 23
type input "$ 72,000"
type input "-$ 521,759"
type input "$ 725,000"
type input "$ 95,111"
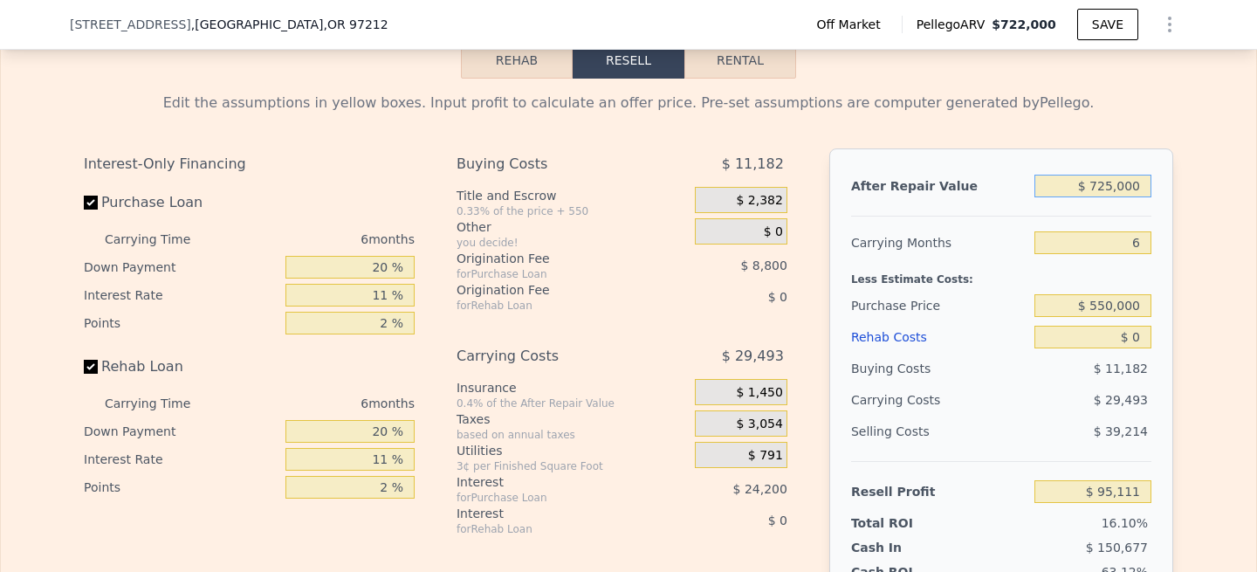
type input "$ 725,000"
click at [1169, 190] on div "After Repair Value $ 725,000 Carrying Months 6 Less Estimate Costs: Purchase Pr…" at bounding box center [1002, 390] width 344 height 485
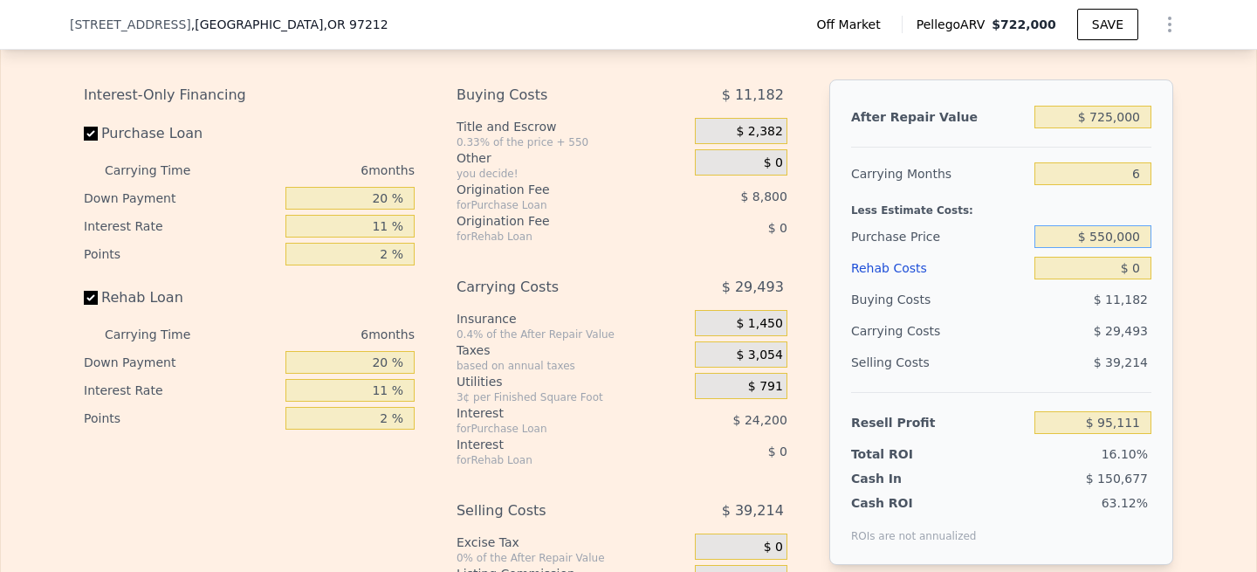
click at [1114, 225] on input "$ 550,000" at bounding box center [1093, 236] width 117 height 23
type input "$ 522,000"
click at [1136, 257] on input "$ 0" at bounding box center [1093, 268] width 117 height 23
type input "$ 124,883"
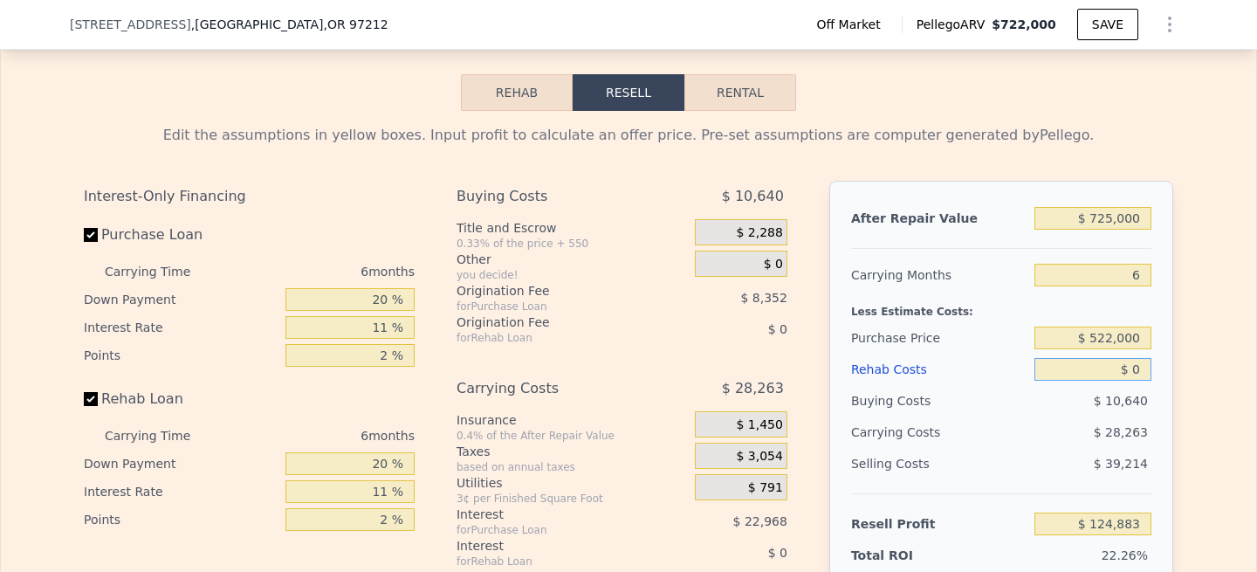
scroll to position [2650, 0]
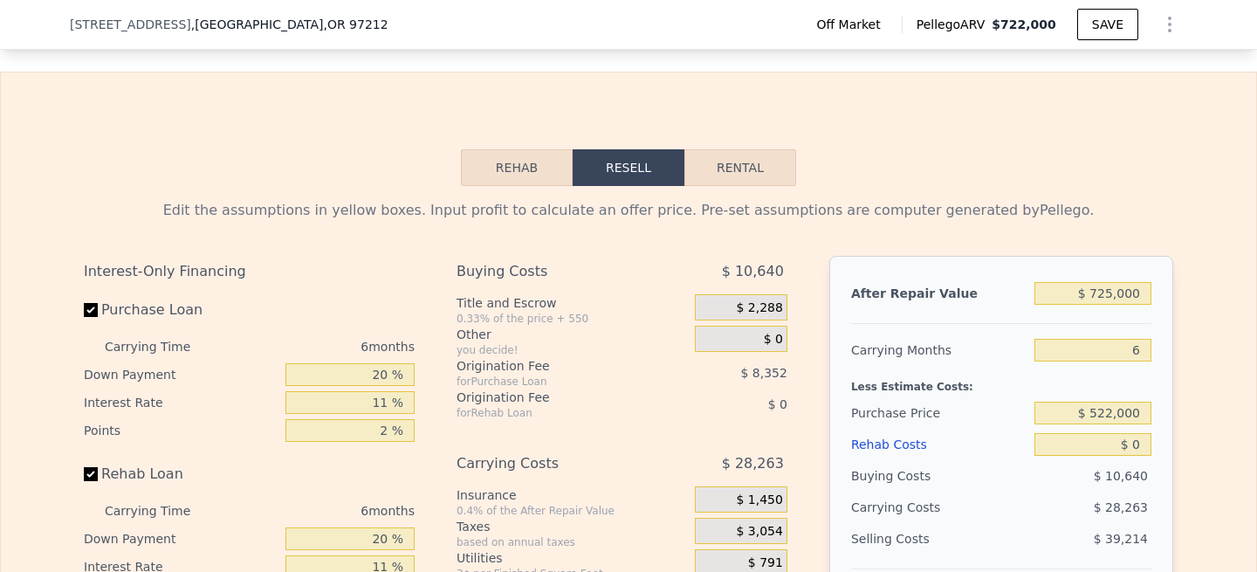
type input "$ 722,000"
type input "$ 92,277"
